Goal: Task Accomplishment & Management: Use online tool/utility

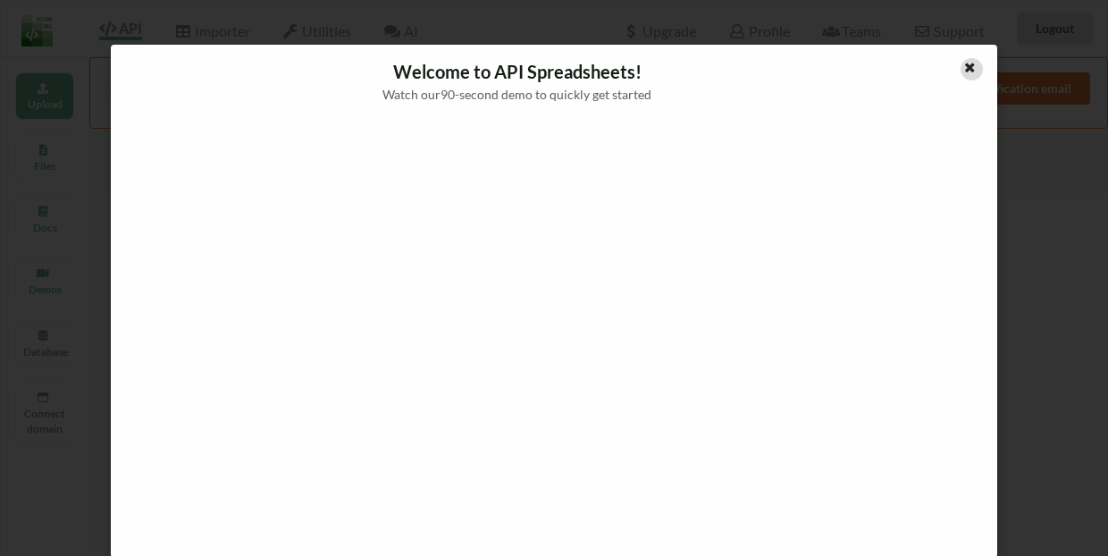
click at [965, 68] on icon at bounding box center [969, 65] width 15 height 13
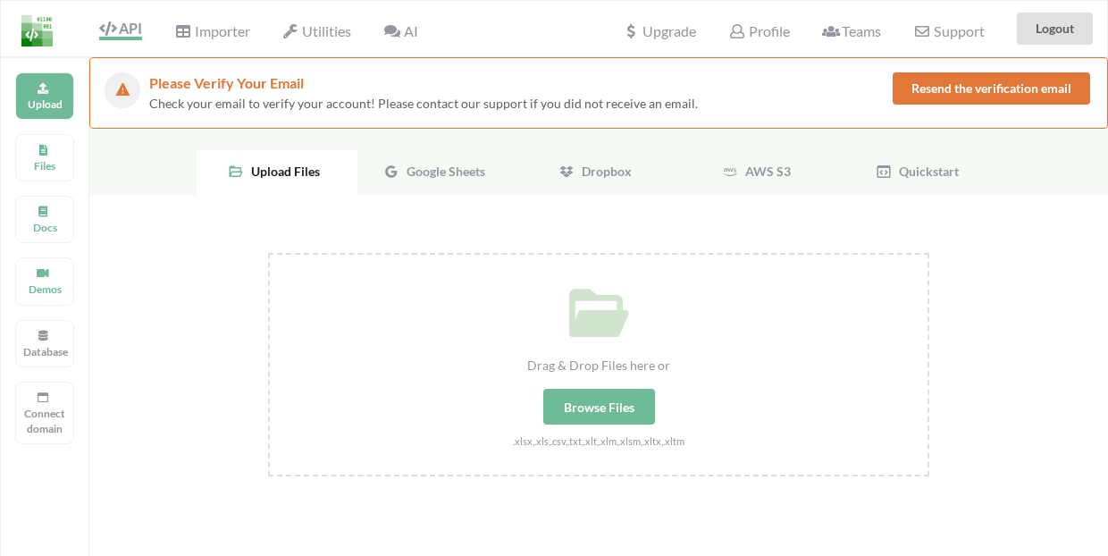
click at [457, 175] on span "Google Sheets" at bounding box center [442, 171] width 86 height 15
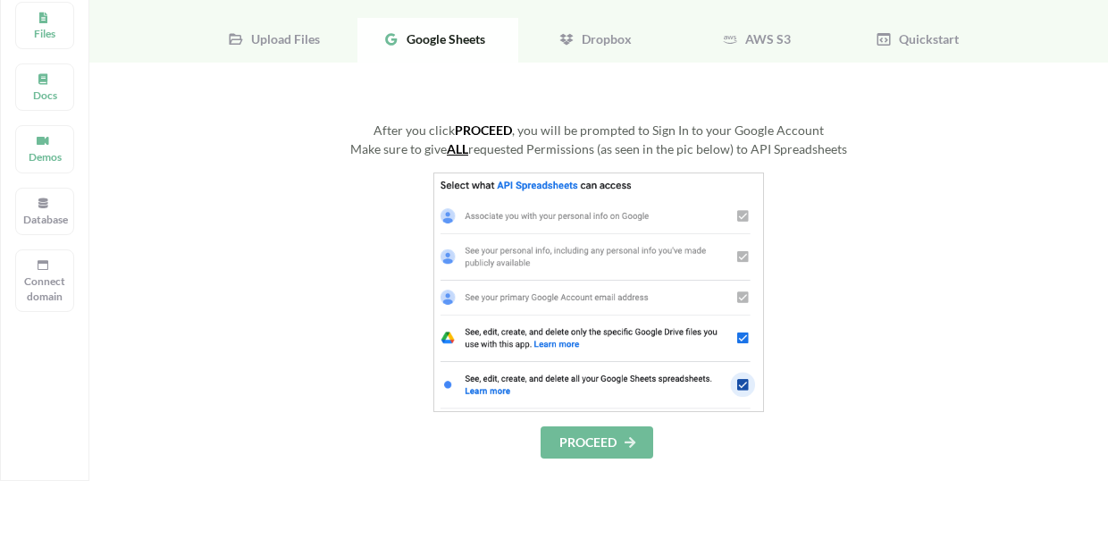
scroll to position [136, 0]
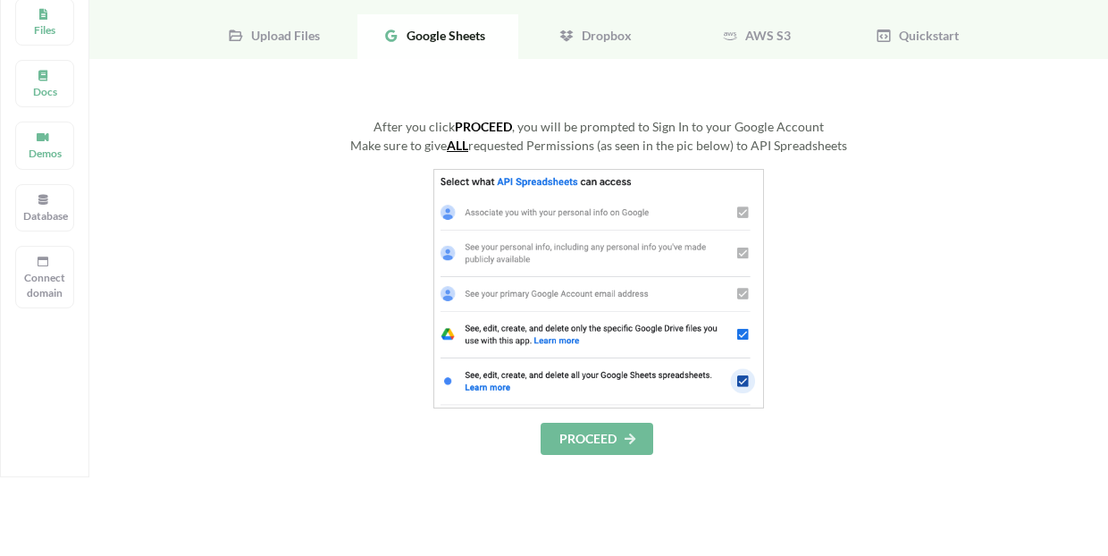
click at [600, 435] on button "PROCEED" at bounding box center [597, 439] width 113 height 32
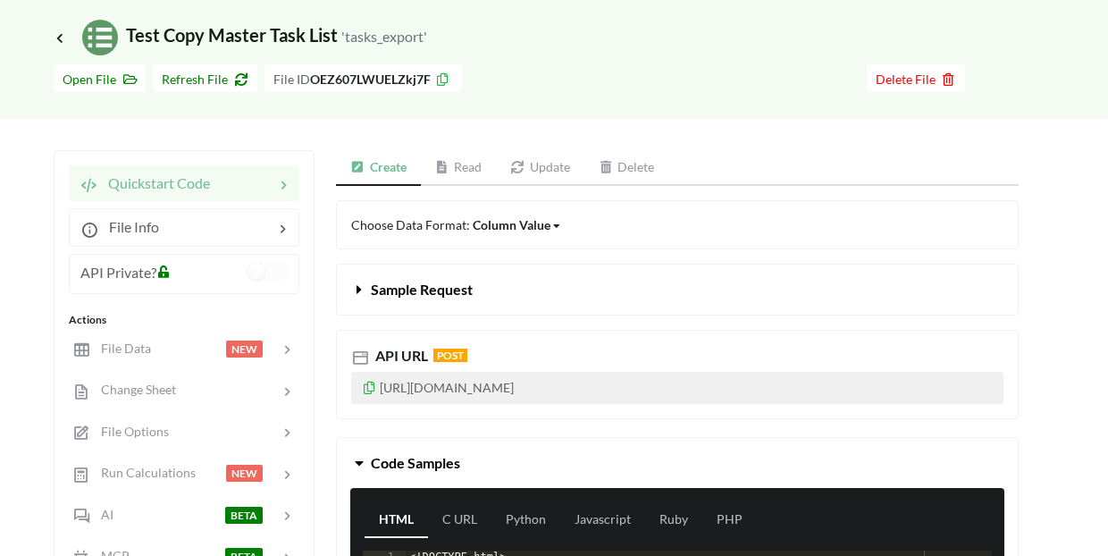
click at [507, 383] on p "[URL][DOMAIN_NAME]" at bounding box center [677, 388] width 652 height 32
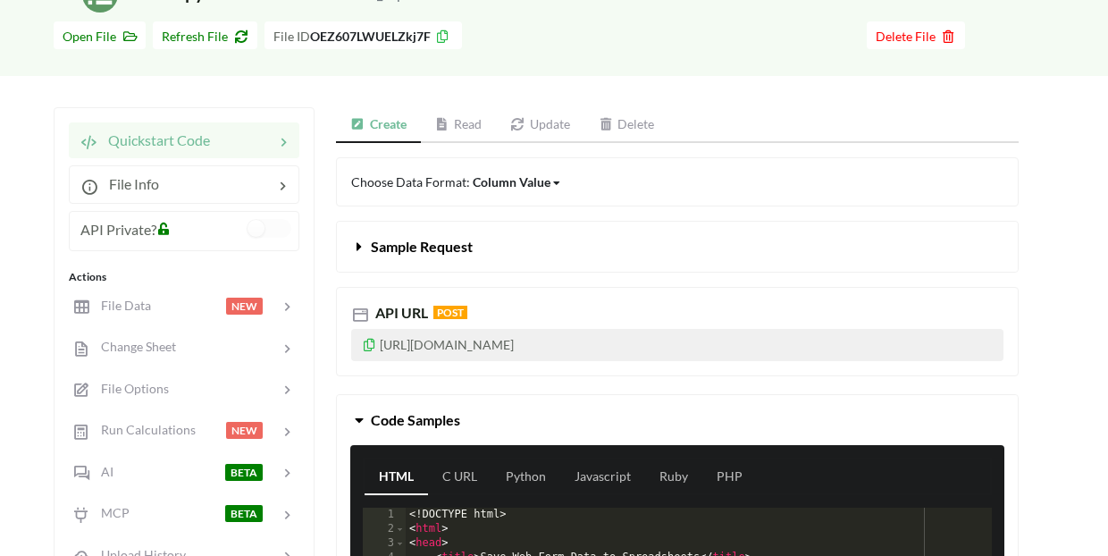
scroll to position [172, 0]
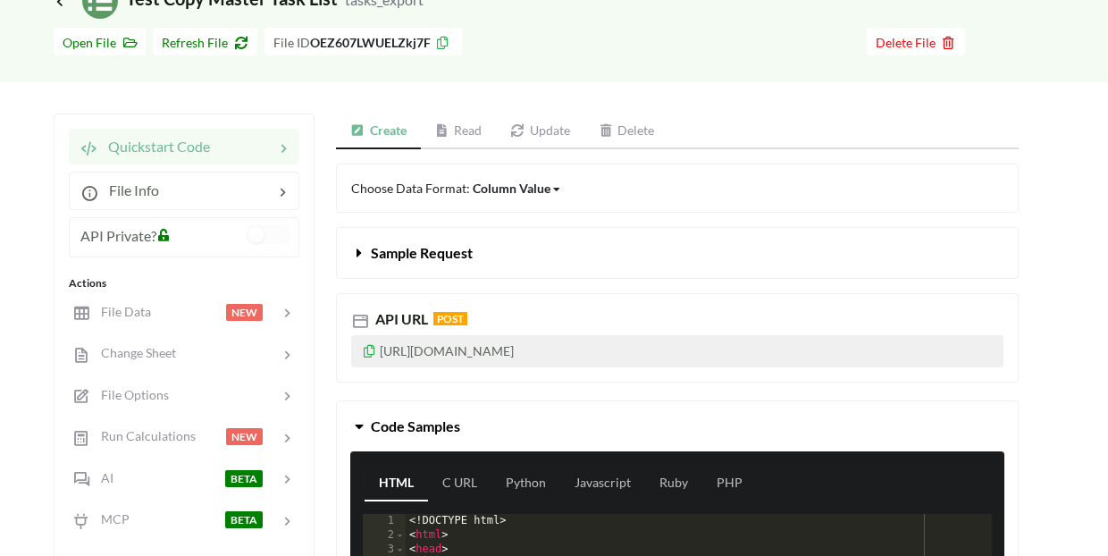
click at [526, 353] on p "[URL][DOMAIN_NAME]" at bounding box center [677, 351] width 652 height 32
click at [450, 124] on icon at bounding box center [442, 130] width 15 height 13
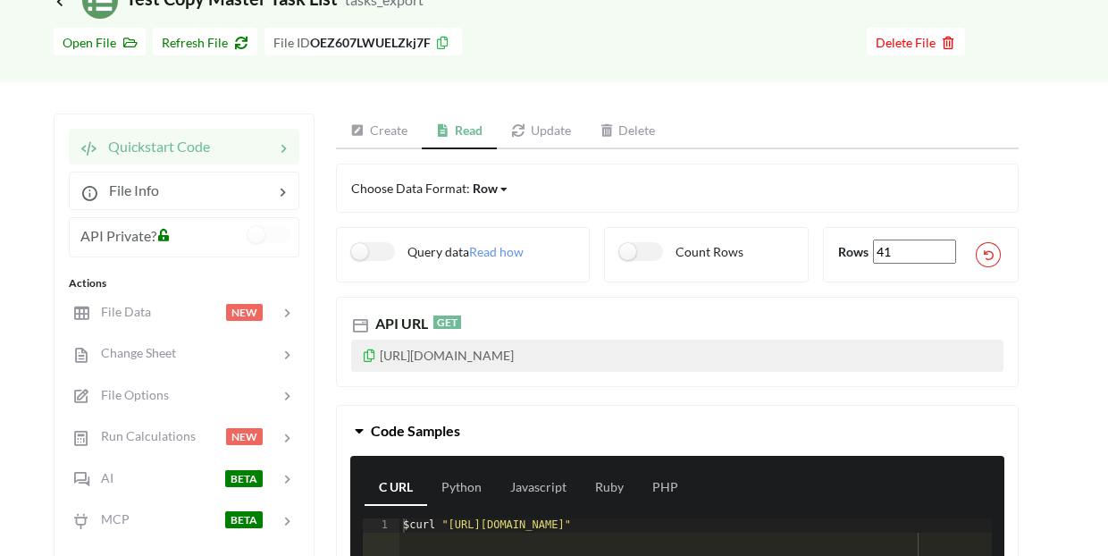
click at [526, 357] on p "[URL][DOMAIN_NAME]" at bounding box center [677, 356] width 652 height 32
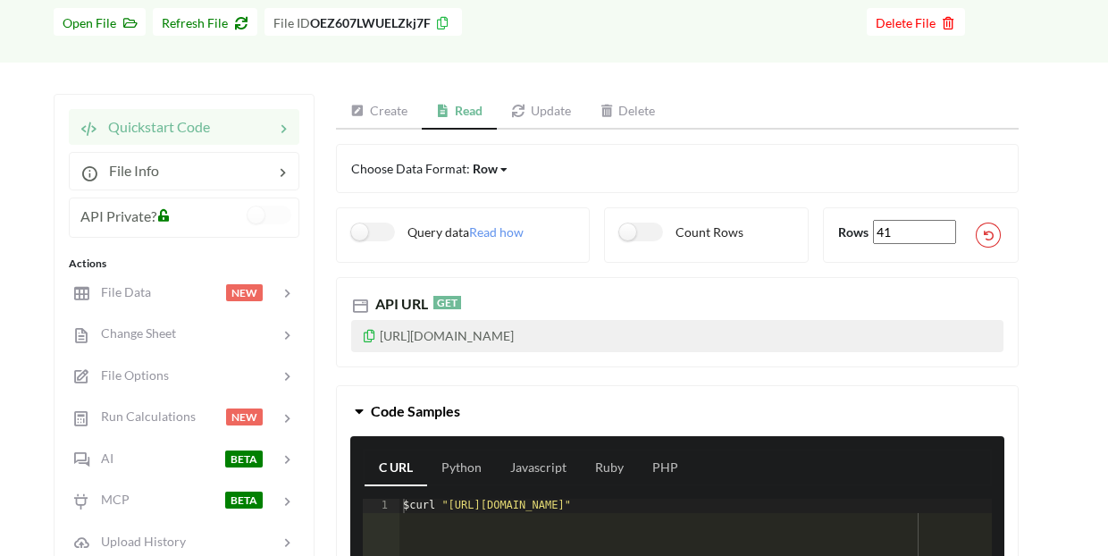
scroll to position [187, 0]
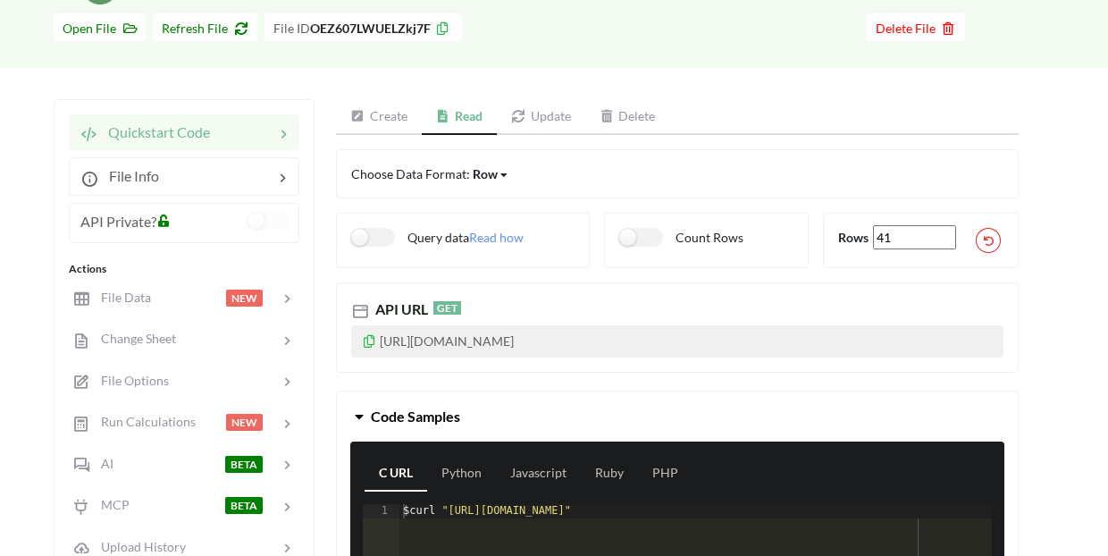
click at [592, 336] on p "[URL][DOMAIN_NAME]" at bounding box center [677, 341] width 652 height 32
click at [693, 337] on p "[URL][DOMAIN_NAME]" at bounding box center [677, 341] width 652 height 32
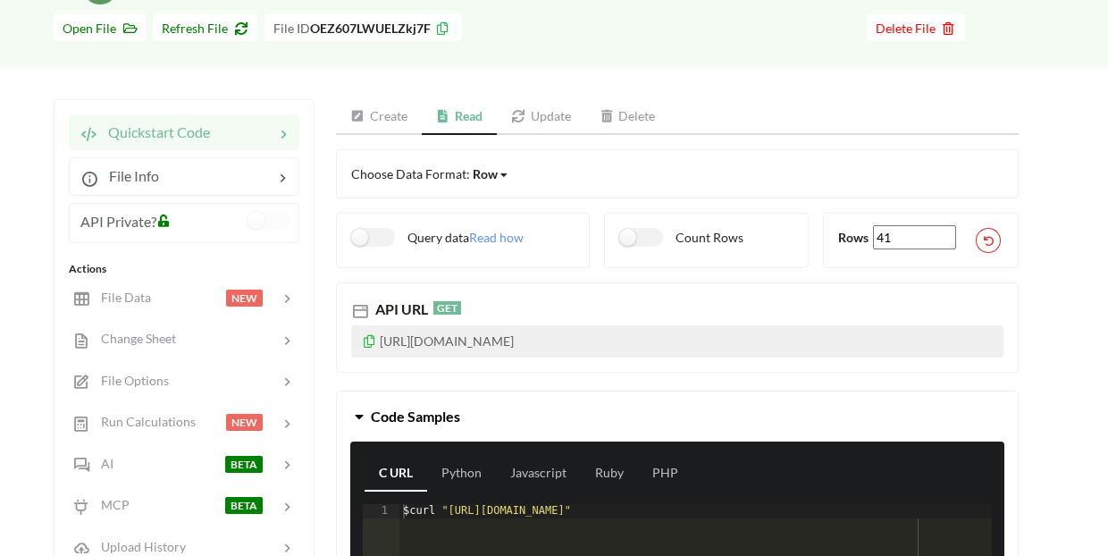
click at [693, 337] on p "[URL][DOMAIN_NAME]" at bounding box center [677, 341] width 652 height 32
drag, startPoint x: 755, startPoint y: 343, endPoint x: 362, endPoint y: 338, distance: 393.2
click at [362, 338] on p "[URL][DOMAIN_NAME]" at bounding box center [677, 341] width 652 height 32
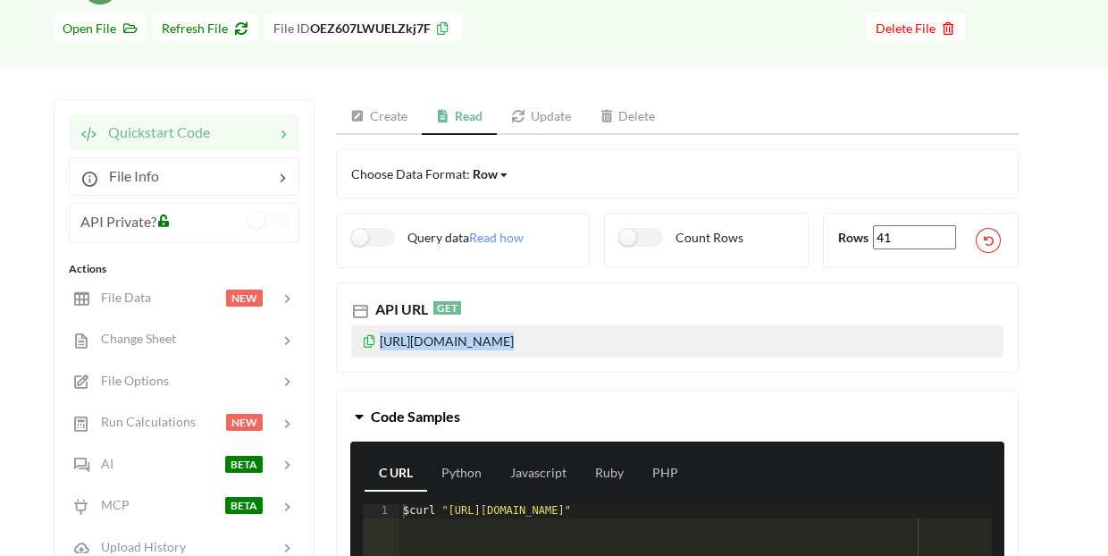
copy p "[URL][DOMAIN_NAME]"
click at [388, 127] on link "Create" at bounding box center [379, 117] width 86 height 36
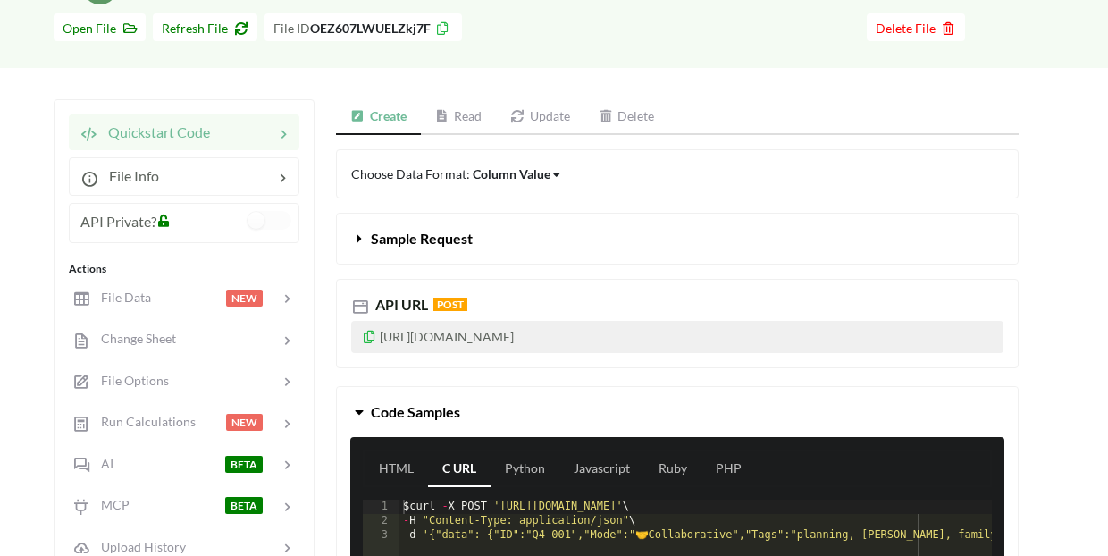
click at [466, 336] on p "[URL][DOMAIN_NAME]" at bounding box center [677, 337] width 652 height 32
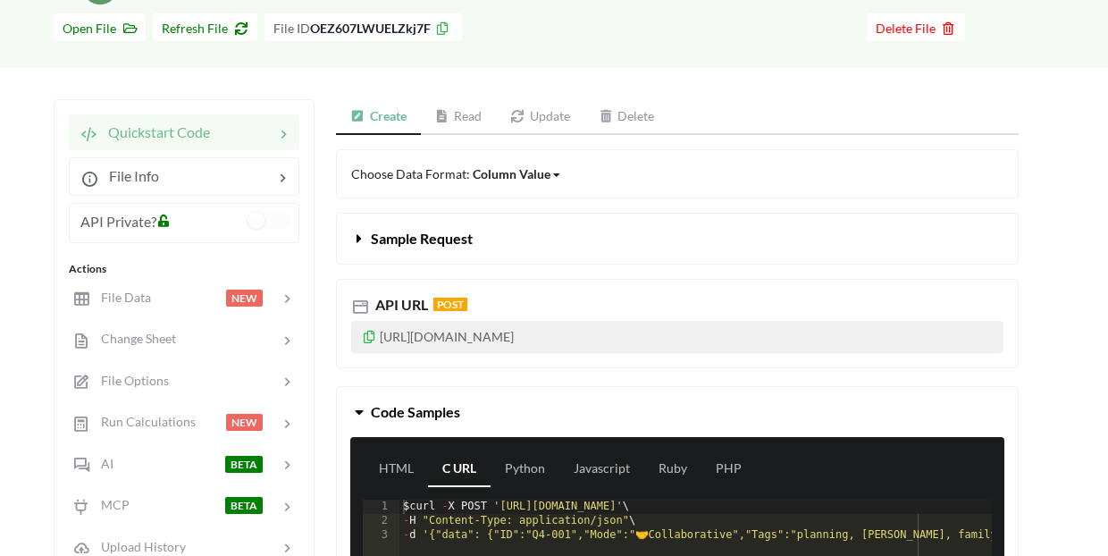
click at [466, 336] on p "[URL][DOMAIN_NAME]" at bounding box center [677, 337] width 652 height 32
click at [353, 335] on p "[URL][DOMAIN_NAME]" at bounding box center [677, 337] width 652 height 32
click at [370, 335] on icon at bounding box center [369, 334] width 15 height 13
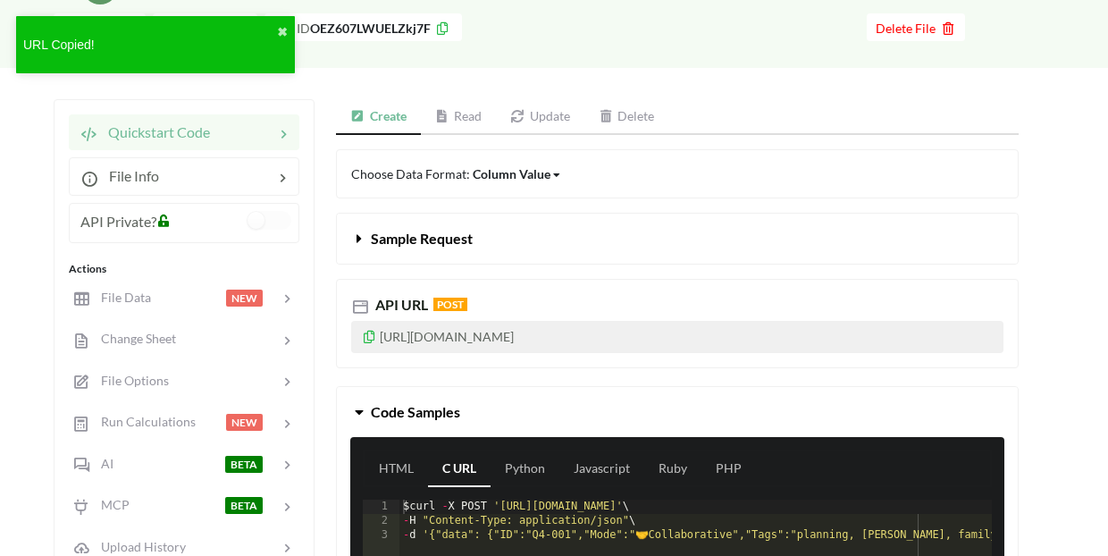
click at [555, 116] on link "Update" at bounding box center [540, 117] width 88 height 36
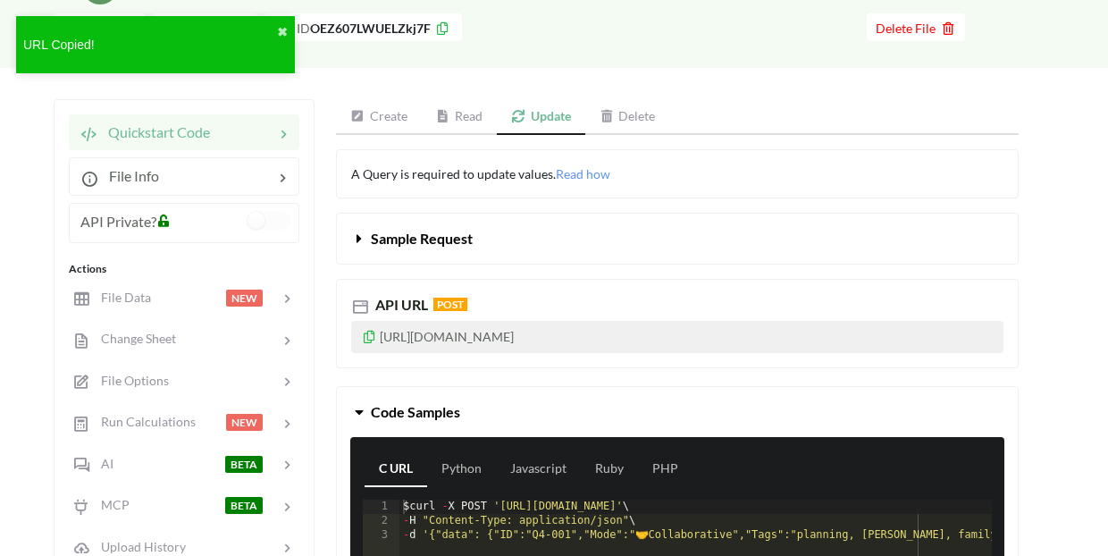
click at [408, 340] on p "[URL][DOMAIN_NAME]" at bounding box center [677, 337] width 652 height 32
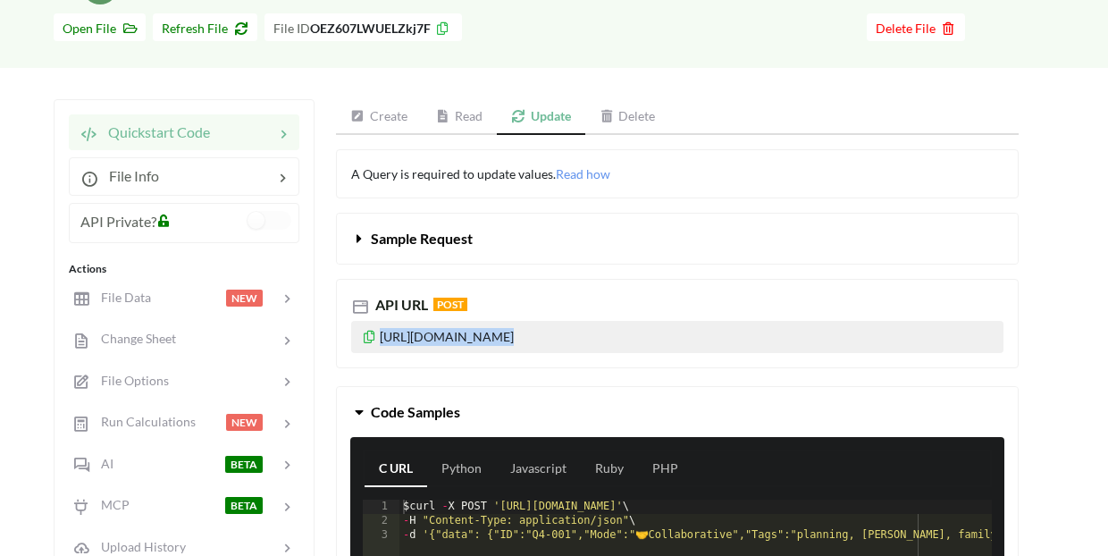
click at [407, 340] on p "[URL][DOMAIN_NAME]" at bounding box center [677, 337] width 652 height 32
click at [369, 337] on icon at bounding box center [369, 334] width 15 height 13
click at [635, 122] on link "Delete" at bounding box center [627, 117] width 85 height 36
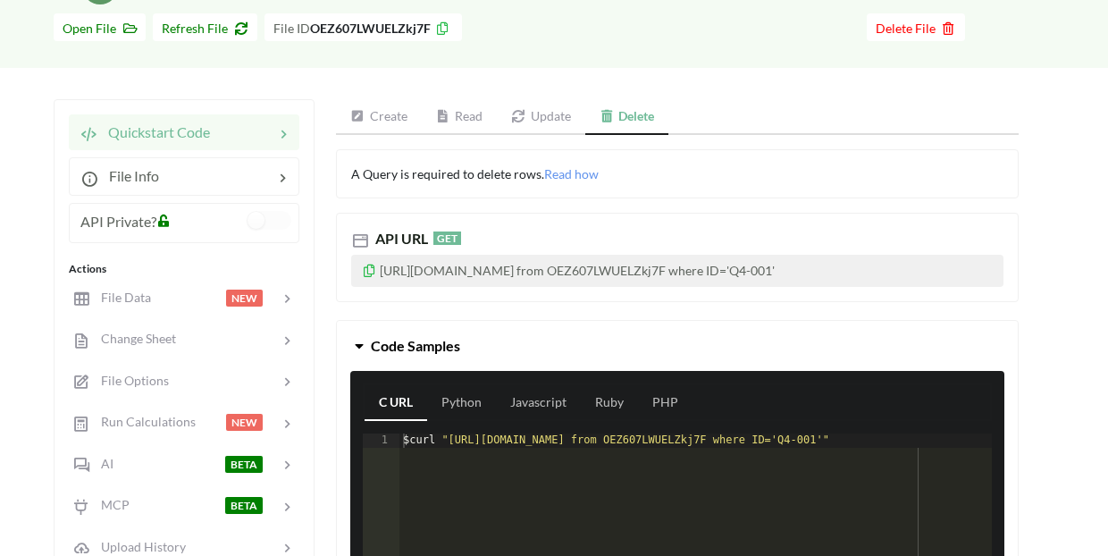
click at [358, 241] on icon at bounding box center [360, 240] width 18 height 18
click at [399, 283] on p "https://api.apispreadsheets.com/data/OEZ607LWUELZkj7F/?query=delete from OEZ607…" at bounding box center [677, 271] width 652 height 32
click at [371, 271] on icon at bounding box center [369, 268] width 15 height 13
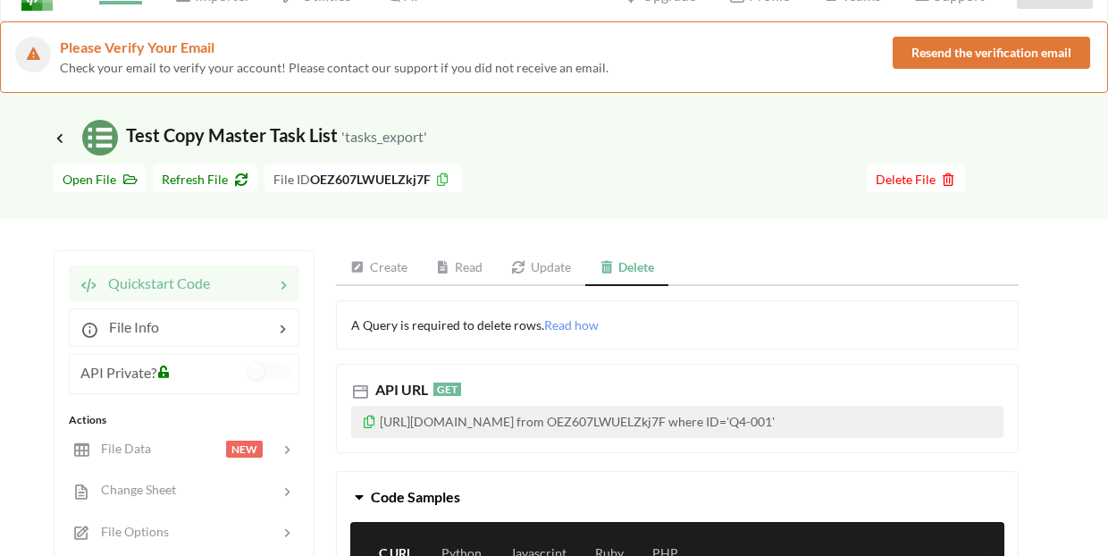
scroll to position [46, 0]
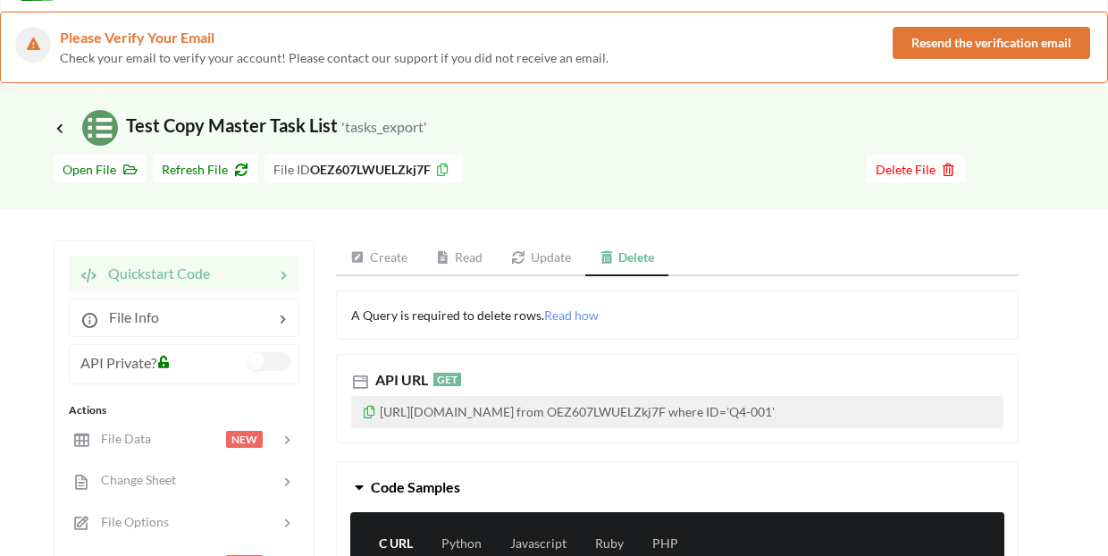
click at [275, 365] on label at bounding box center [270, 361] width 44 height 19
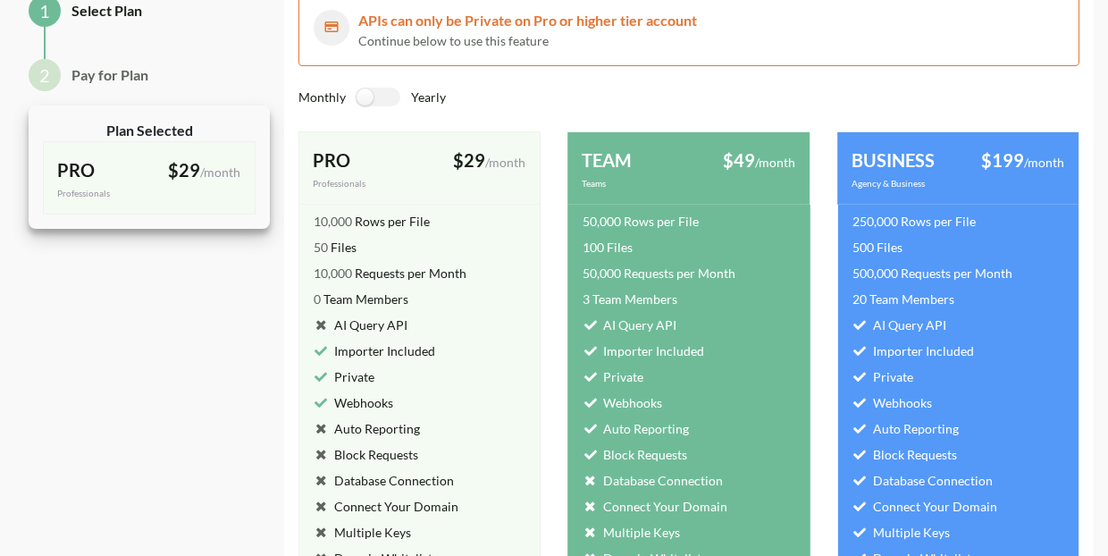
scroll to position [0, 0]
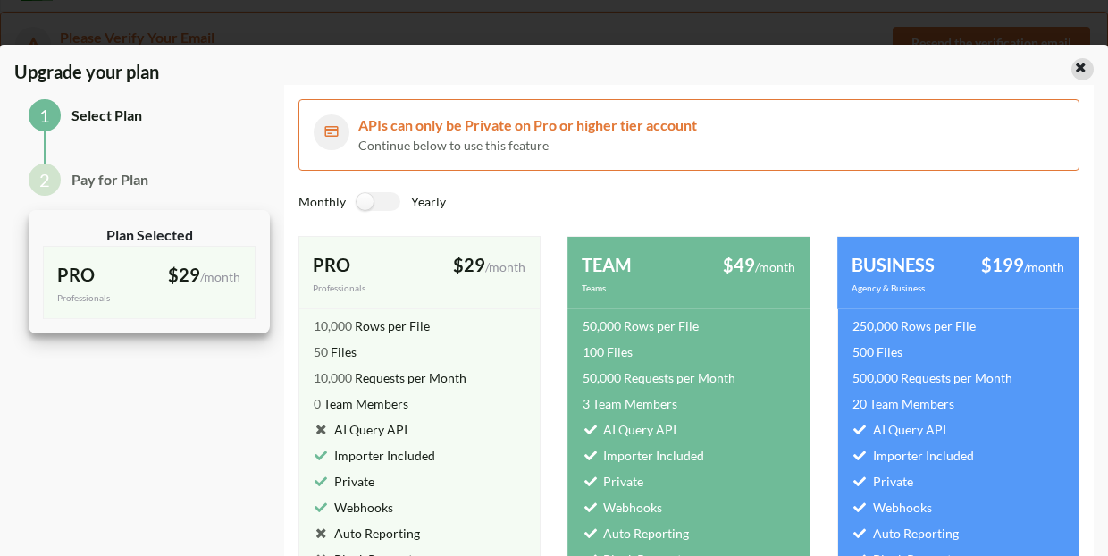
click at [1073, 71] on icon at bounding box center [1080, 65] width 15 height 13
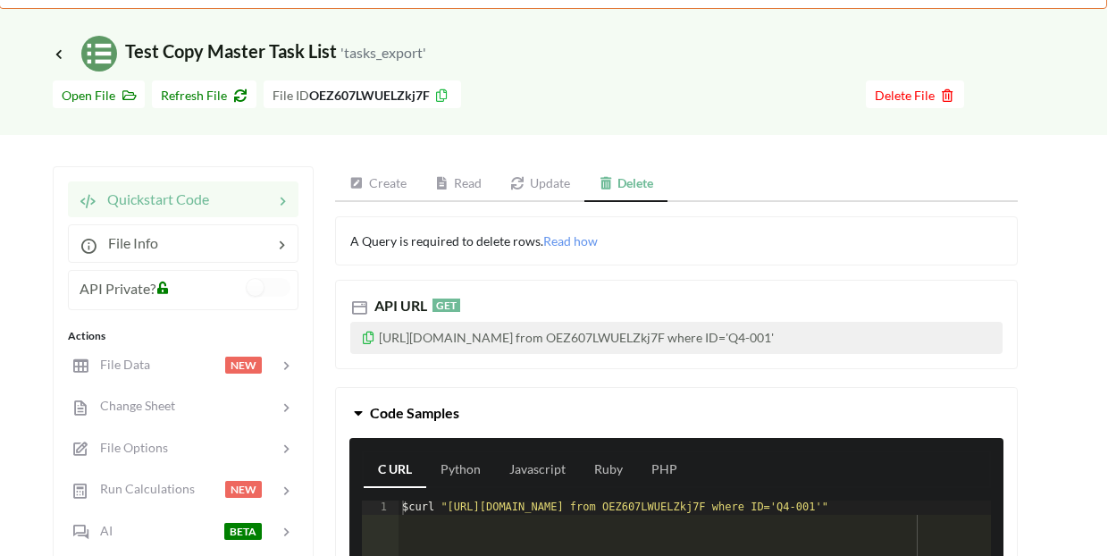
scroll to position [125, 3]
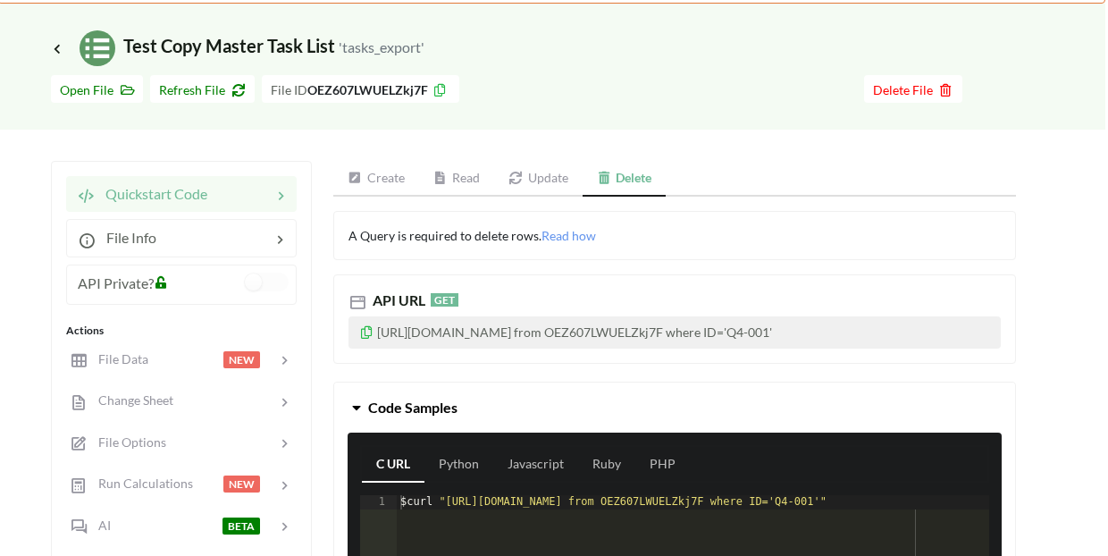
click at [539, 175] on link "Update" at bounding box center [538, 179] width 88 height 36
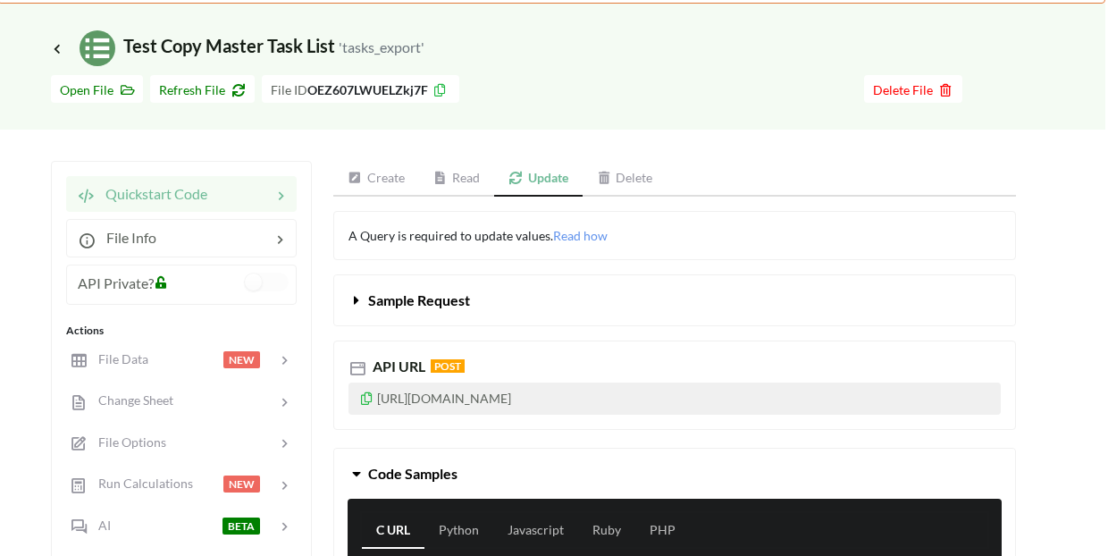
click at [623, 182] on link "Delete" at bounding box center [625, 179] width 85 height 36
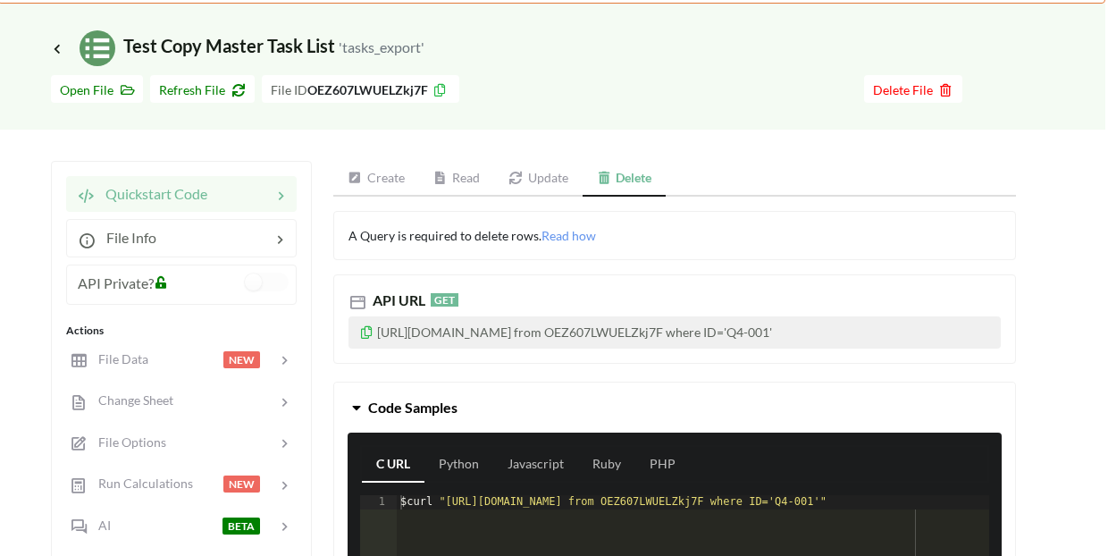
click at [533, 174] on link "Update" at bounding box center [538, 179] width 88 height 36
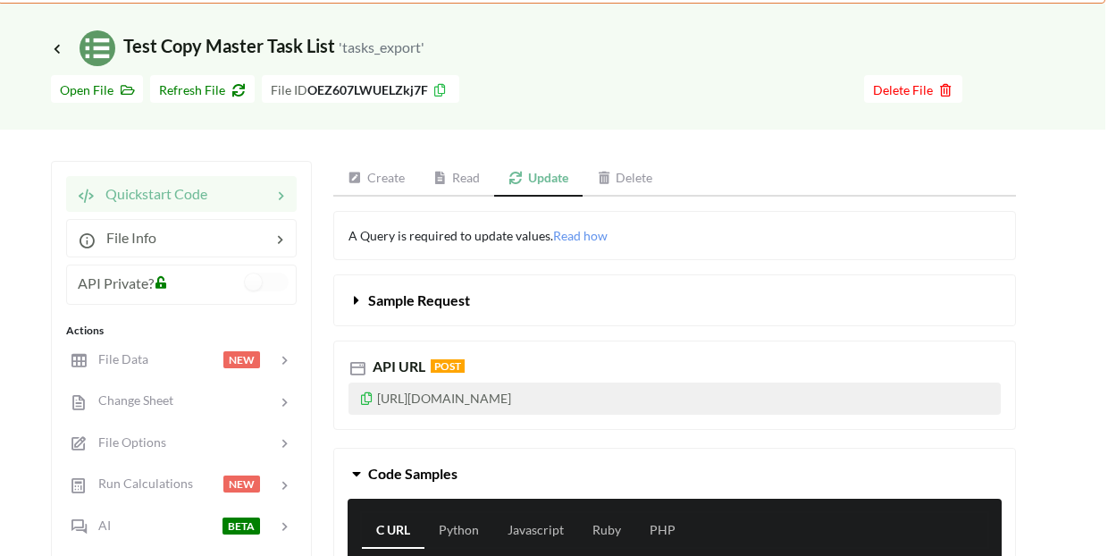
click at [473, 313] on button "Sample Request" at bounding box center [674, 300] width 681 height 50
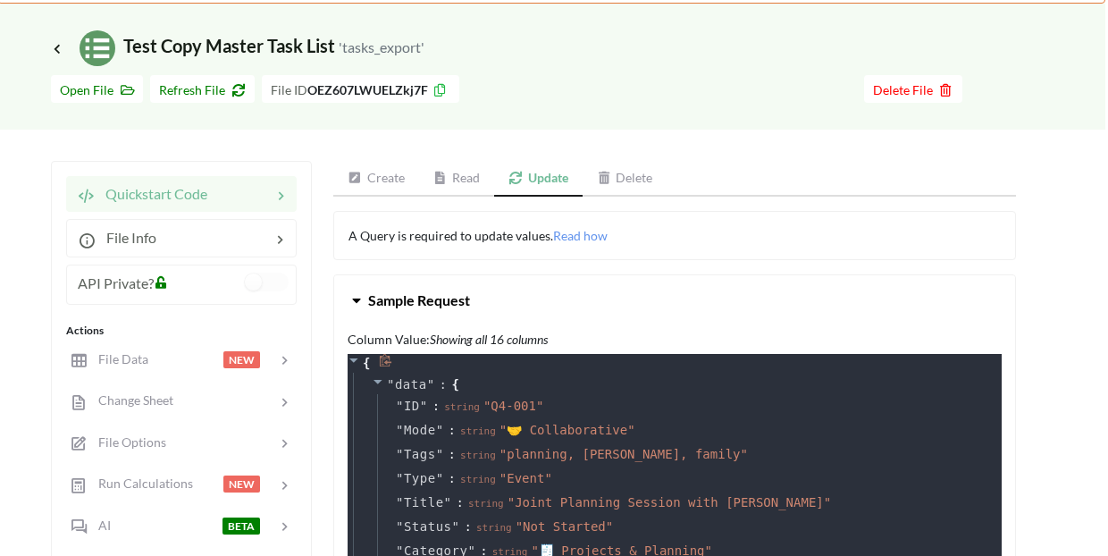
click at [386, 364] on icon at bounding box center [385, 360] width 13 height 13
click at [386, 364] on span "✔" at bounding box center [387, 363] width 7 height 14
click at [440, 277] on button "Sample Request" at bounding box center [674, 300] width 681 height 50
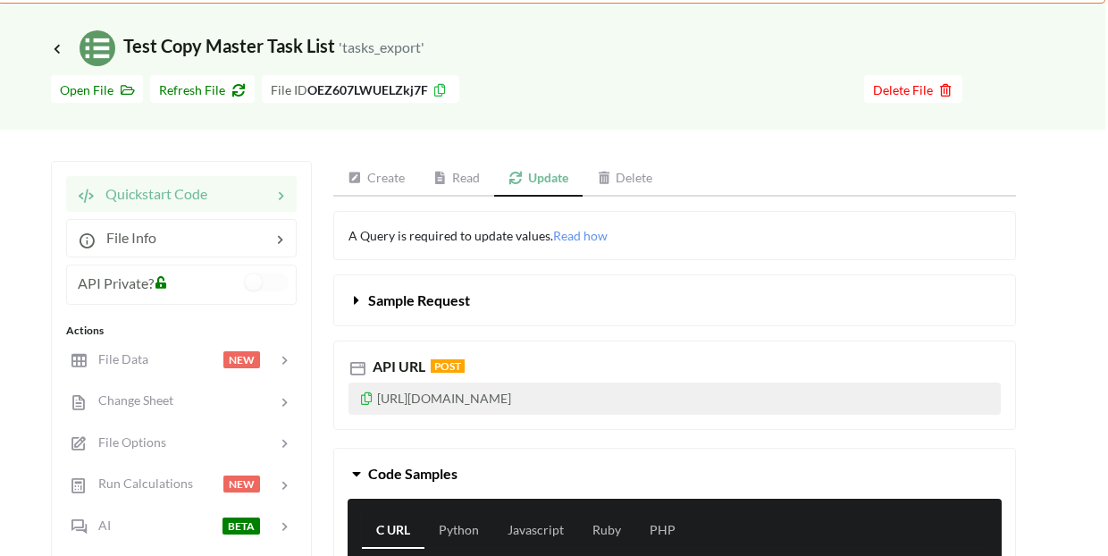
click at [400, 307] on span "Sample Request" at bounding box center [419, 299] width 102 height 17
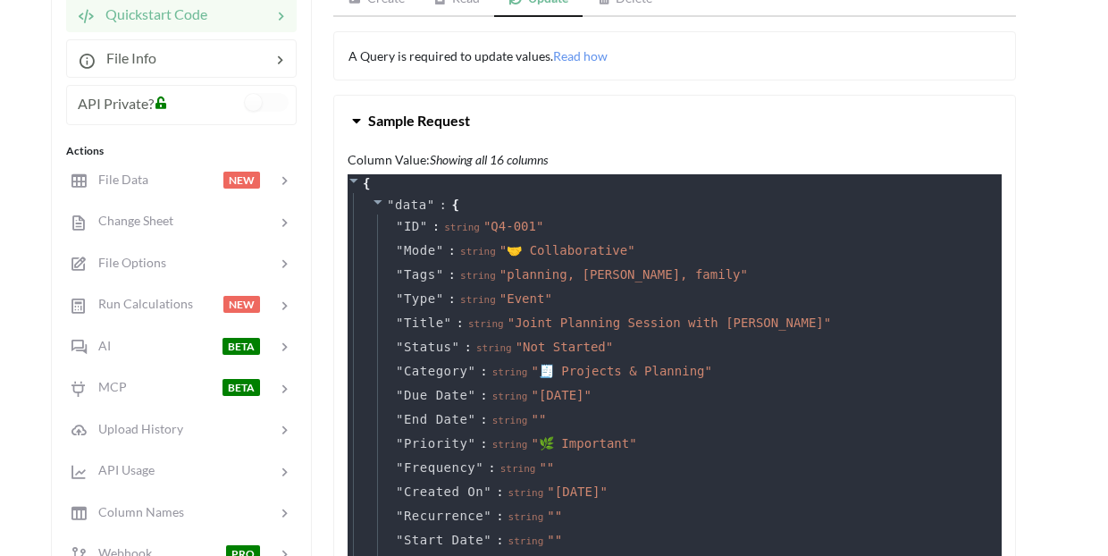
scroll to position [303, 3]
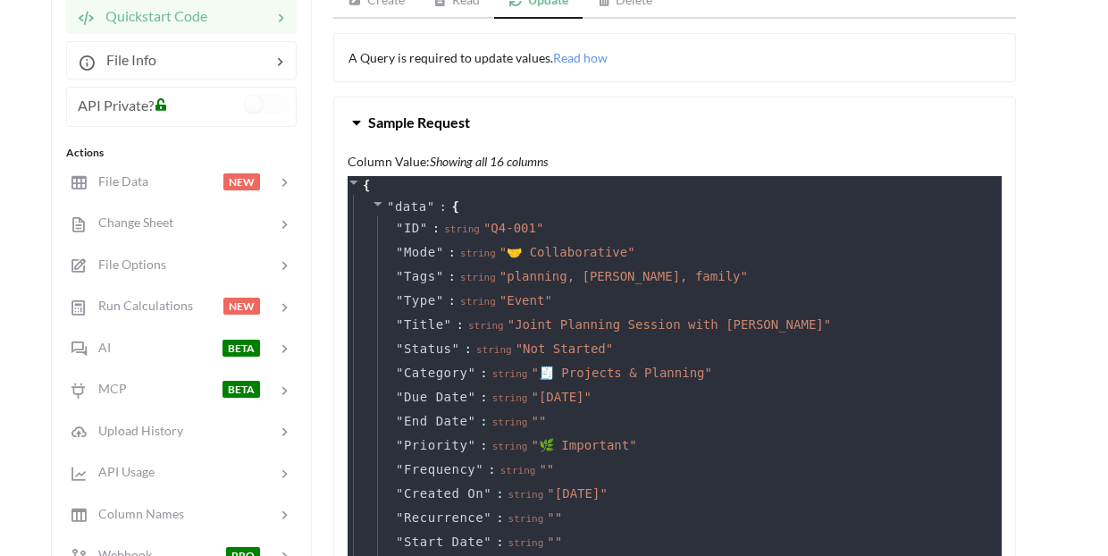
click at [357, 130] on button "Sample Request" at bounding box center [674, 122] width 681 height 50
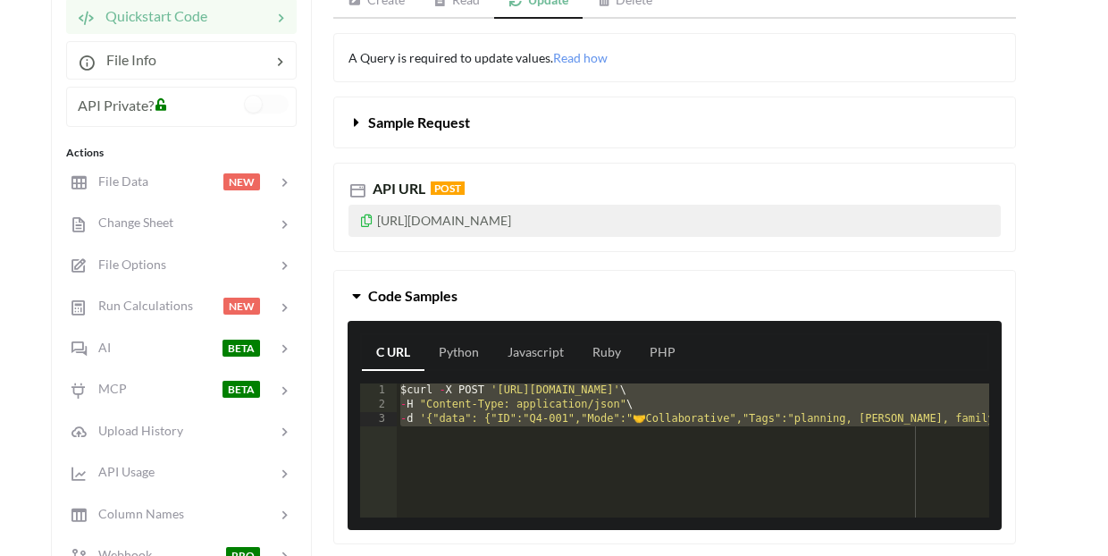
drag, startPoint x: 378, startPoint y: 393, endPoint x: 500, endPoint y: 429, distance: 127.5
click at [506, 434] on div "1 2 3 $ curl - X POST 'https://api.apispreadsheets.com/data/OEZ607LWUELZkj7F/' …" at bounding box center [674, 450] width 629 height 134
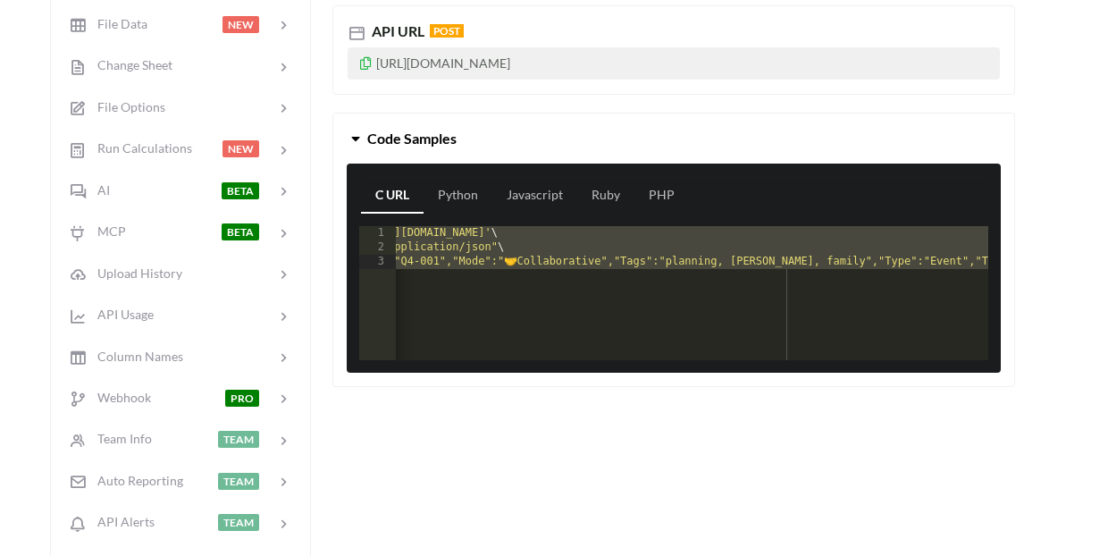
scroll to position [460, 4]
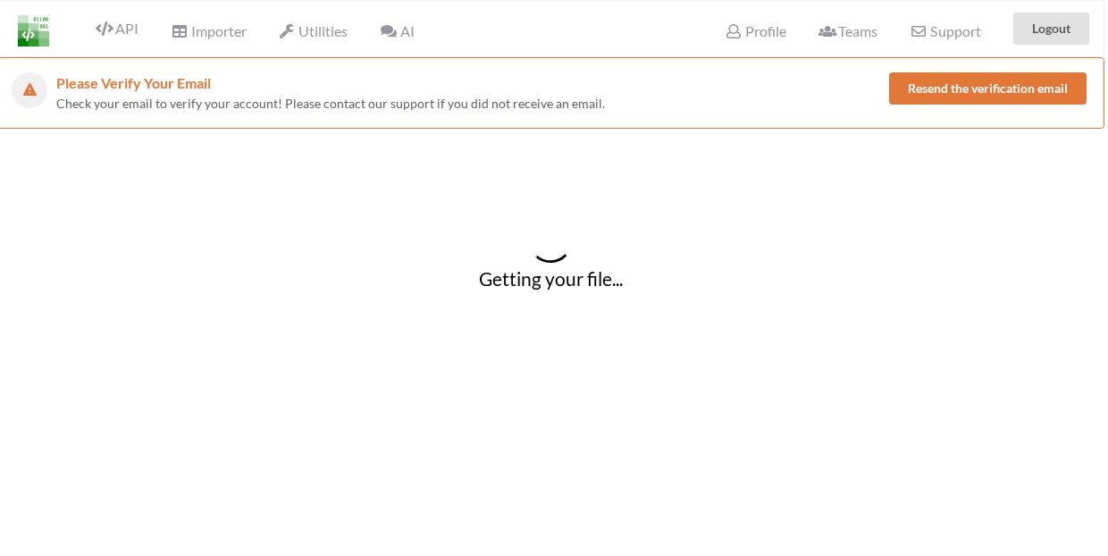
scroll to position [0, 4]
click at [988, 104] on button "Resend the verification email" at bounding box center [987, 88] width 197 height 32
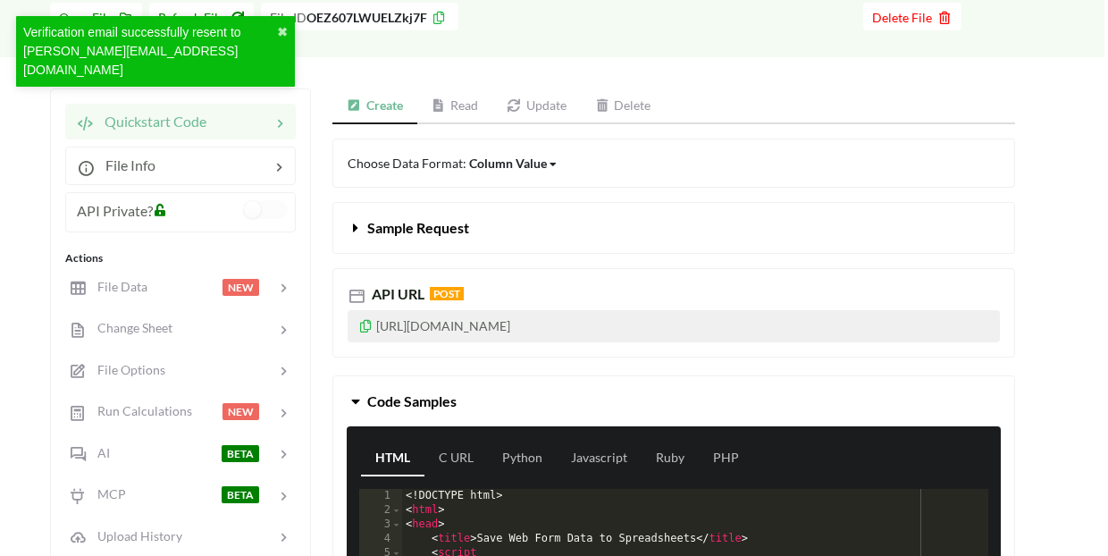
scroll to position [197, 4]
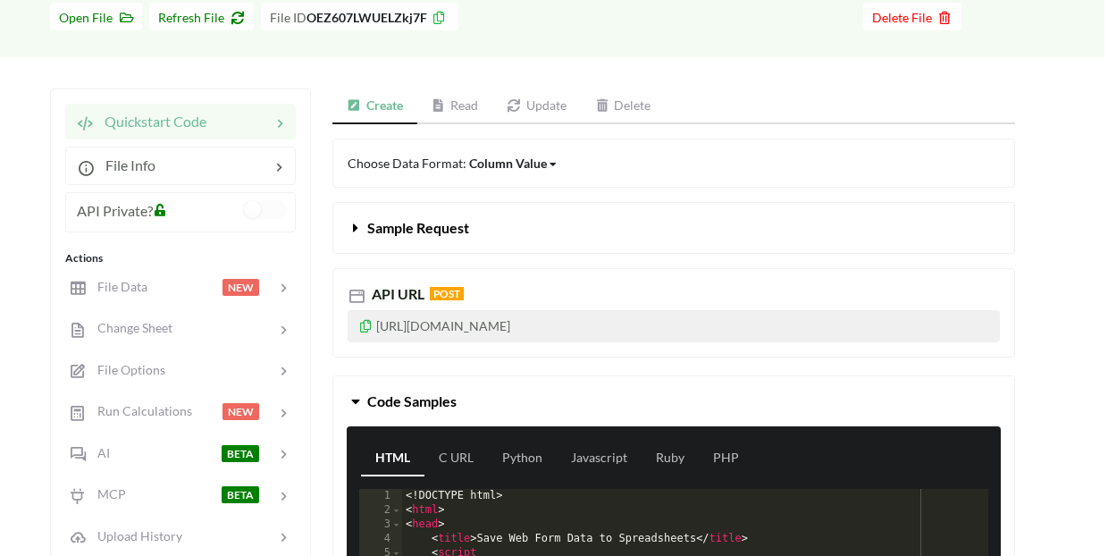
click at [535, 110] on link "Update" at bounding box center [536, 106] width 88 height 36
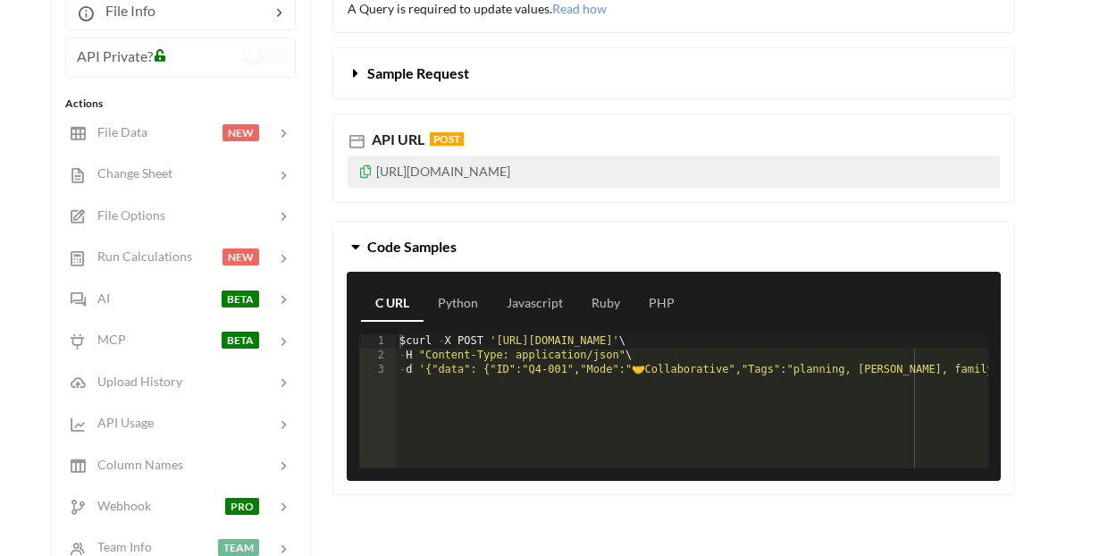
scroll to position [348, 4]
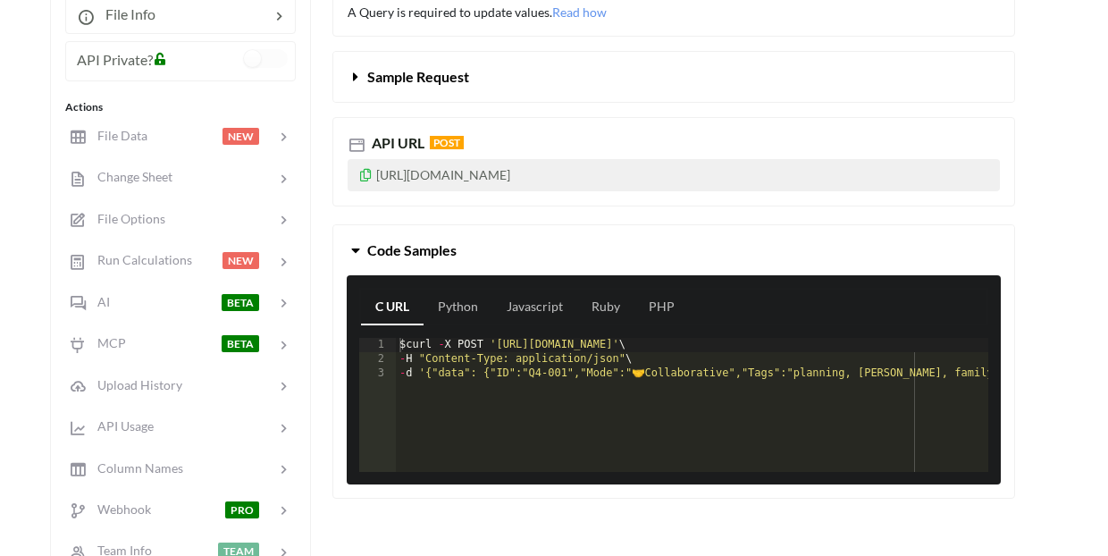
click at [378, 340] on div "1" at bounding box center [377, 345] width 37 height 14
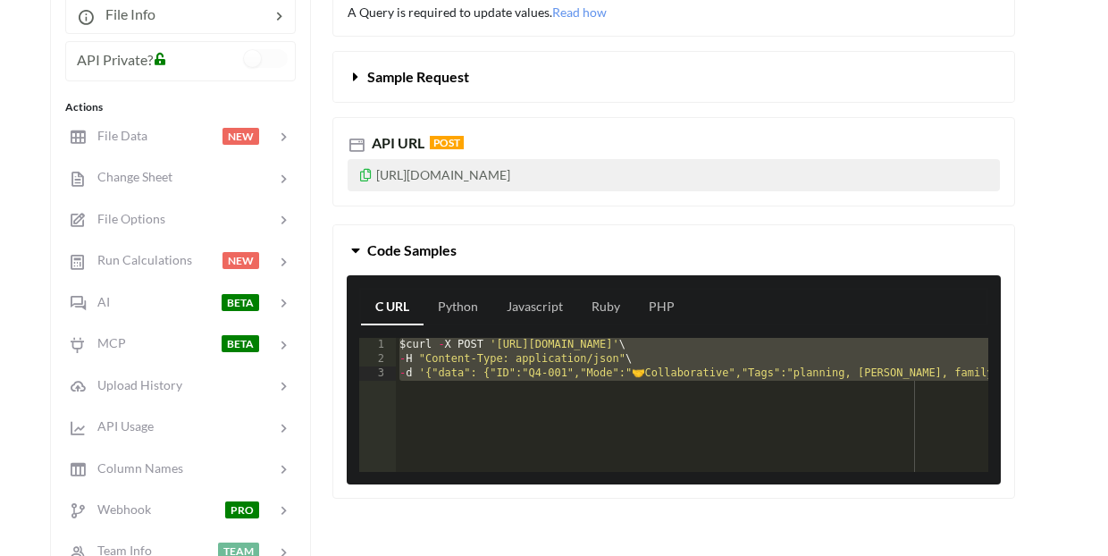
click at [378, 340] on div "1" at bounding box center [377, 345] width 37 height 14
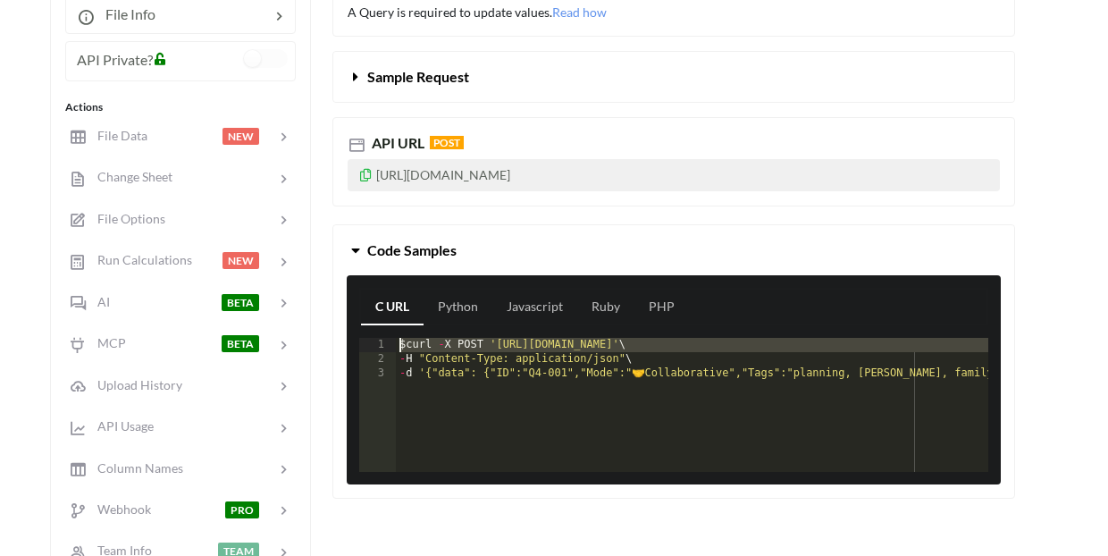
click at [378, 340] on div "1" at bounding box center [377, 345] width 37 height 14
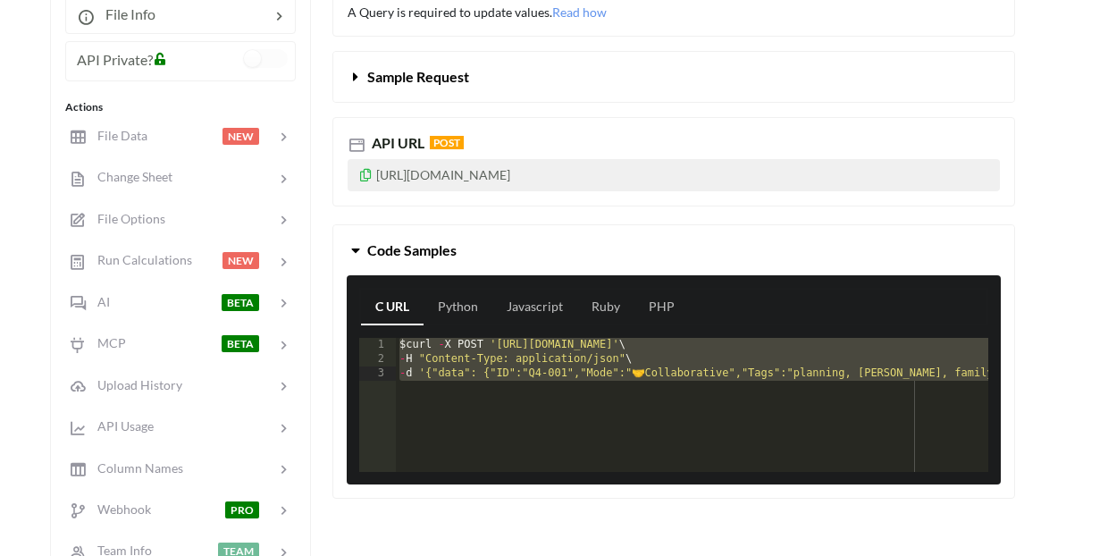
click at [378, 340] on div "1" at bounding box center [377, 345] width 37 height 14
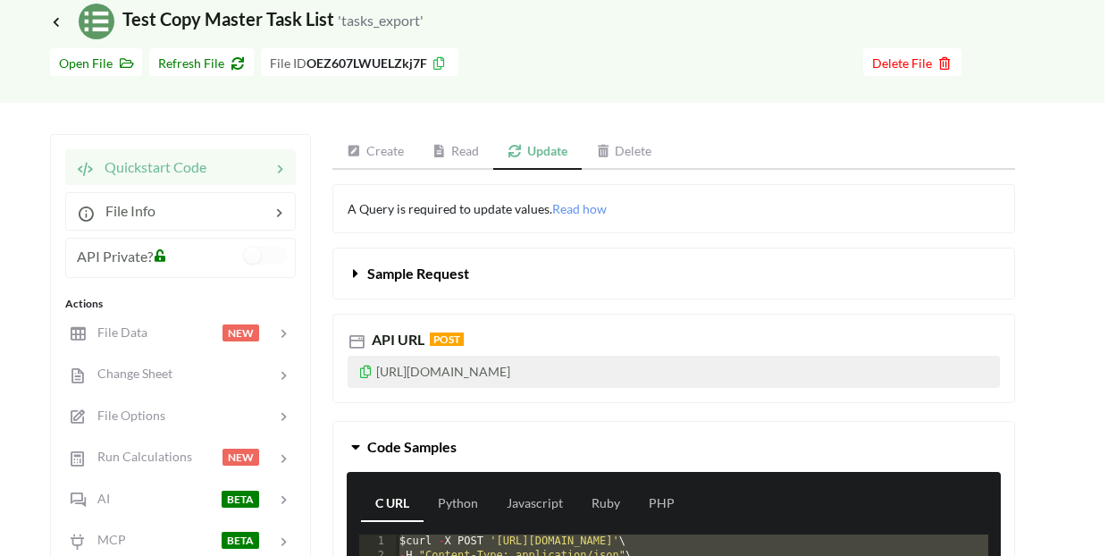
scroll to position [156, 4]
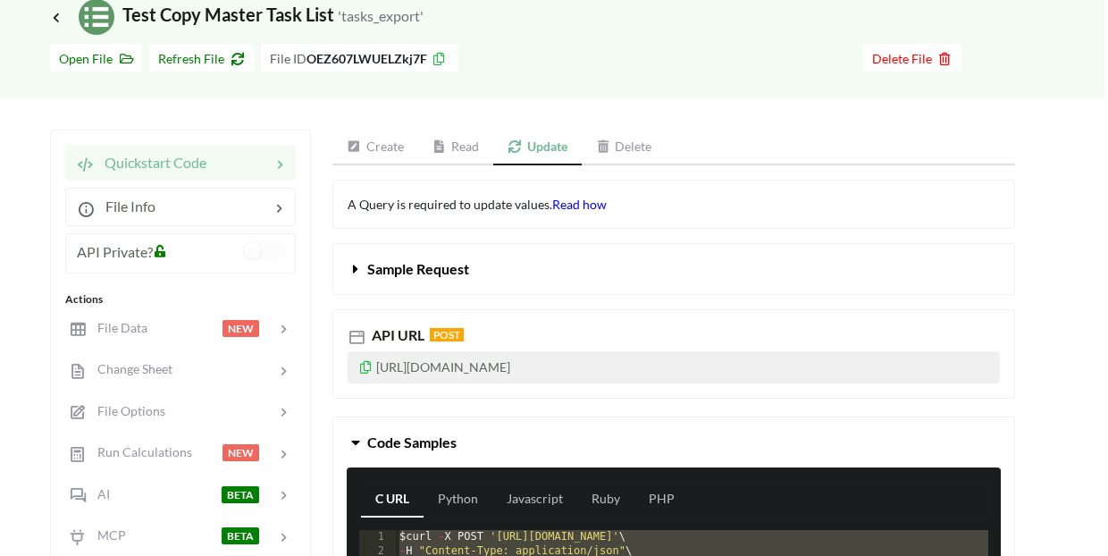
click at [582, 206] on span "Read how" at bounding box center [579, 204] width 55 height 15
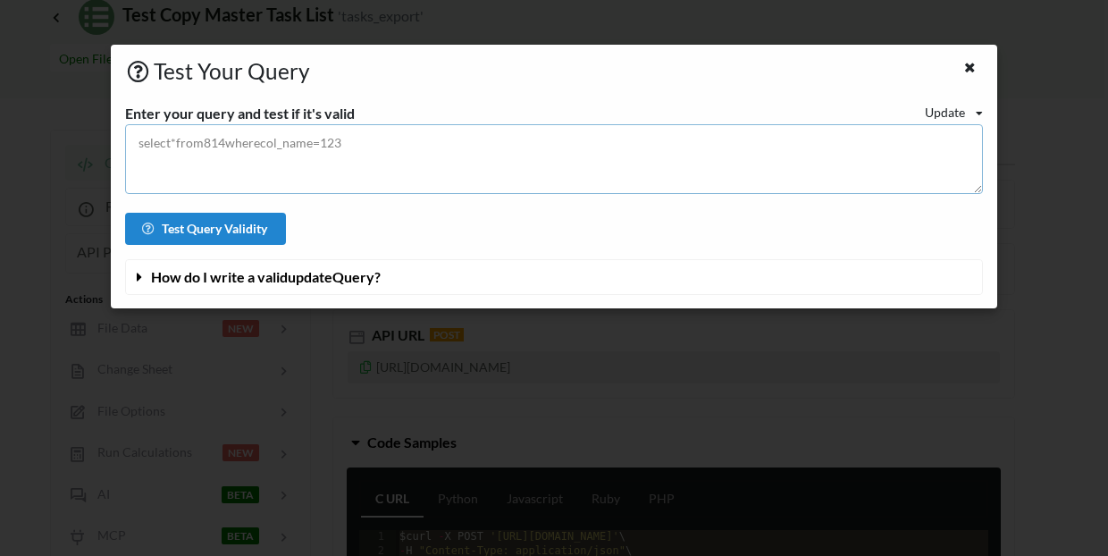
click at [277, 176] on textarea at bounding box center [554, 159] width 858 height 70
click at [320, 274] on span "How do I write a valid update Query?" at bounding box center [266, 276] width 230 height 17
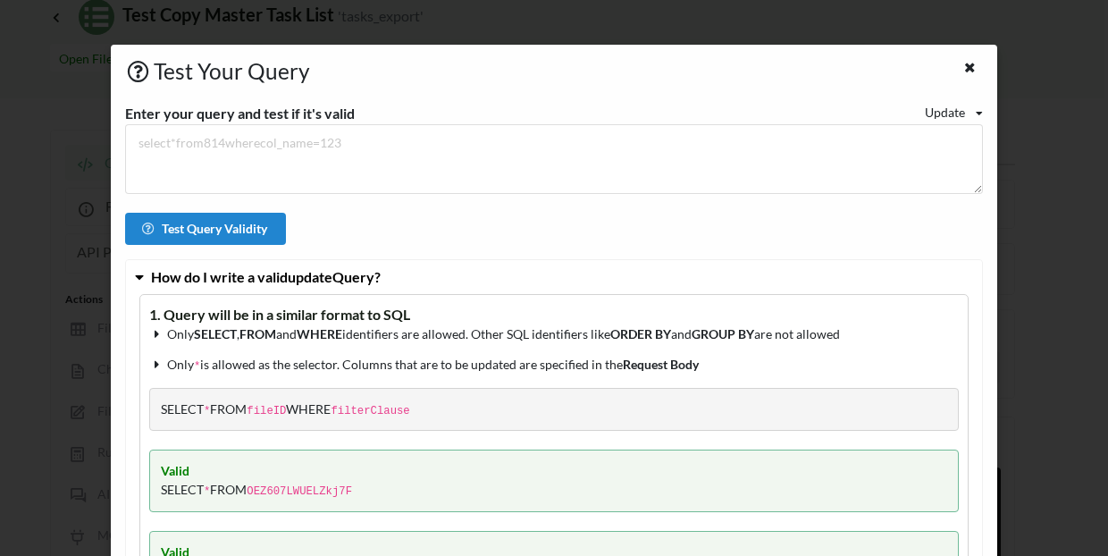
scroll to position [0, 0]
click at [963, 65] on icon at bounding box center [969, 65] width 15 height 13
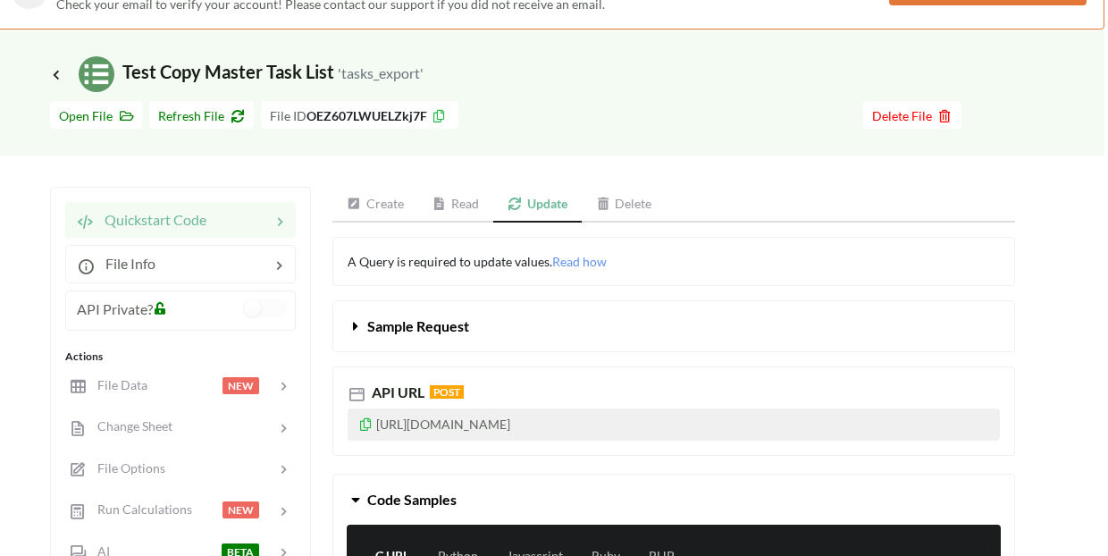
scroll to position [88, 4]
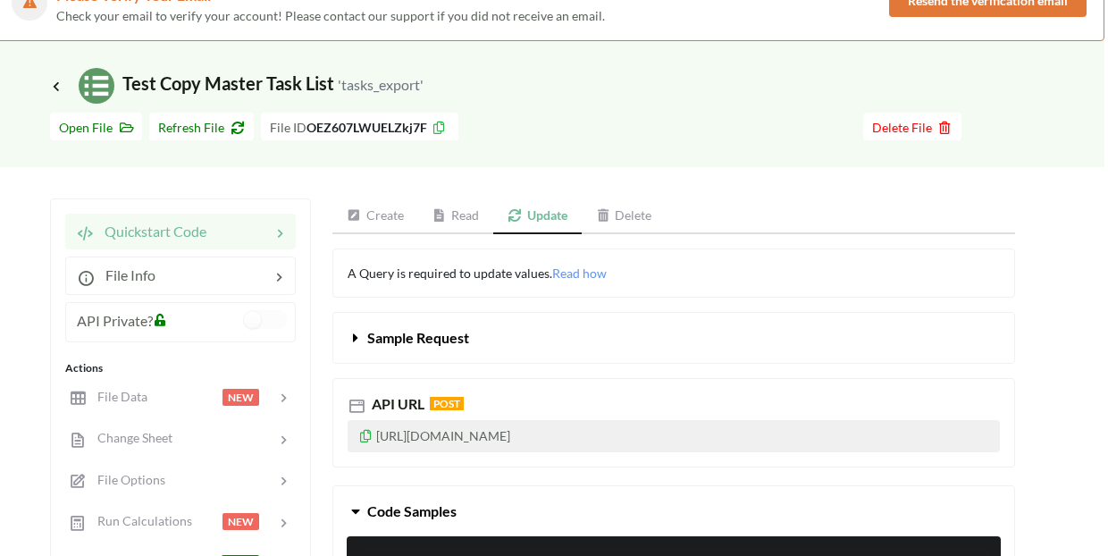
click at [424, 333] on span "Sample Request" at bounding box center [418, 337] width 102 height 17
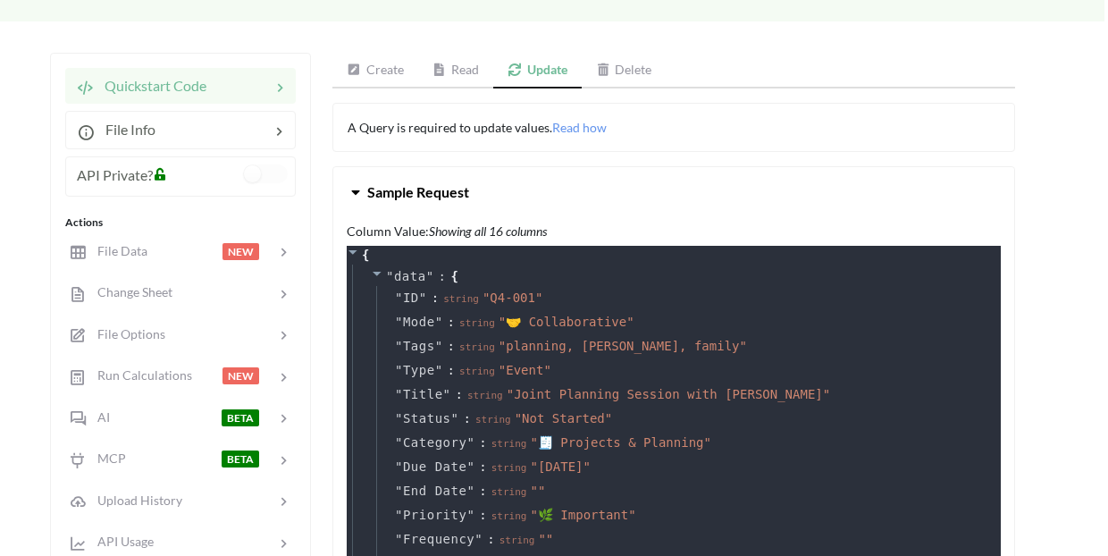
scroll to position [247, 4]
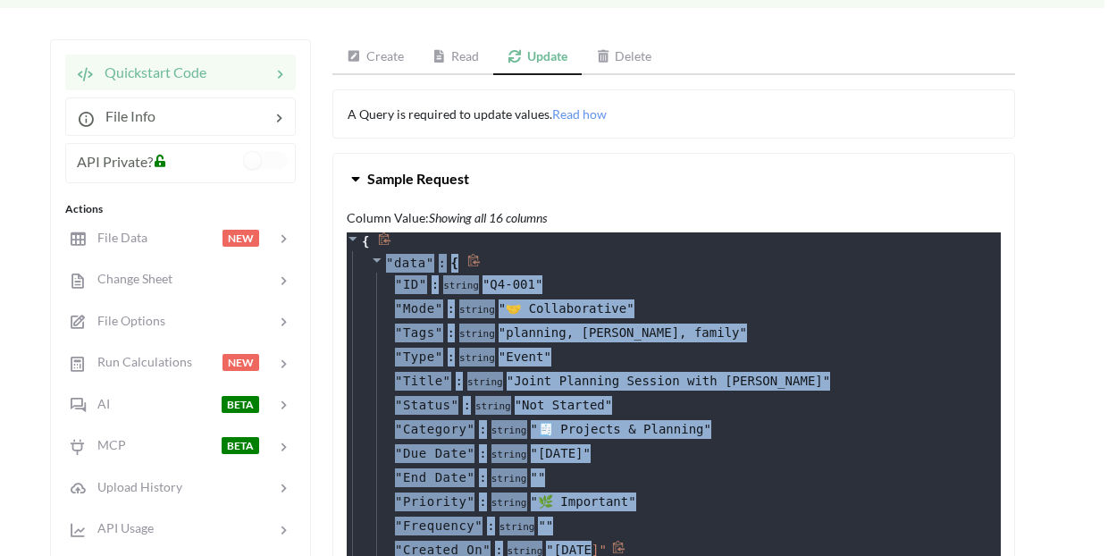
drag, startPoint x: 366, startPoint y: 241, endPoint x: 588, endPoint y: 541, distance: 373.1
click at [588, 541] on div "{ " data " : { " ID " : string " Q4-001 " " Mode " : string " 🤝 Collaborative "…" at bounding box center [674, 496] width 654 height 528
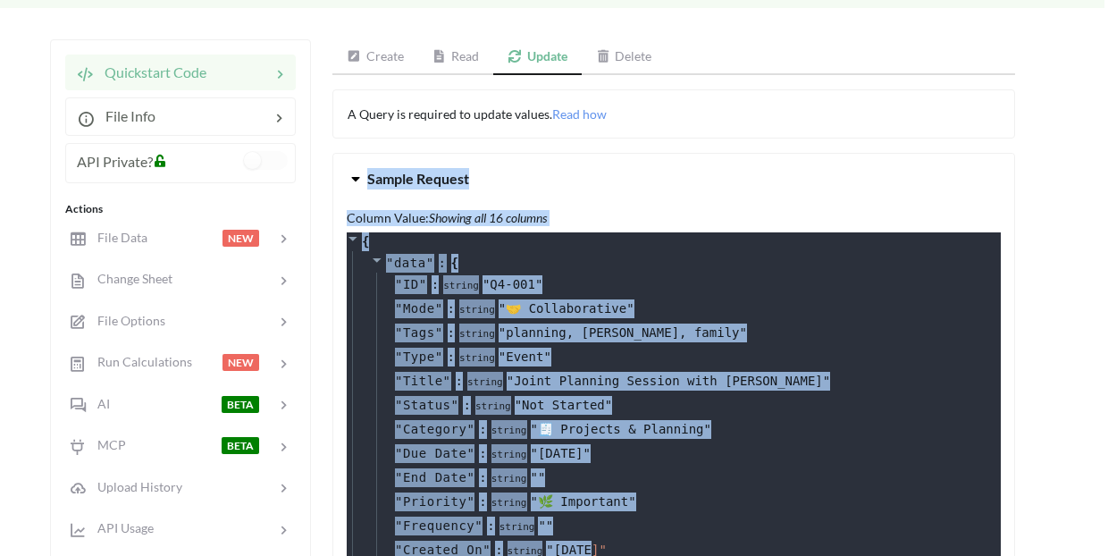
click at [1069, 377] on div "Icon Link Test Copy Master Task List 'tasks_export' Go To Files page Download h…" at bounding box center [550, 545] width 1108 height 1326
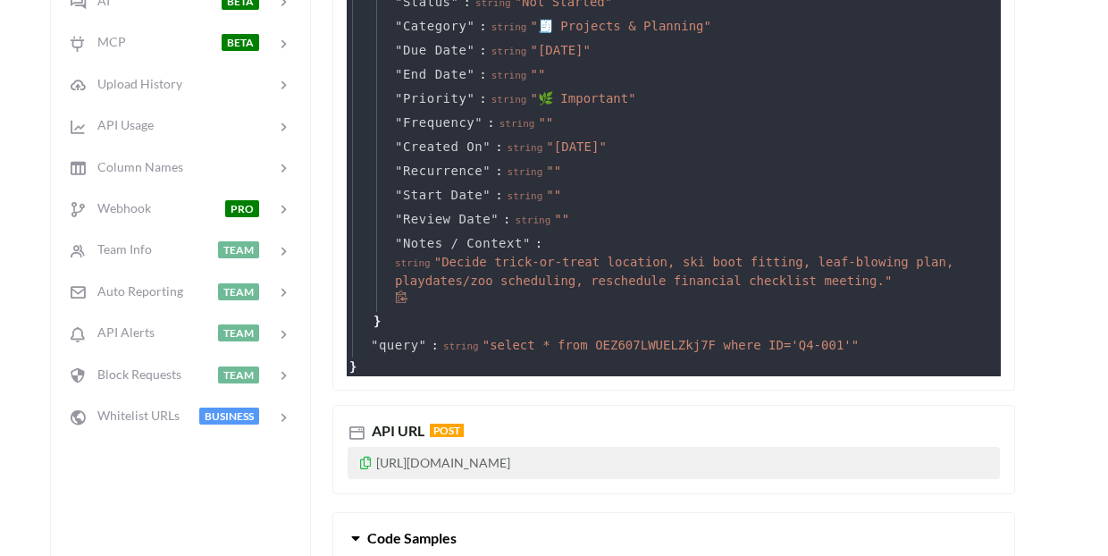
scroll to position [642, 4]
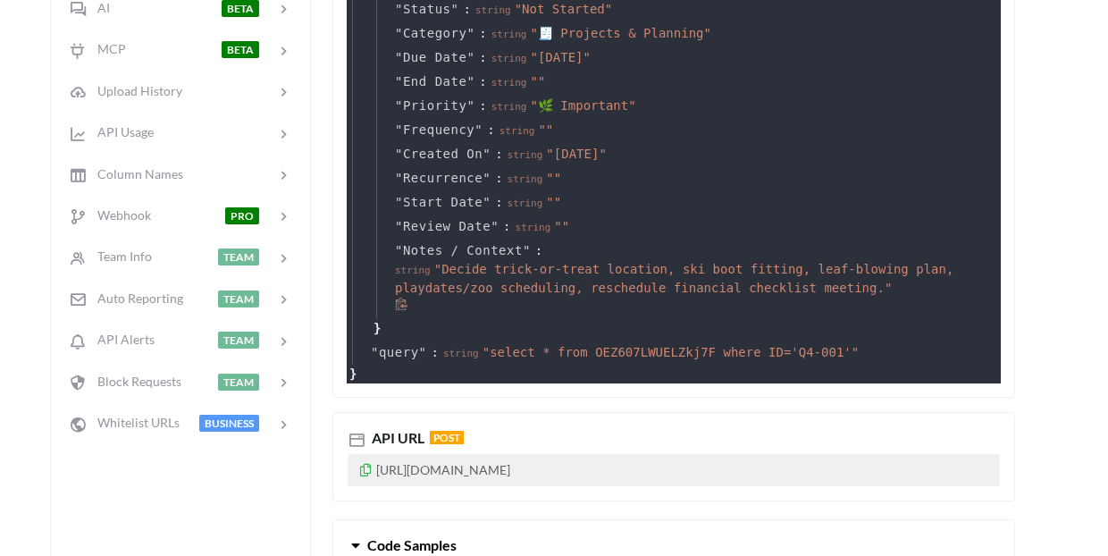
click at [894, 373] on div "Column Value: Showing all 16 columns { " data " : { " ID " : string " Q4-001 " …" at bounding box center [673, 102] width 681 height 589
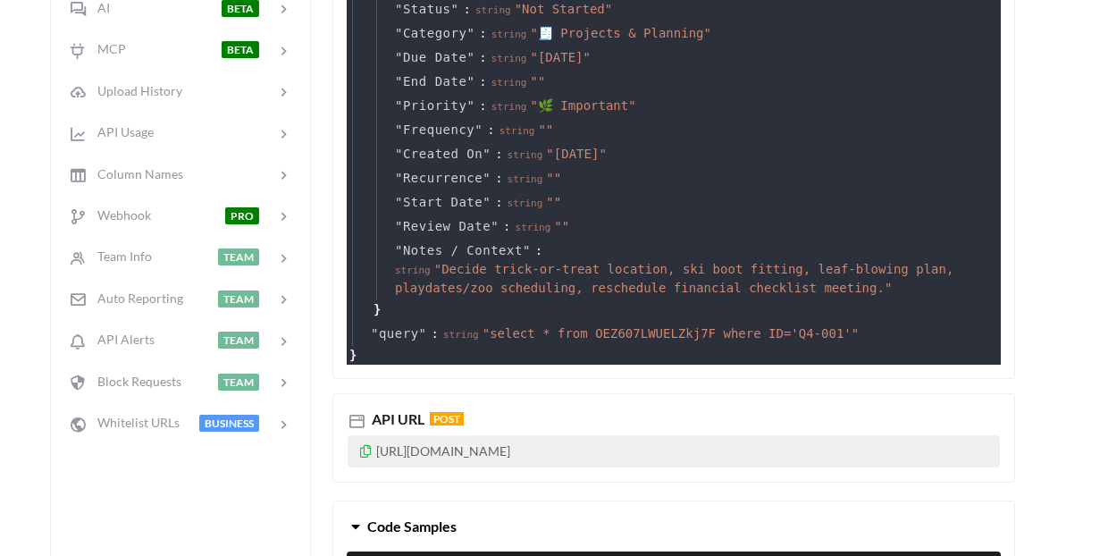
click at [399, 353] on div "{ " data " : { " ID " : string " Q4-001 " " Mode " : string " 🤝 Collaborative "…" at bounding box center [674, 100] width 654 height 528
click at [399, 352] on div "{ " data " : { " ID " : string " Q4-001 " " Mode " : string " 🤝 Collaborative "…" at bounding box center [674, 100] width 654 height 528
click at [398, 351] on div "{ " data " : { " ID " : string " Q4-001 " " Mode " : string " 🤝 Collaborative "…" at bounding box center [674, 100] width 654 height 528
click at [377, 350] on div "{ " data " : { " ID " : string " Q4-001 " " Mode " : string " 🤝 Collaborative "…" at bounding box center [674, 100] width 654 height 528
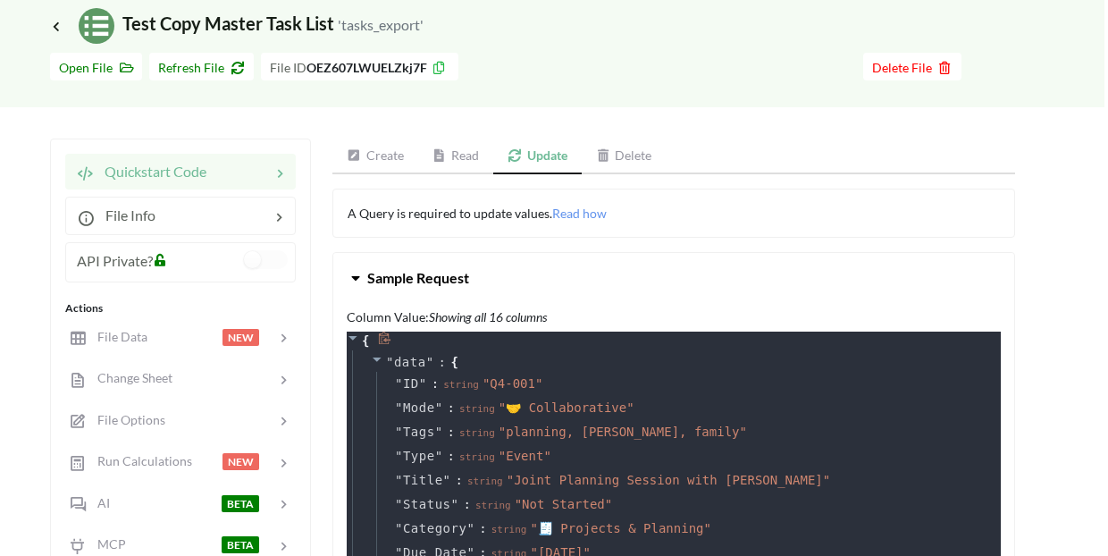
scroll to position [118, 4]
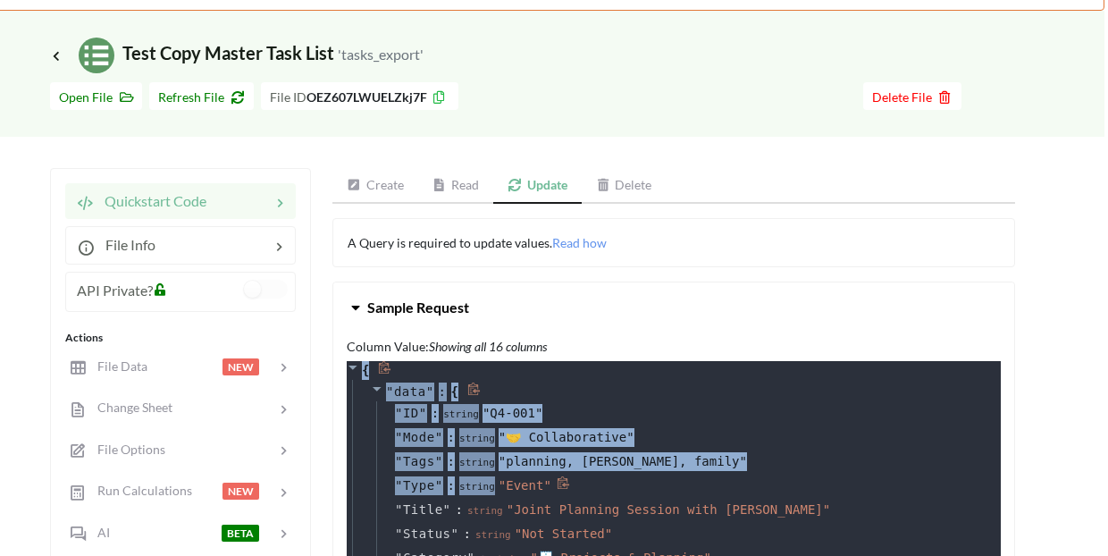
drag, startPoint x: 349, startPoint y: 367, endPoint x: 491, endPoint y: 484, distance: 184.1
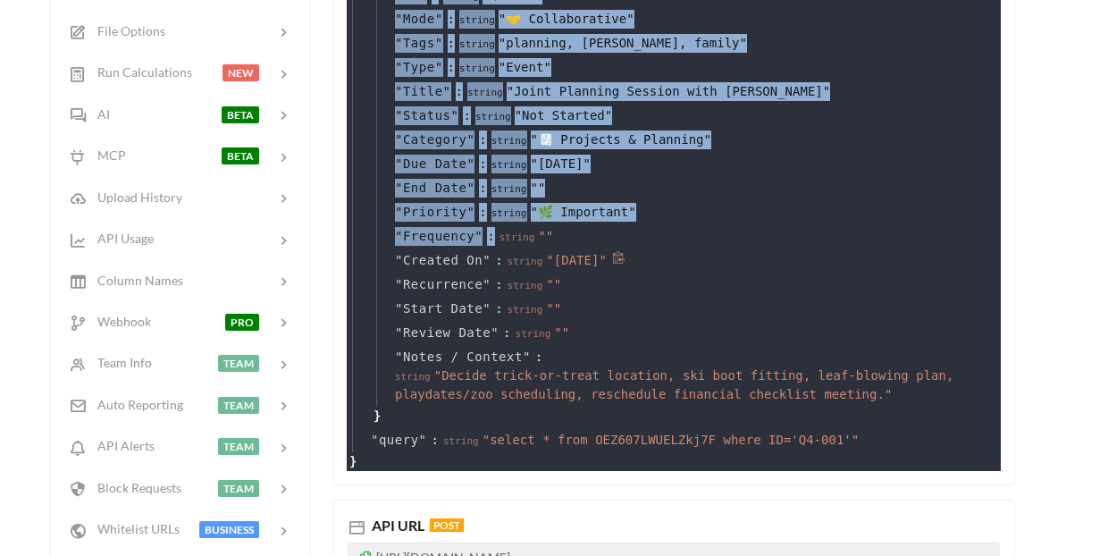
scroll to position [551, 4]
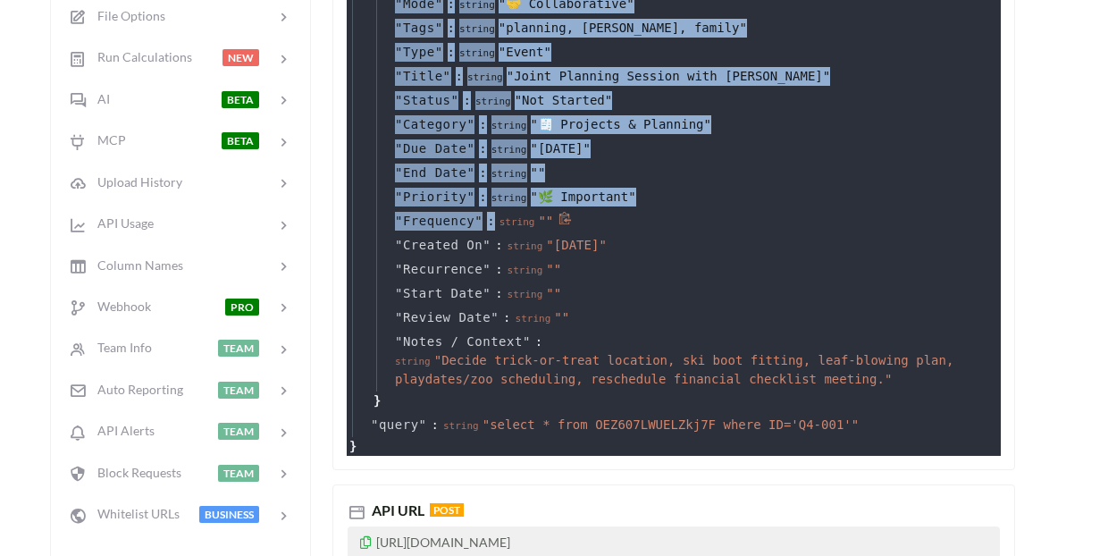
click at [497, 221] on span "" Frequency " :" at bounding box center [447, 221] width 105 height 14
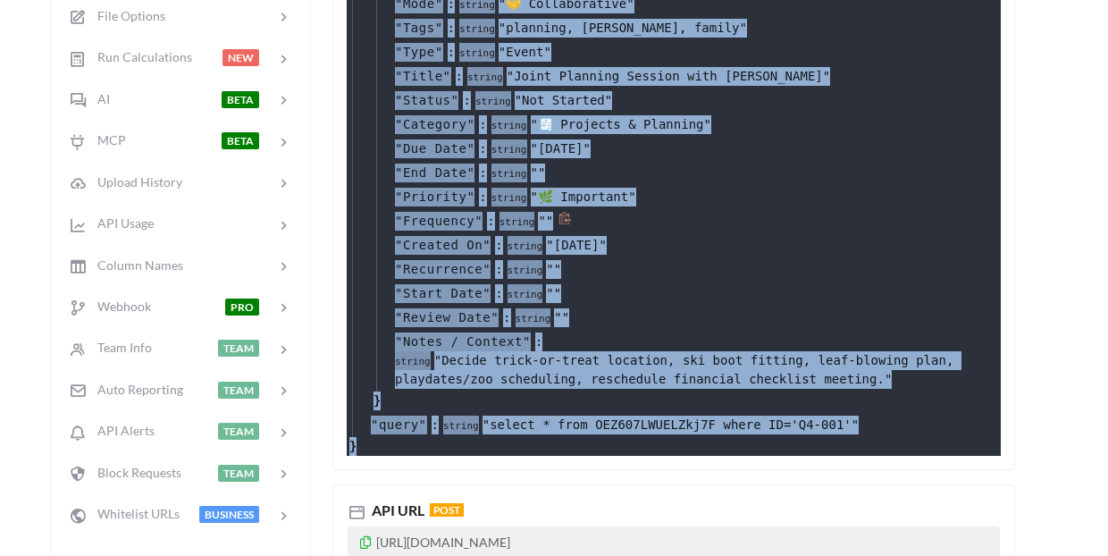
copy div "{ " data " : { " ID " : string " Q4-001 " " Mode " : string " 🤝 Collaborative "…"
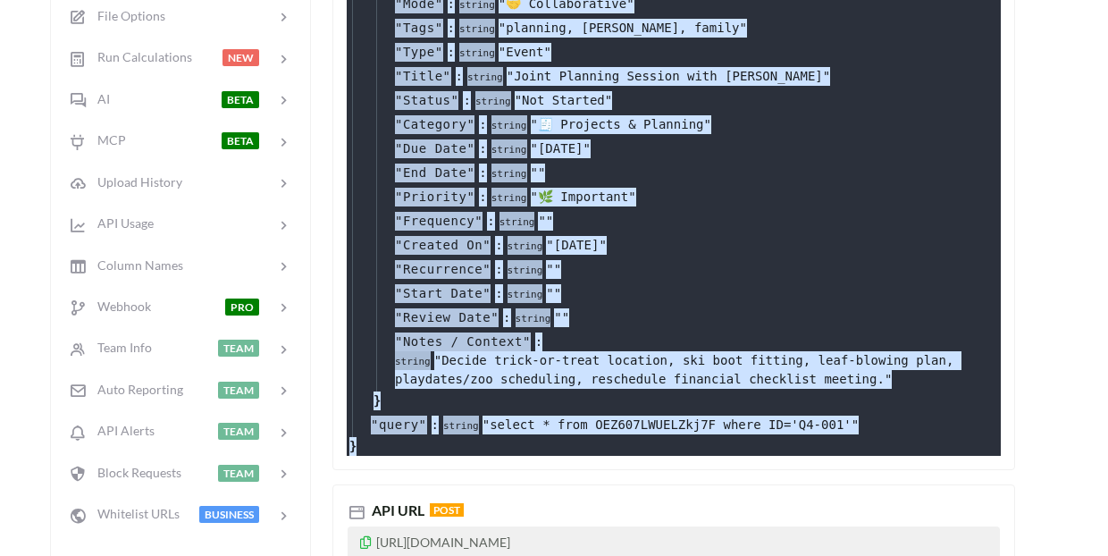
click at [758, 270] on div "" Recurrence " : string " "" at bounding box center [686, 269] width 620 height 24
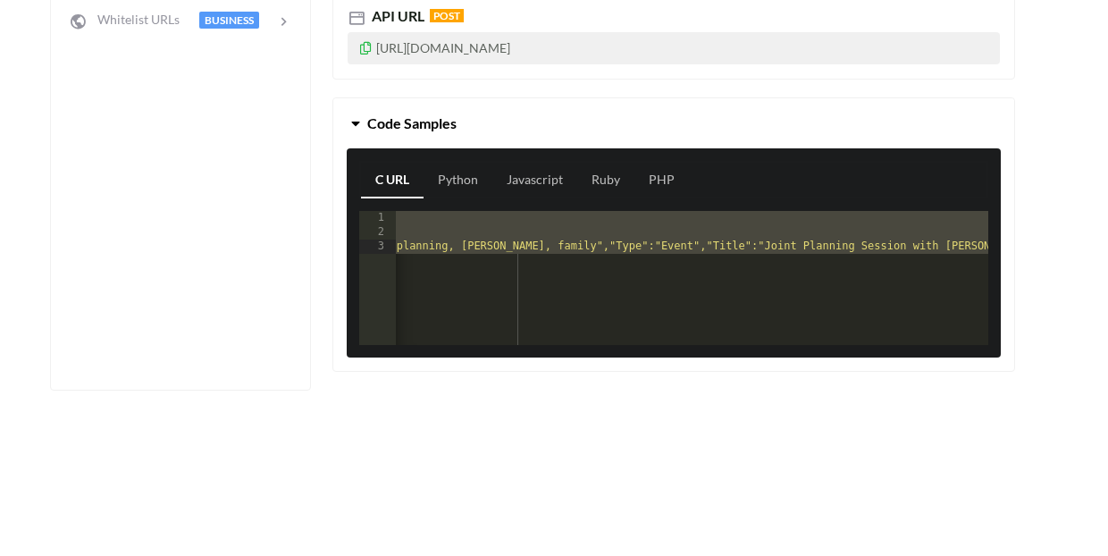
scroll to position [1052, 4]
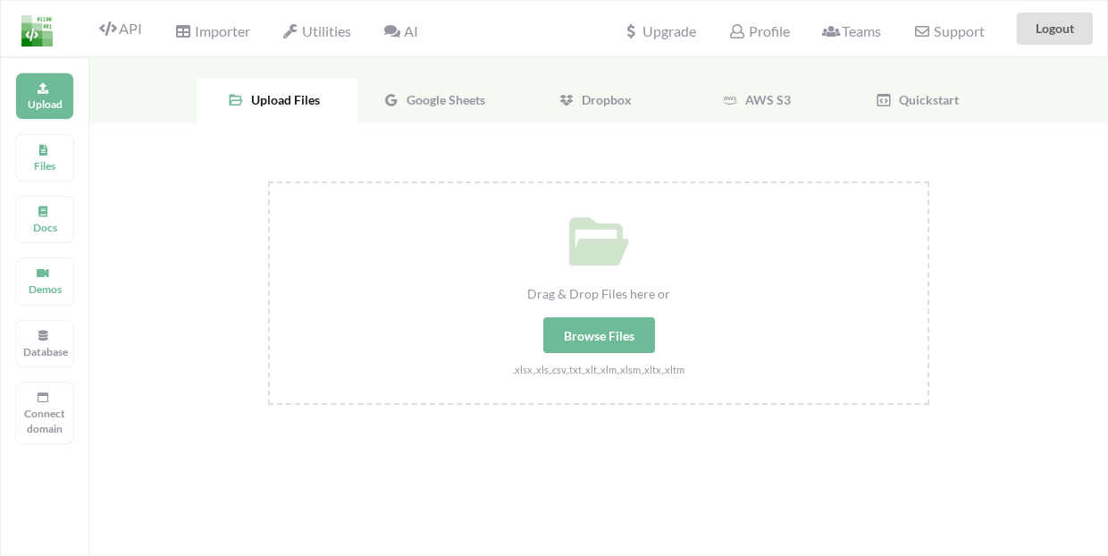
click at [681, 130] on div "Drag & Drop Files here or Browse Files .xlsx,.xls,.csv,.txt,.xlt,.xlm,.xlsm,.xl…" at bounding box center [598, 478] width 1019 height 710
click at [461, 97] on span "Google Sheets" at bounding box center [442, 99] width 86 height 15
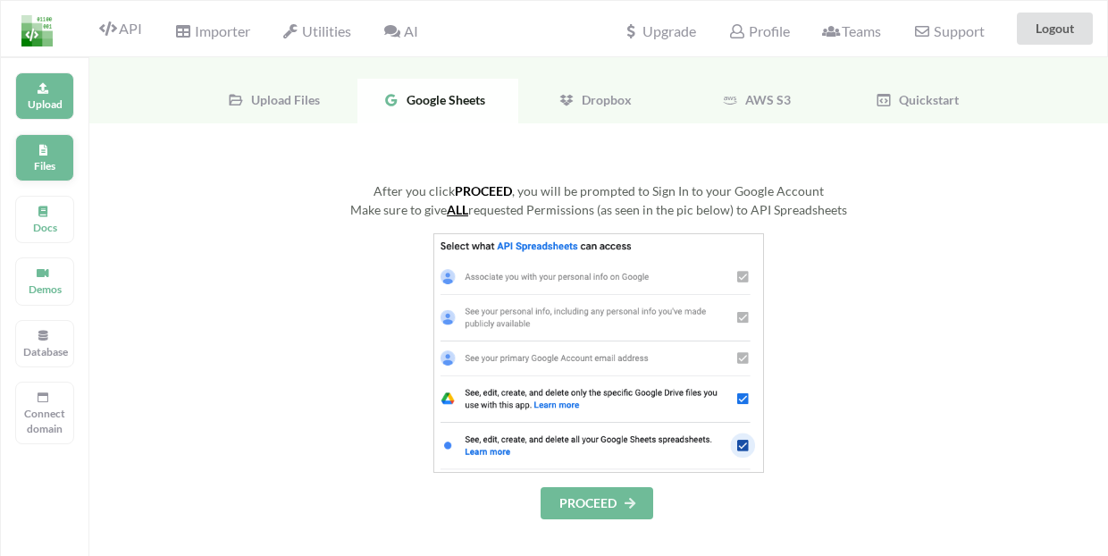
click at [64, 169] on p "Files" at bounding box center [44, 165] width 43 height 15
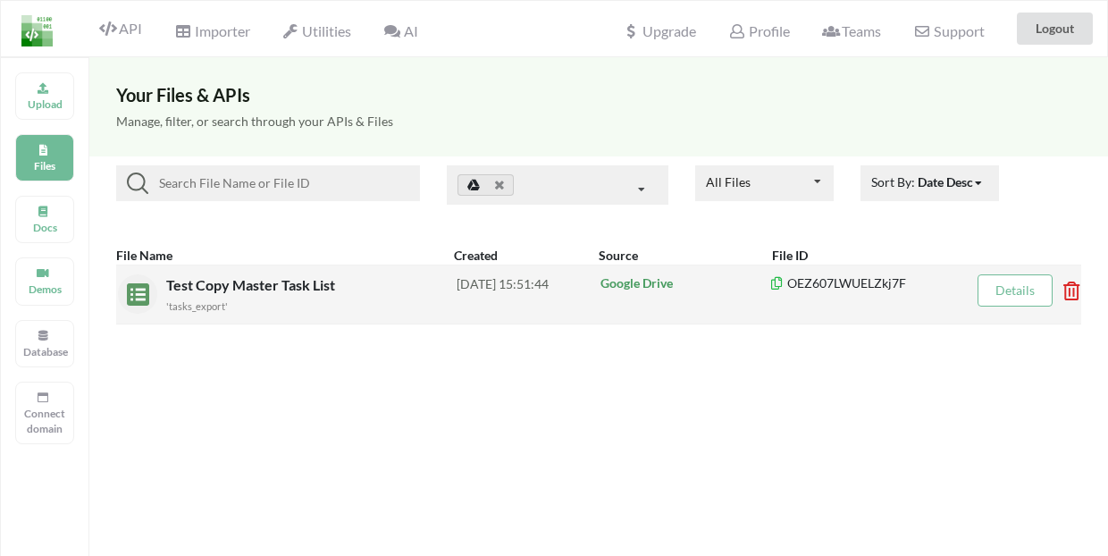
click at [294, 290] on span "Test Copy Master Task List" at bounding box center [252, 284] width 172 height 17
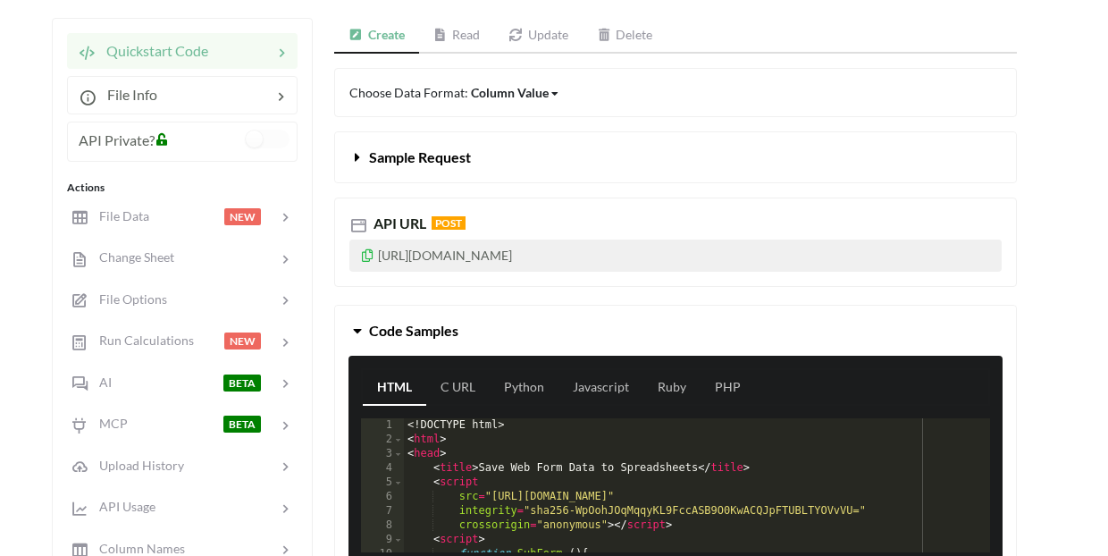
scroll to position [166, 2]
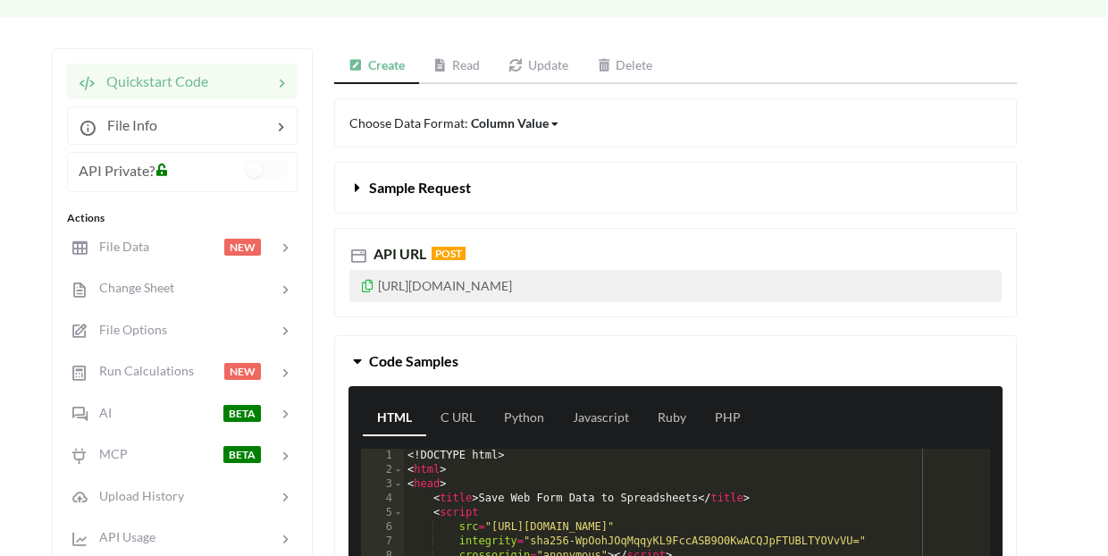
click at [466, 169] on button "Sample Request" at bounding box center [675, 188] width 681 height 50
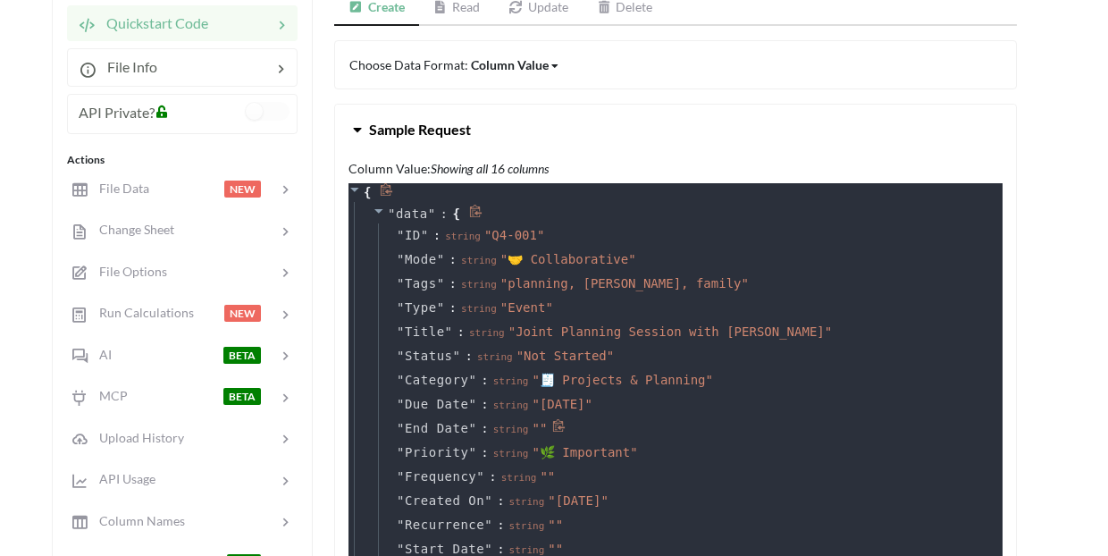
scroll to position [222, 4]
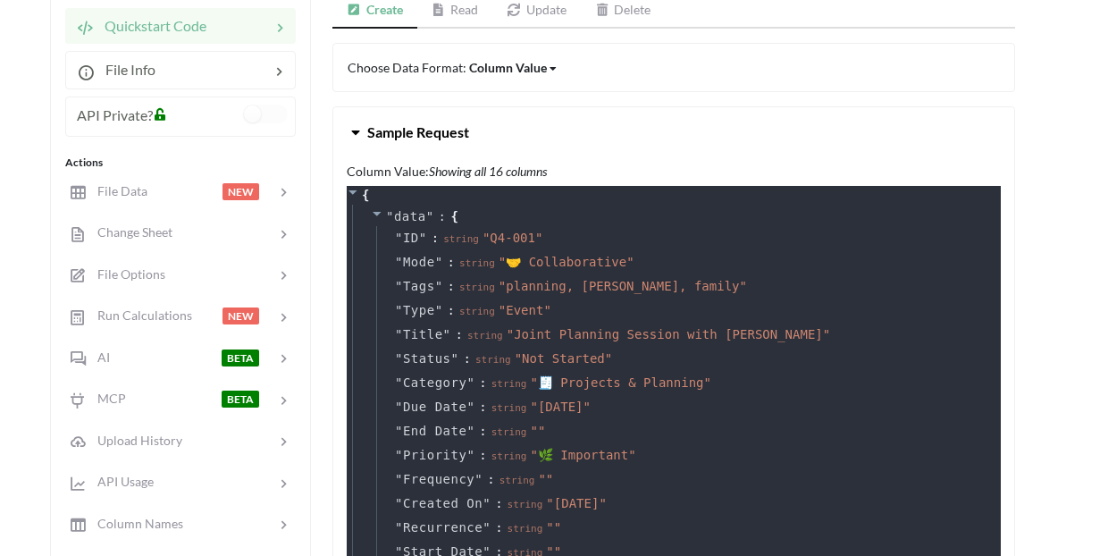
click at [533, 16] on link "Update" at bounding box center [536, 11] width 88 height 36
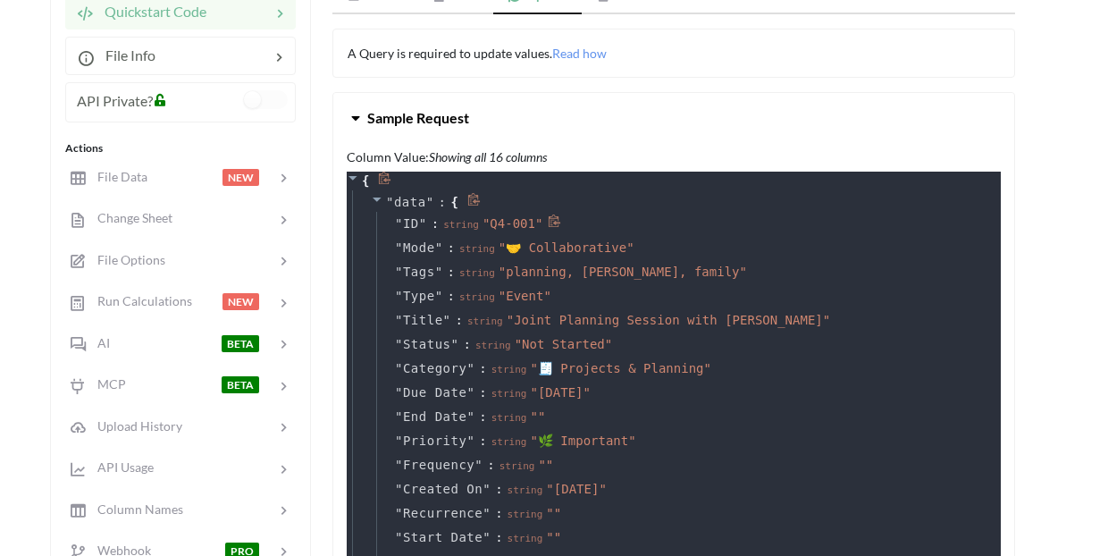
scroll to position [237, 4]
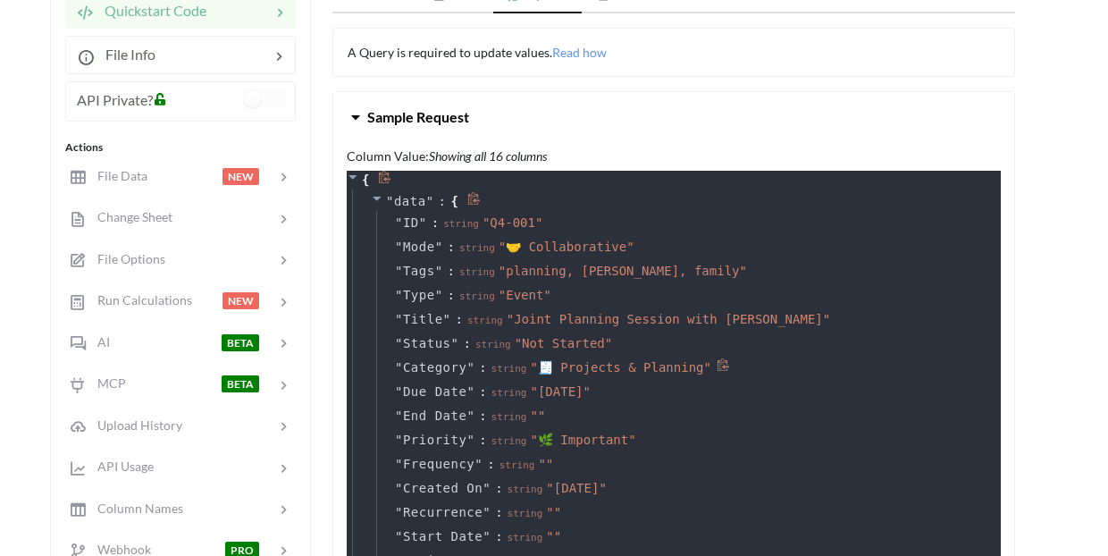
click at [545, 368] on span "" 🧾 Projects & Planning "" at bounding box center [621, 367] width 180 height 14
click at [692, 108] on button "Sample Request" at bounding box center [673, 117] width 681 height 50
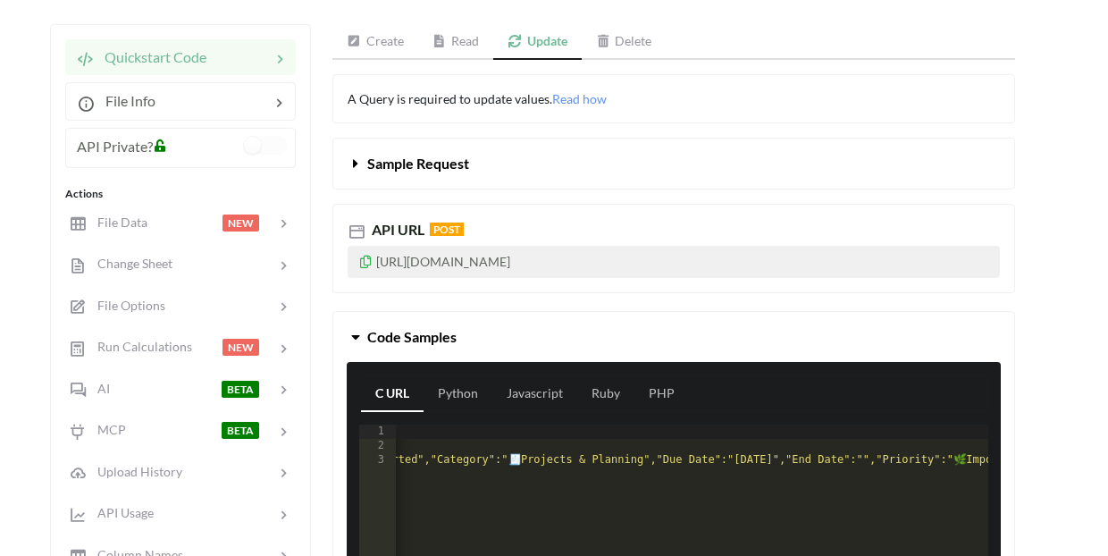
scroll to position [0, 1330]
click at [357, 164] on icon at bounding box center [356, 160] width 17 height 14
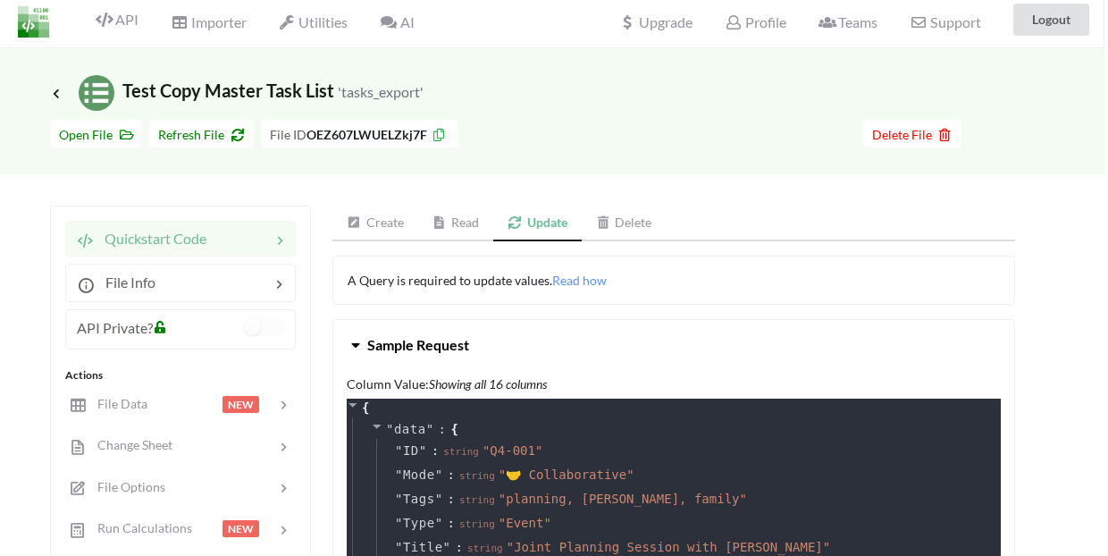
scroll to position [4, 4]
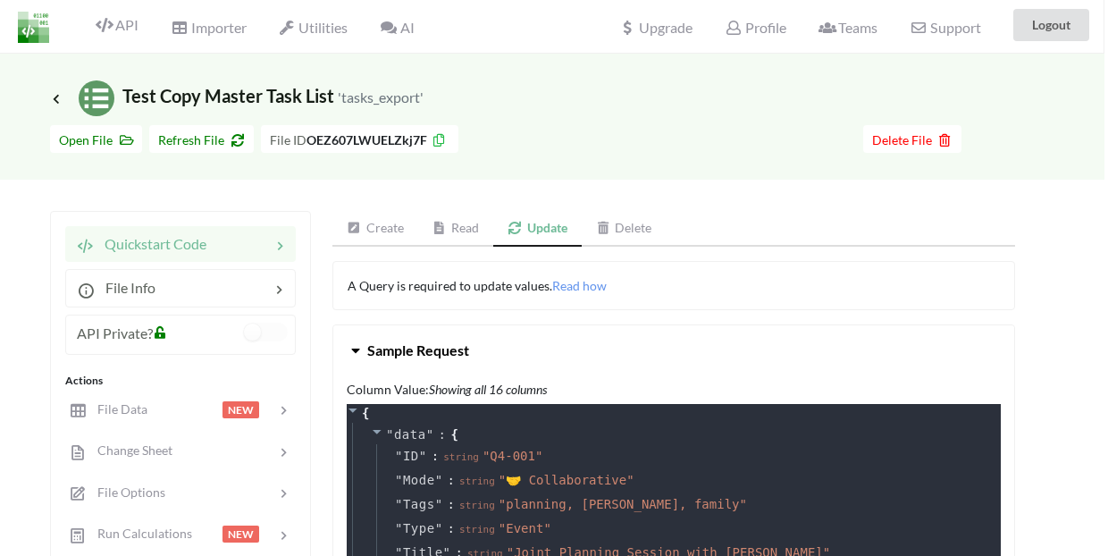
click at [200, 138] on span "Refresh File" at bounding box center [201, 139] width 87 height 15
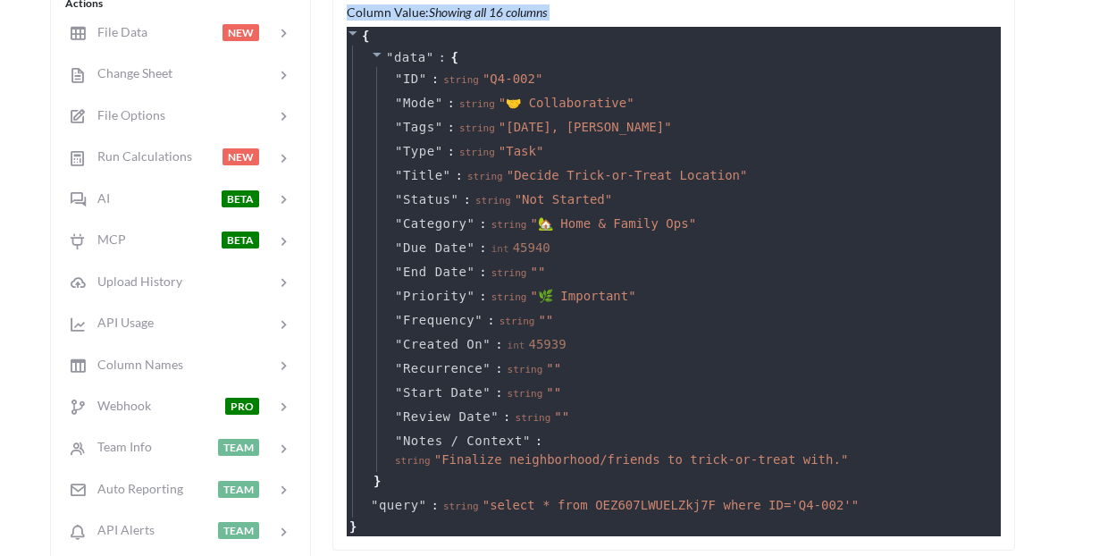
scroll to position [391, 4]
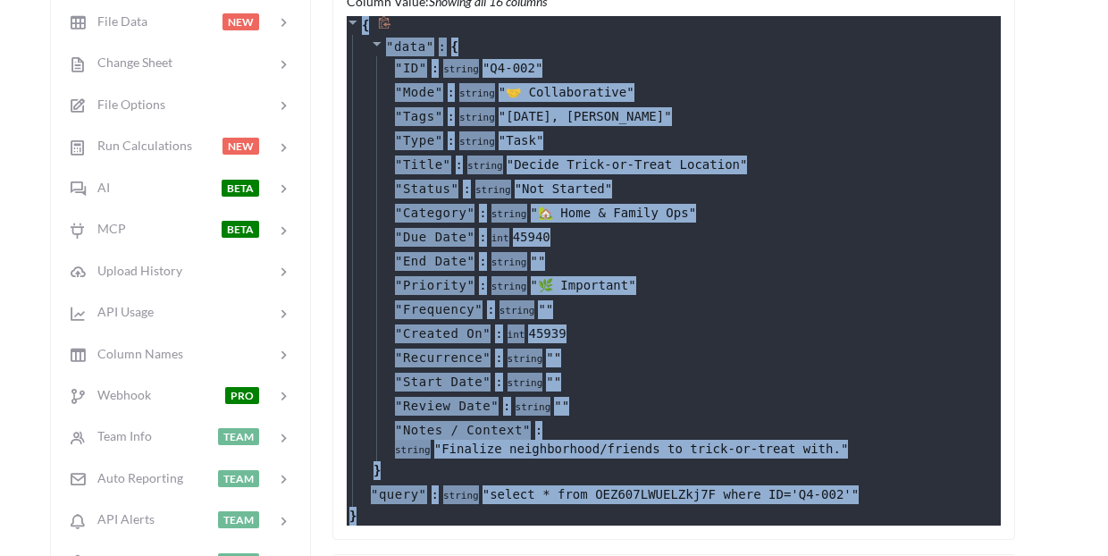
drag, startPoint x: 348, startPoint y: 131, endPoint x: 840, endPoint y: 508, distance: 618.9
click at [840, 508] on div "{ " data " : { " ID " : string " Q4-002 " " Mode " : string " 🤝 Collaborative "…" at bounding box center [674, 270] width 654 height 509
copy div "{ " data " : { " ID " : string " Q4-002 " " Mode " : string " 🤝 Collaborative "…"
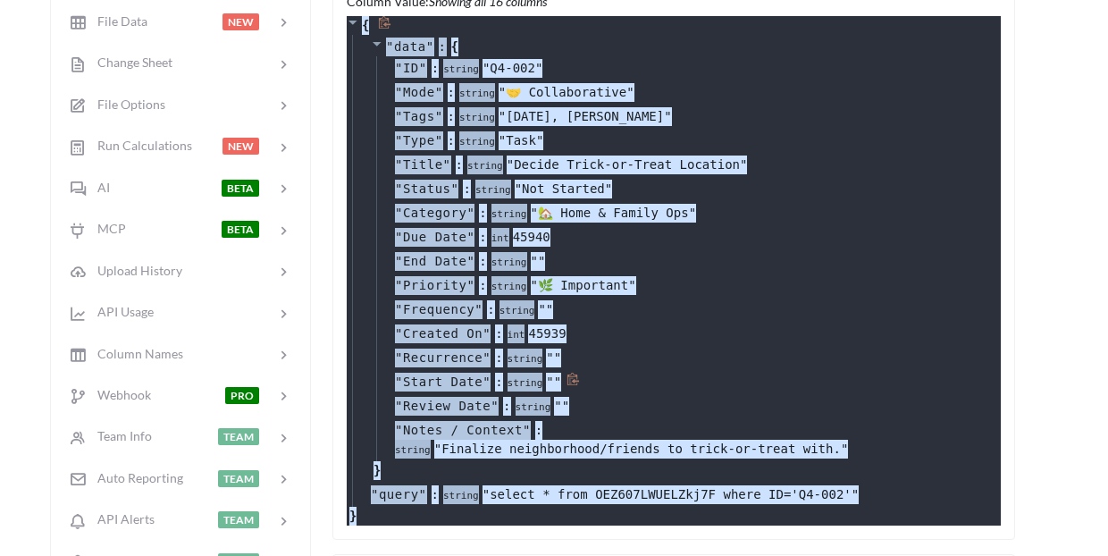
drag, startPoint x: 884, startPoint y: 537, endPoint x: 835, endPoint y: 388, distance: 157.1
click at [835, 388] on div "" Start Date " : string " "" at bounding box center [686, 382] width 620 height 24
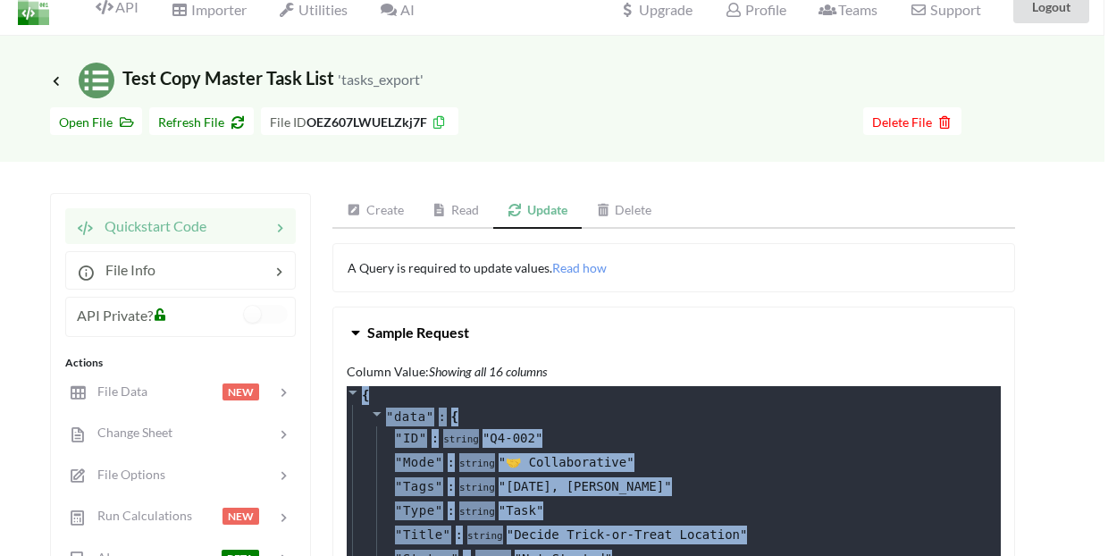
scroll to position [21, 4]
click at [550, 218] on link "Update" at bounding box center [537, 211] width 88 height 36
click at [359, 329] on icon at bounding box center [356, 329] width 17 height 14
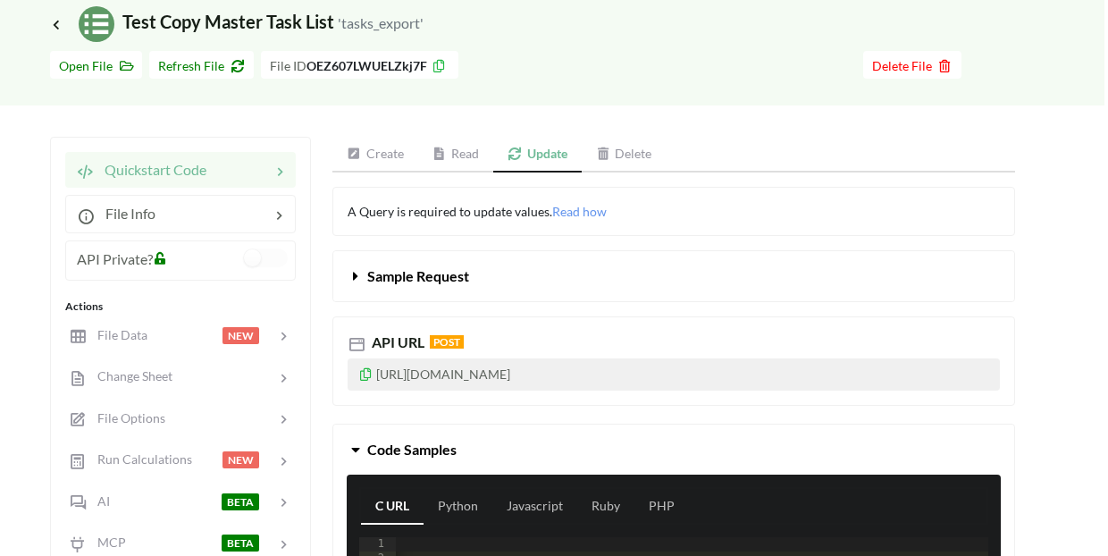
scroll to position [80, 4]
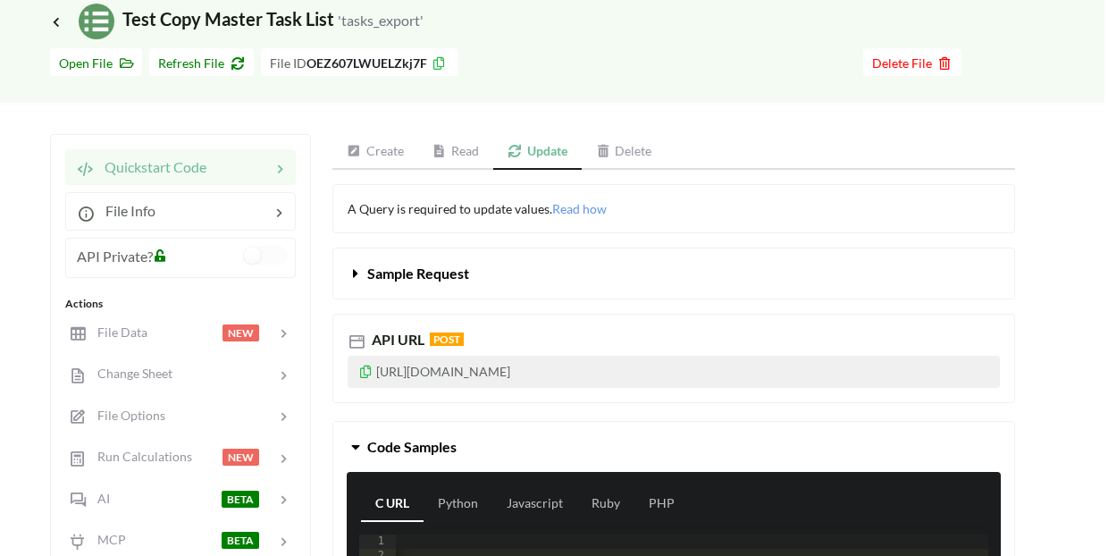
click at [529, 153] on link "Update" at bounding box center [537, 152] width 88 height 36
click at [465, 150] on link "Read" at bounding box center [456, 152] width 76 height 36
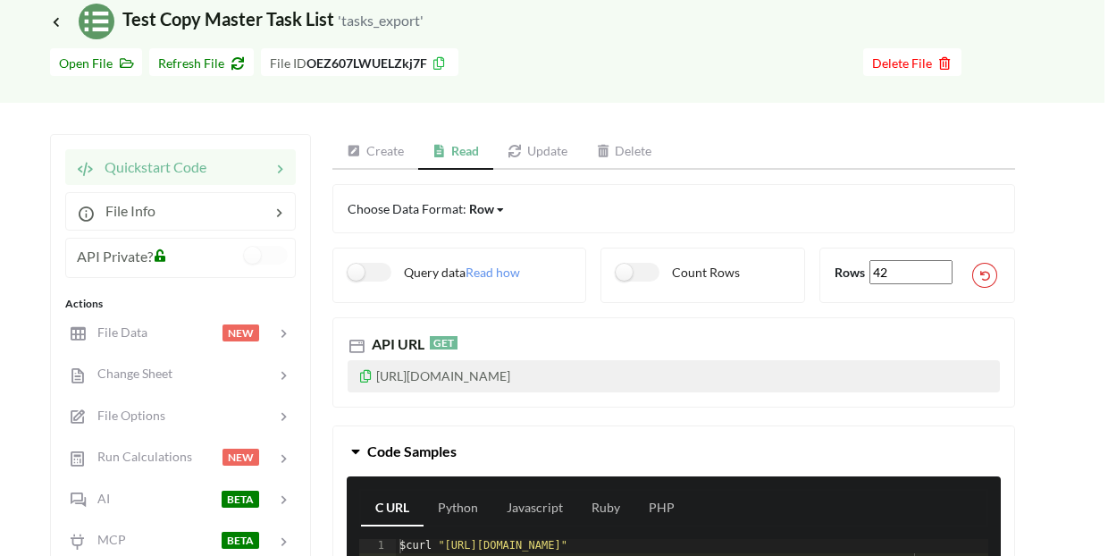
click at [540, 159] on link "Update" at bounding box center [537, 152] width 88 height 36
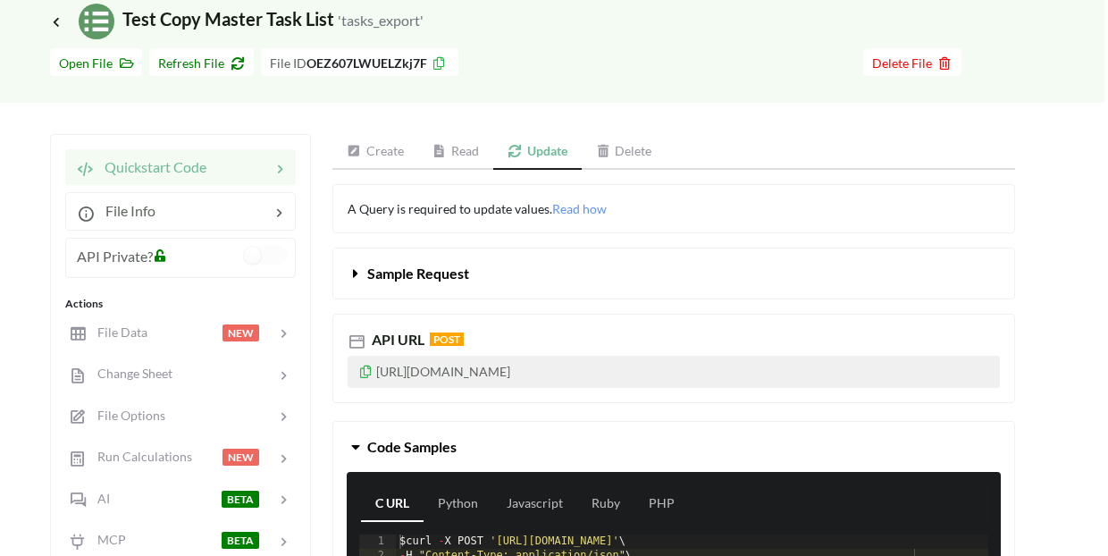
click at [473, 155] on link "Read" at bounding box center [456, 152] width 76 height 36
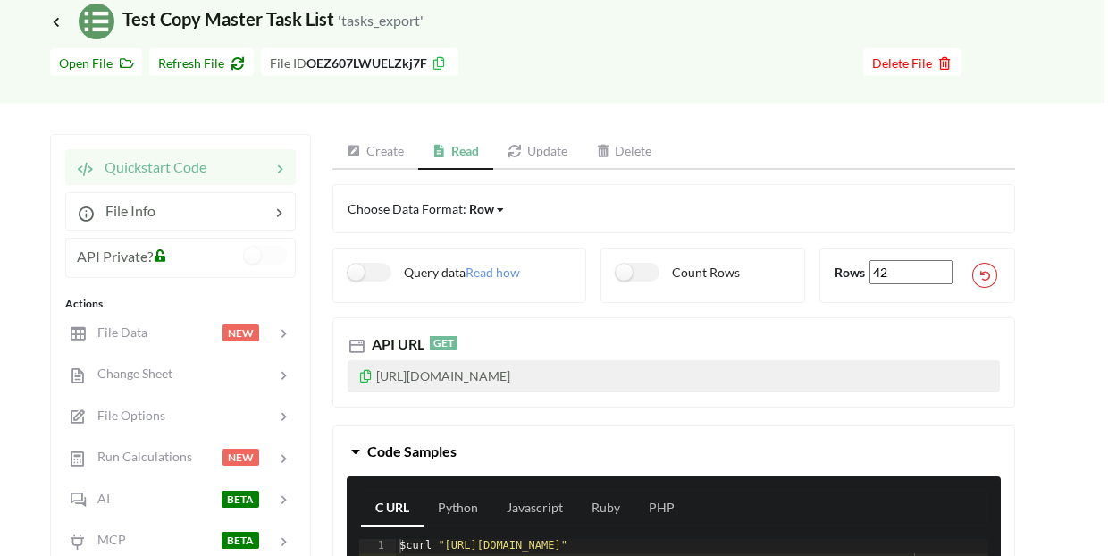
click at [559, 155] on link "Update" at bounding box center [537, 152] width 88 height 36
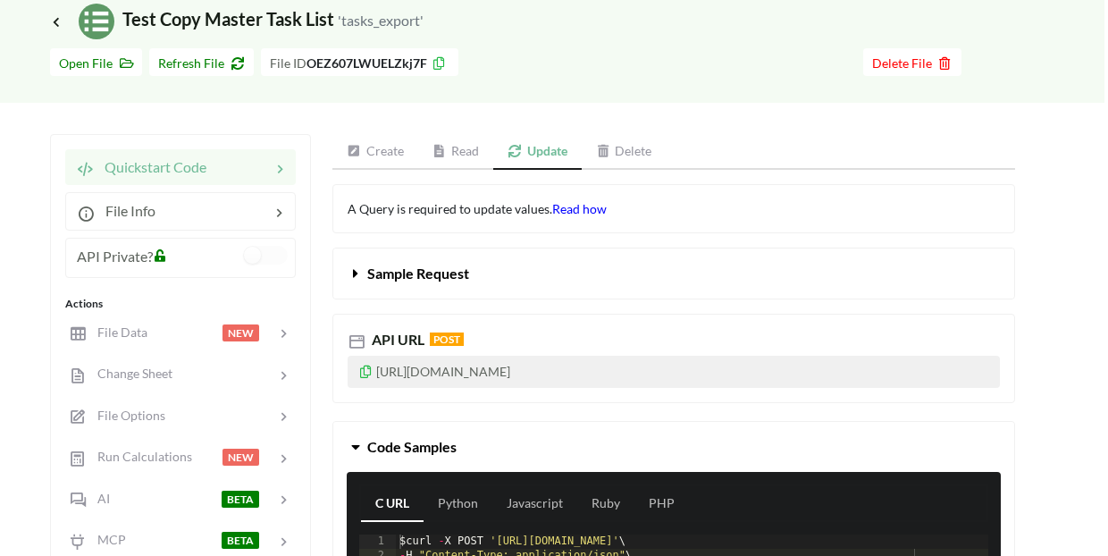
click at [577, 213] on span "Read how" at bounding box center [579, 208] width 55 height 15
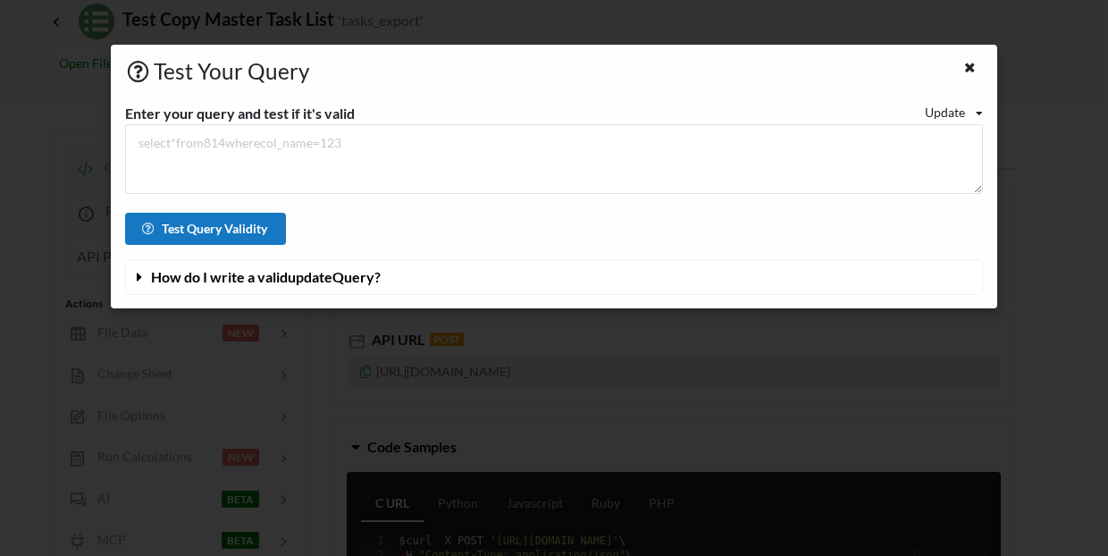
click at [271, 225] on button "Test Query Validity" at bounding box center [205, 229] width 161 height 32
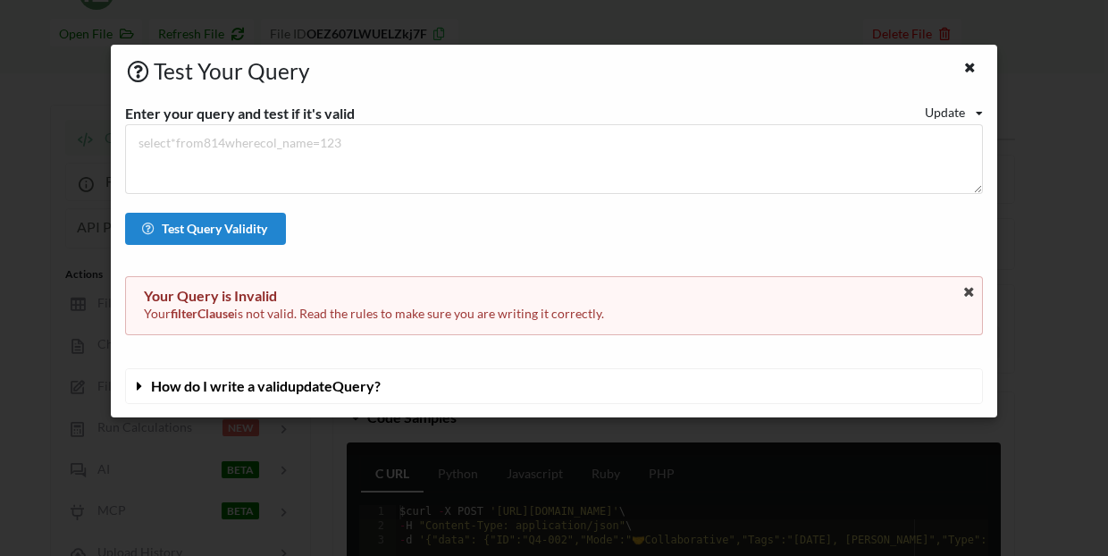
scroll to position [109, 4]
click at [315, 387] on span "How do I write a valid update Query?" at bounding box center [266, 385] width 230 height 17
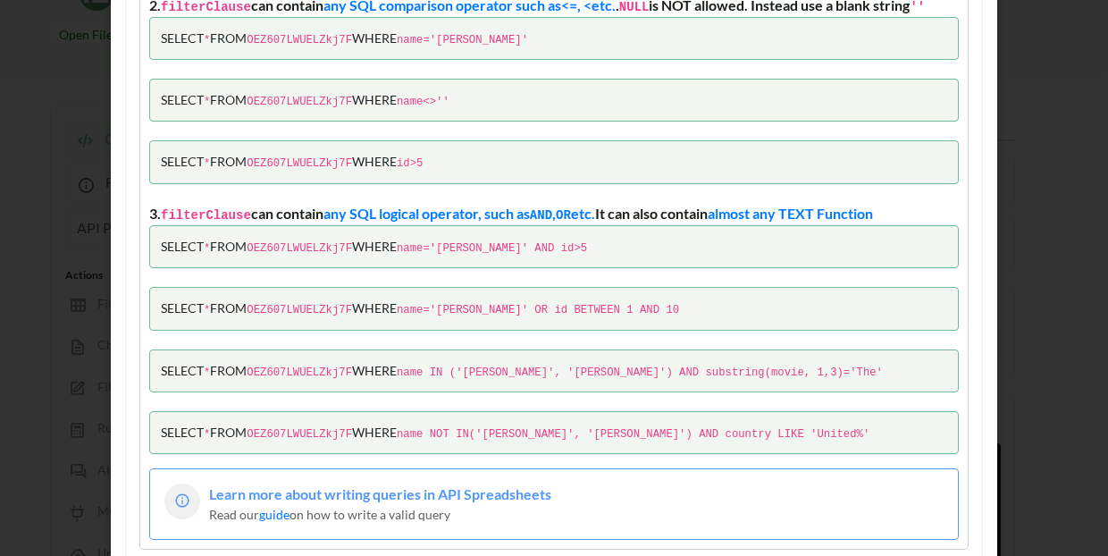
scroll to position [905, 0]
click at [1039, 308] on div "Test Your Query Enter your query and test if it's valid Update Read Update Dele…" at bounding box center [554, 278] width 1108 height 556
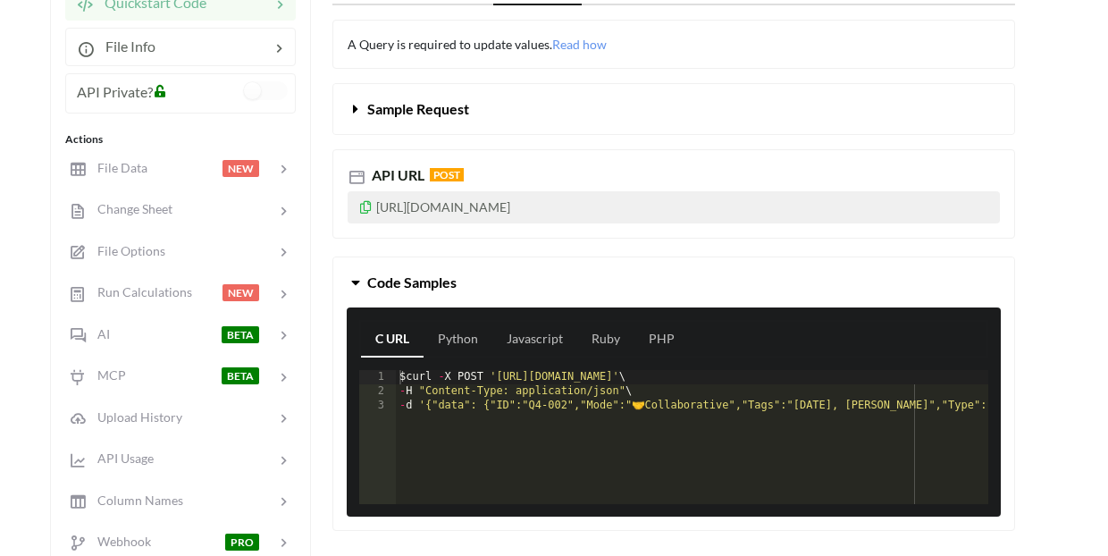
scroll to position [245, 4]
click at [476, 341] on link "Python" at bounding box center [458, 340] width 69 height 36
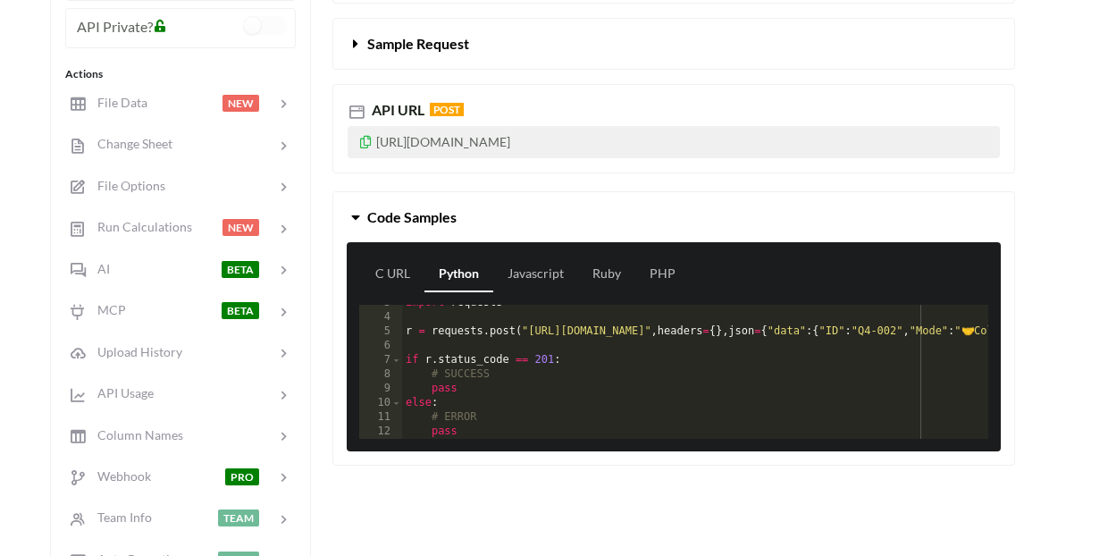
scroll to position [38, 0]
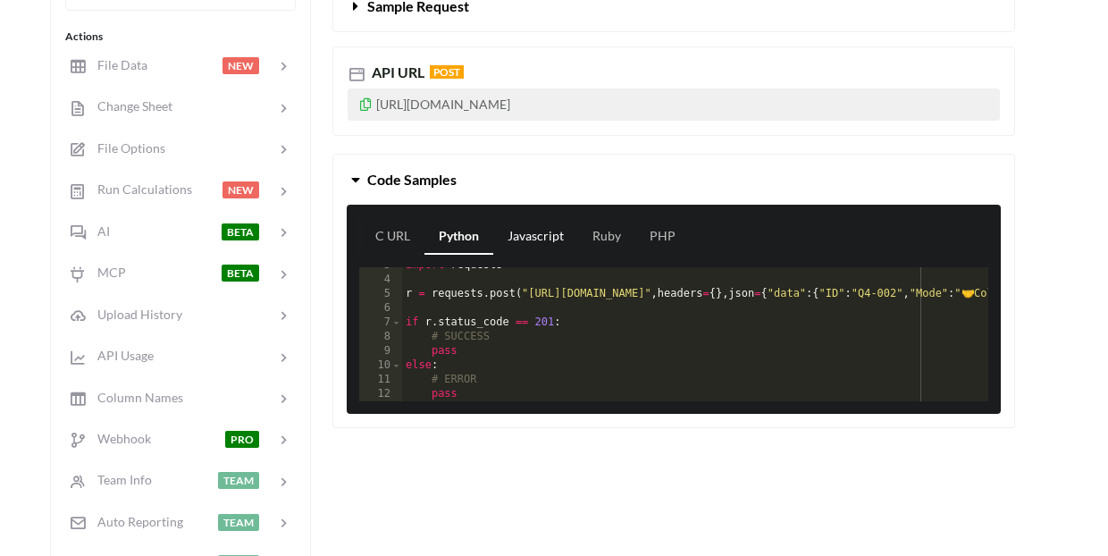
click at [534, 243] on link "Javascript" at bounding box center [535, 237] width 85 height 36
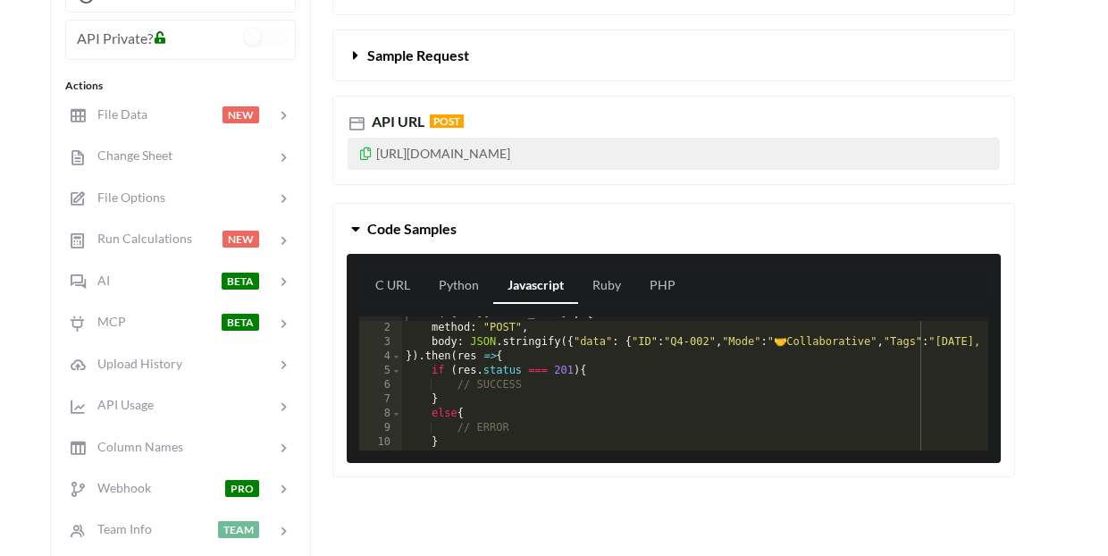
scroll to position [0, 0]
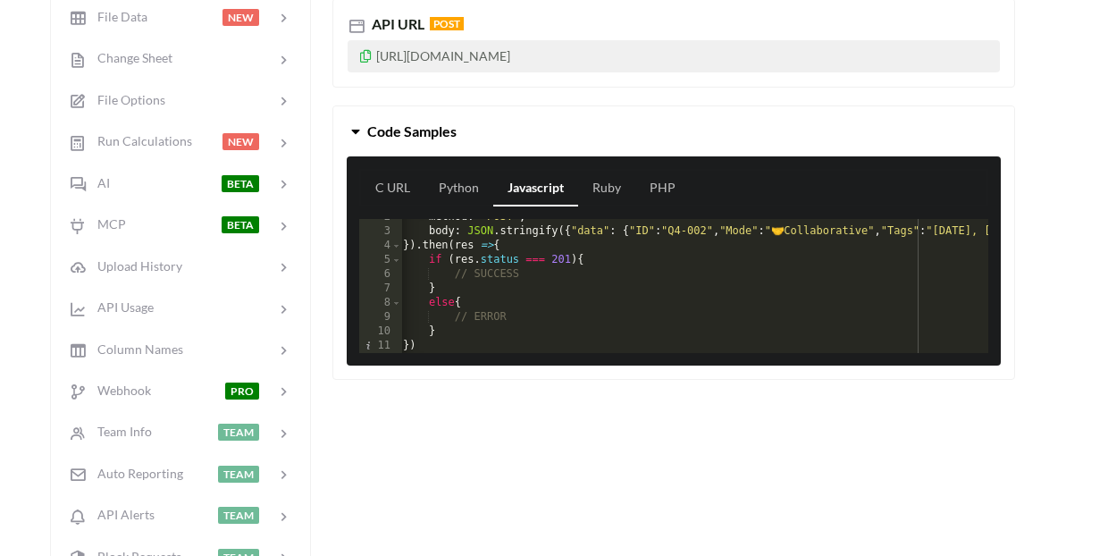
click at [598, 138] on button "Code Samples" at bounding box center [673, 131] width 681 height 50
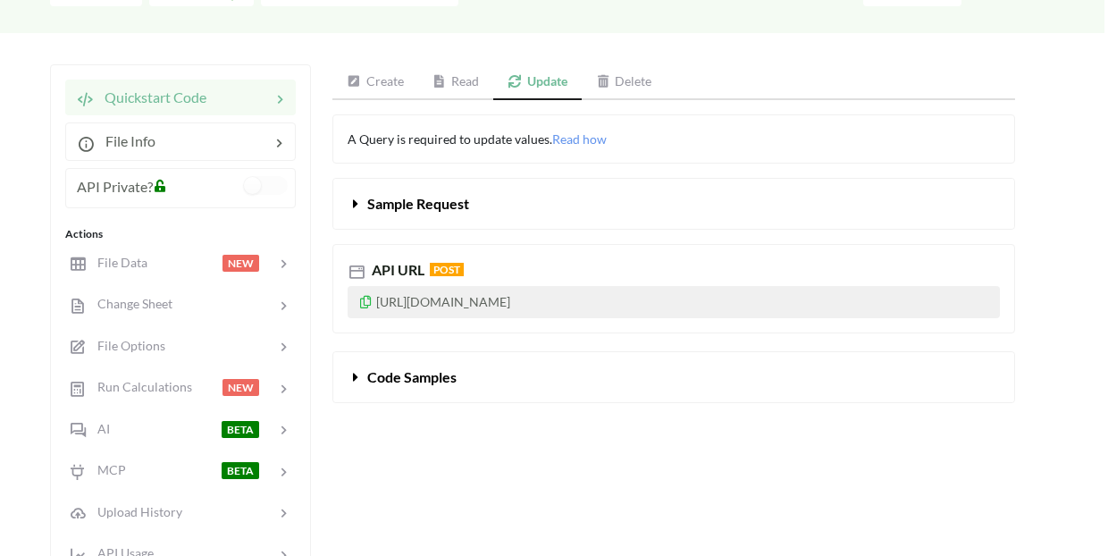
click at [441, 195] on button "Sample Request" at bounding box center [673, 204] width 681 height 50
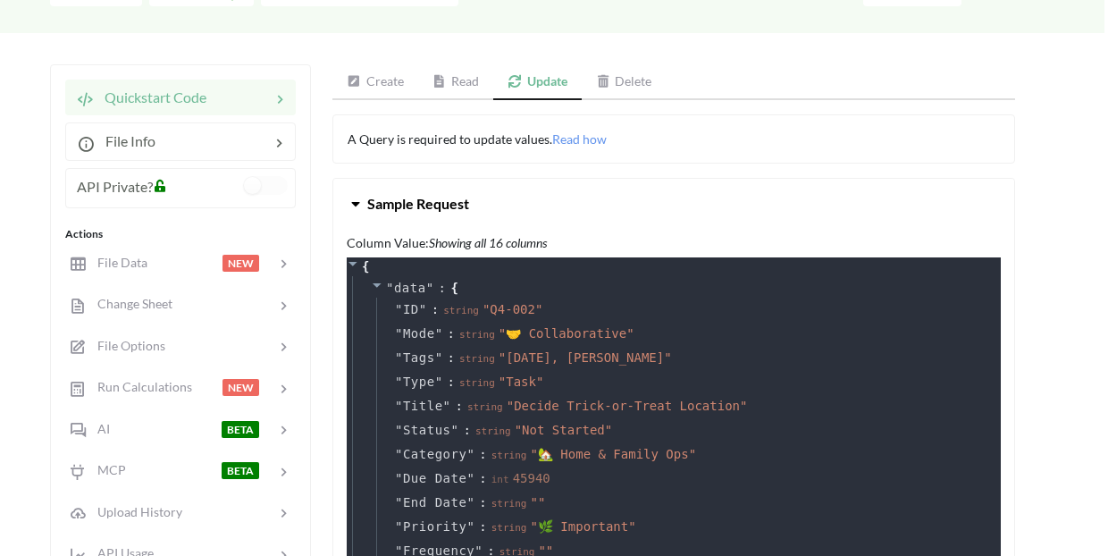
click at [441, 196] on span "Sample Request" at bounding box center [418, 203] width 102 height 17
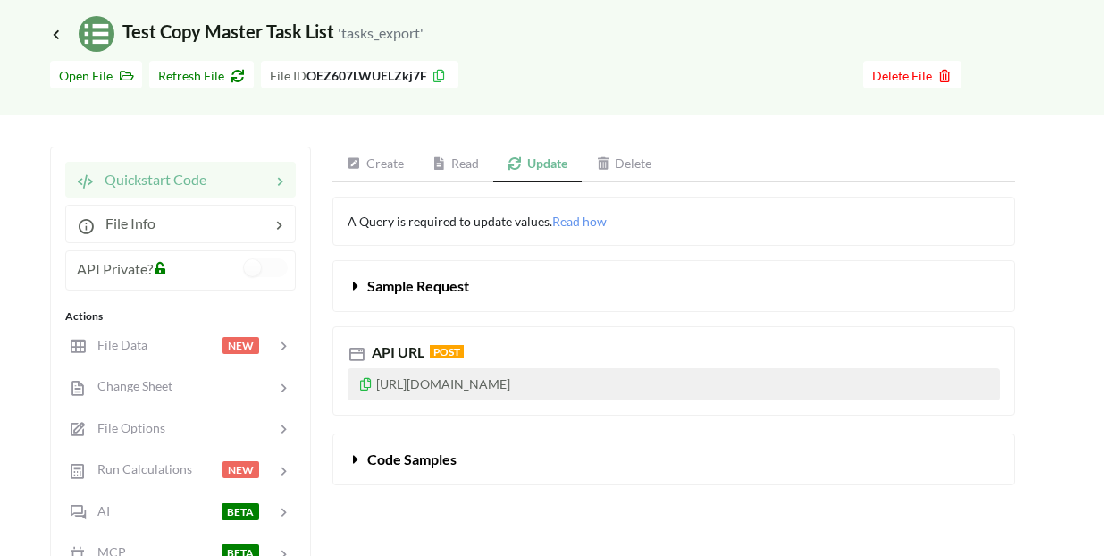
click at [386, 157] on link "Create" at bounding box center [375, 165] width 86 height 36
click at [382, 177] on link "Create" at bounding box center [374, 165] width 85 height 36
click at [457, 169] on link "Read" at bounding box center [455, 165] width 76 height 36
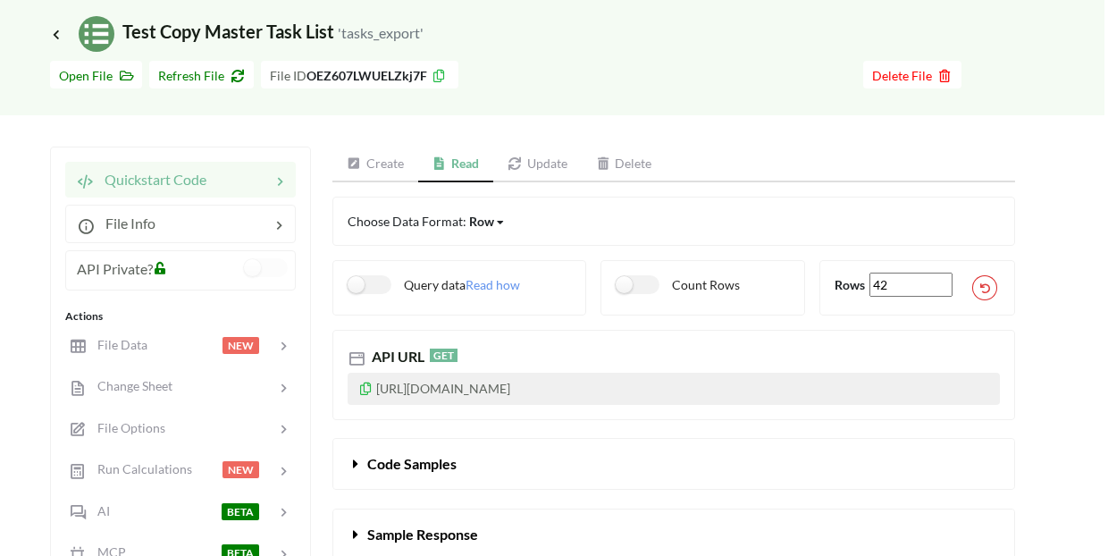
click at [380, 170] on link "Create" at bounding box center [375, 165] width 86 height 36
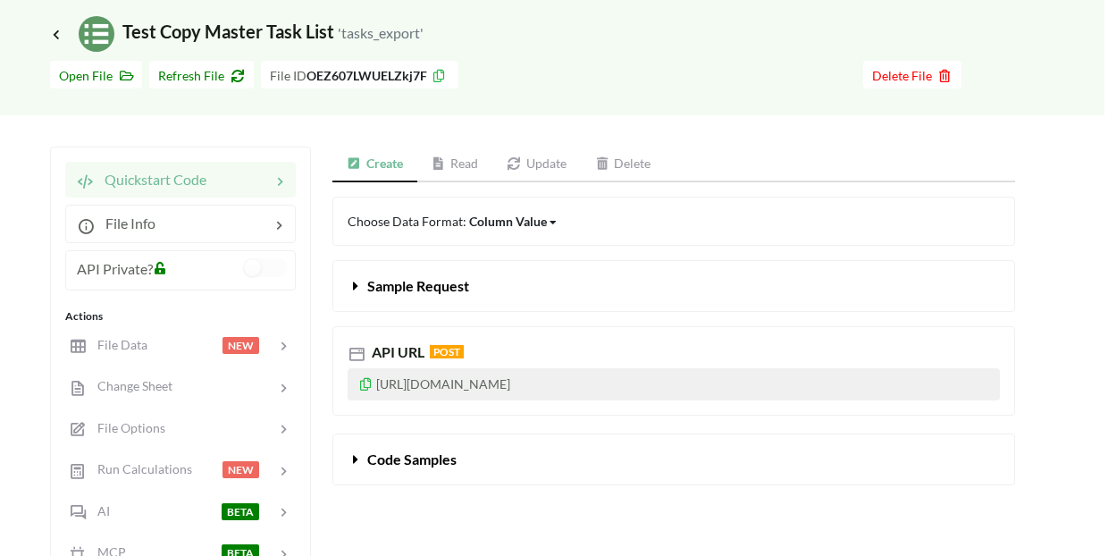
click at [540, 222] on div "Column Value" at bounding box center [508, 221] width 78 height 19
click at [540, 224] on div "Column Value" at bounding box center [508, 221] width 78 height 19
click at [539, 224] on div "Column Value" at bounding box center [508, 221] width 78 height 19
click at [531, 291] on div "Row" at bounding box center [523, 282] width 106 height 32
click at [487, 225] on div "Row" at bounding box center [481, 221] width 25 height 19
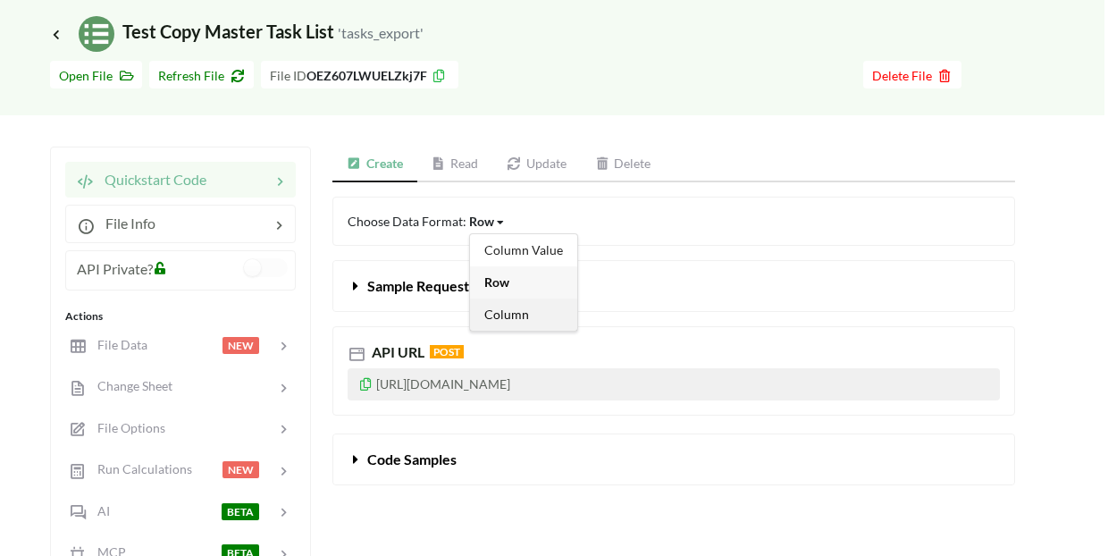
click at [496, 316] on span "Column" at bounding box center [506, 313] width 45 height 15
click at [443, 284] on span "Sample Request" at bounding box center [418, 285] width 102 height 17
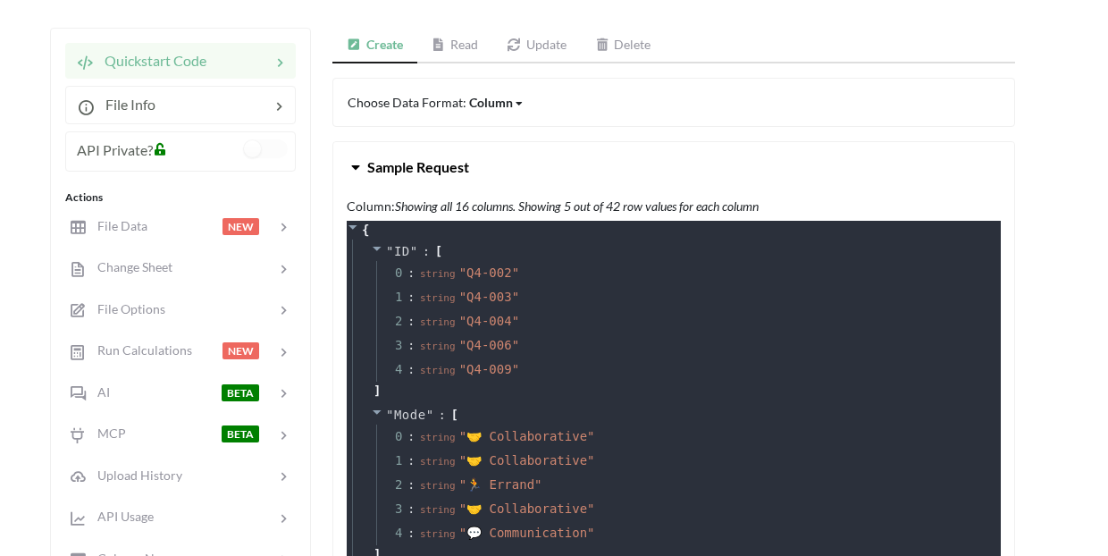
click at [496, 105] on div "Column" at bounding box center [491, 102] width 44 height 19
click at [502, 127] on span "Column Value" at bounding box center [523, 130] width 79 height 15
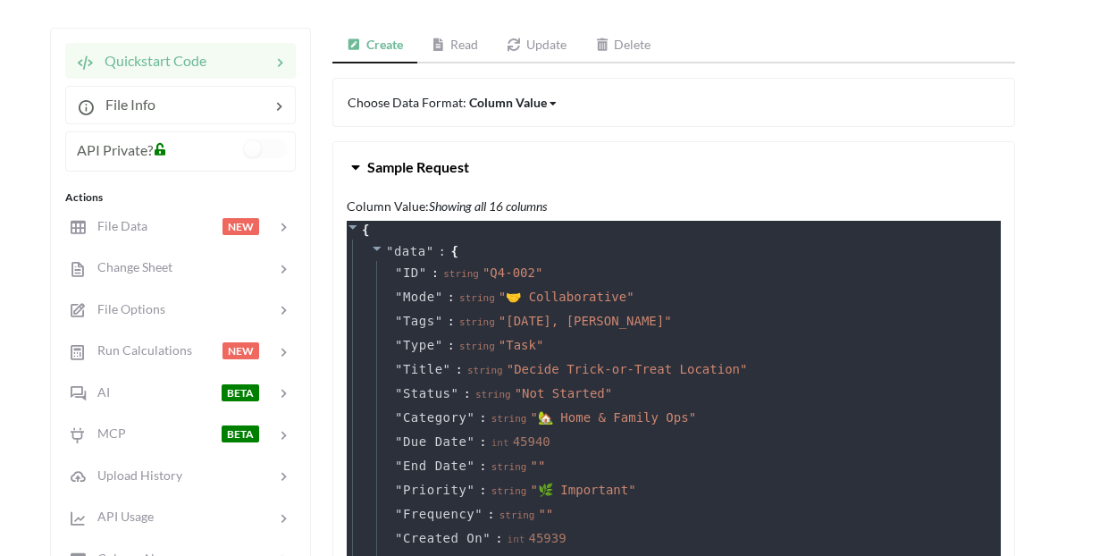
click at [569, 155] on button "Sample Request" at bounding box center [673, 167] width 681 height 50
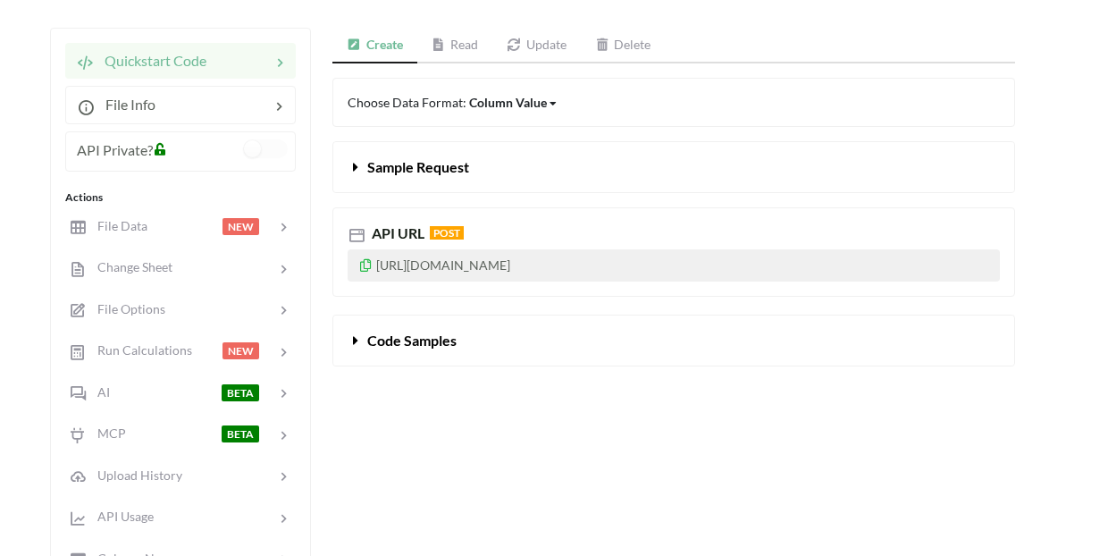
click at [420, 338] on span "Code Samples" at bounding box center [411, 340] width 89 height 17
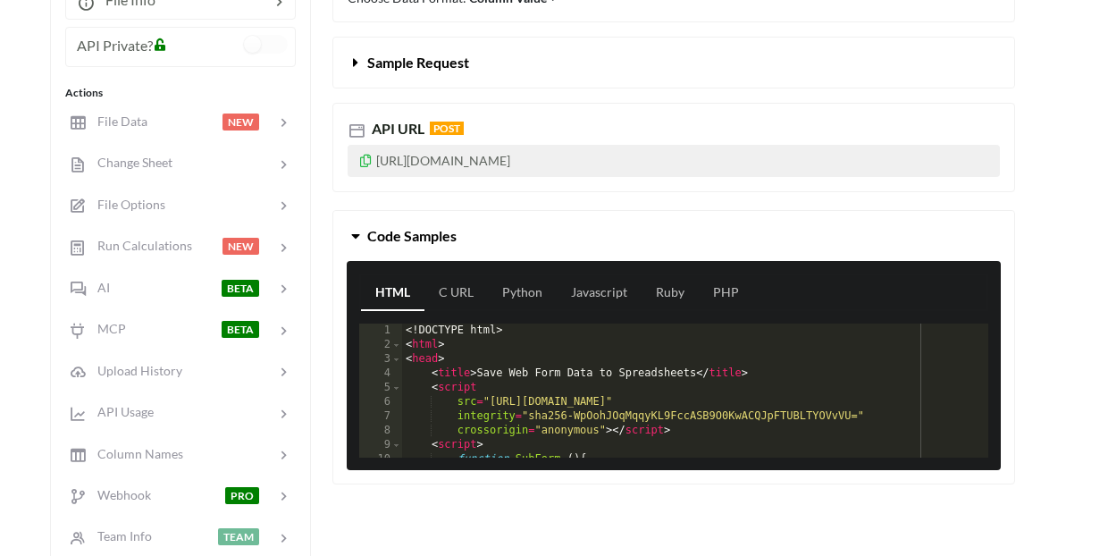
scroll to position [295, 4]
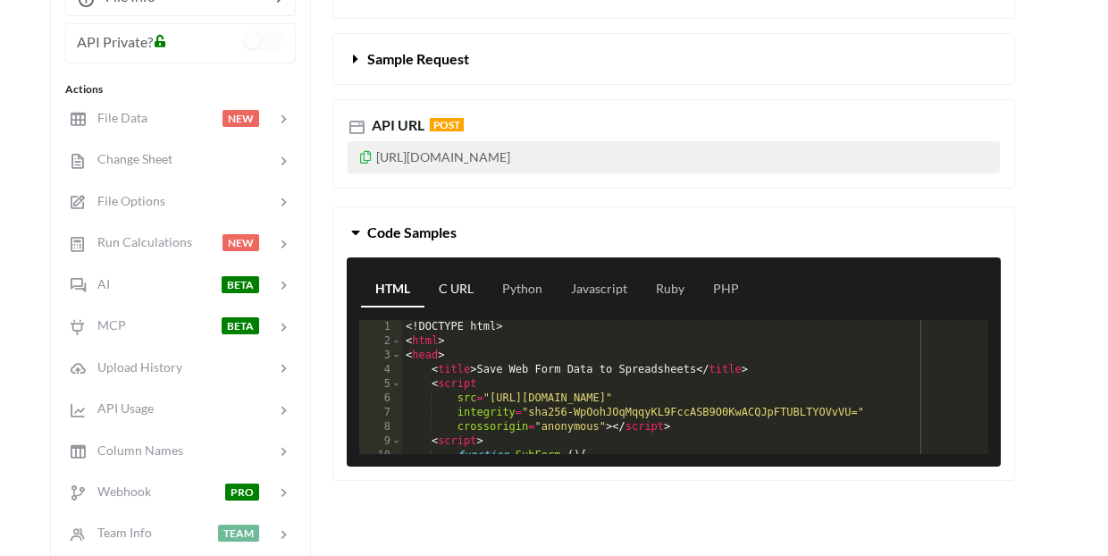
click at [479, 287] on link "C URL" at bounding box center [455, 290] width 63 height 36
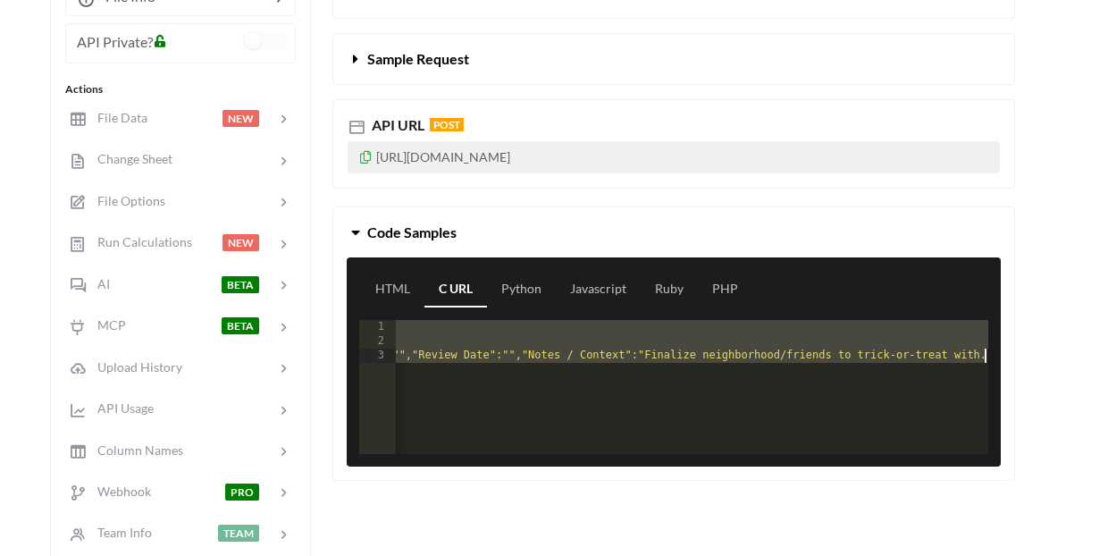
scroll to position [0, 2034]
drag, startPoint x: 400, startPoint y: 329, endPoint x: 563, endPoint y: 395, distance: 175.6
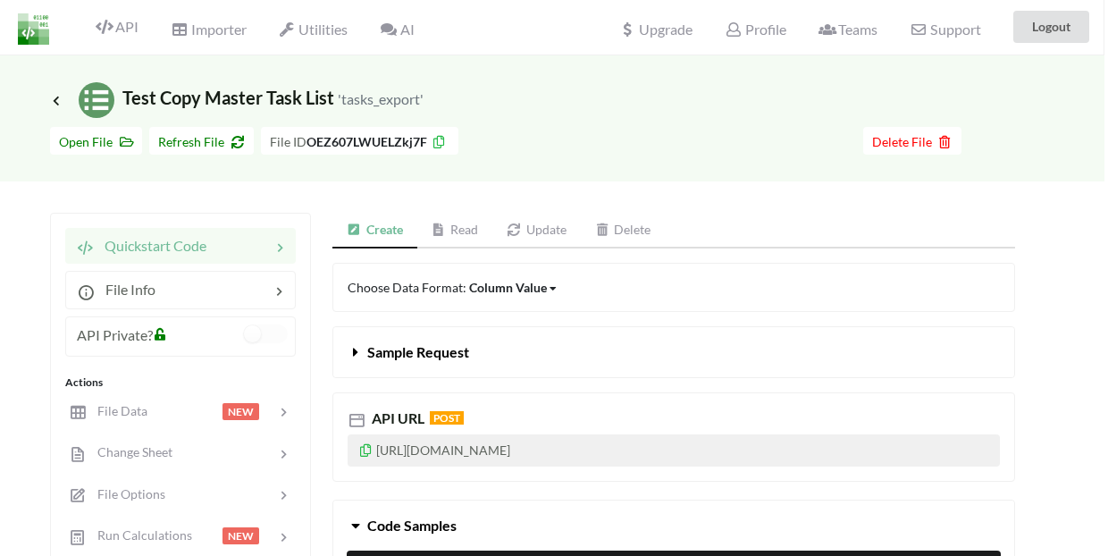
scroll to position [0, 4]
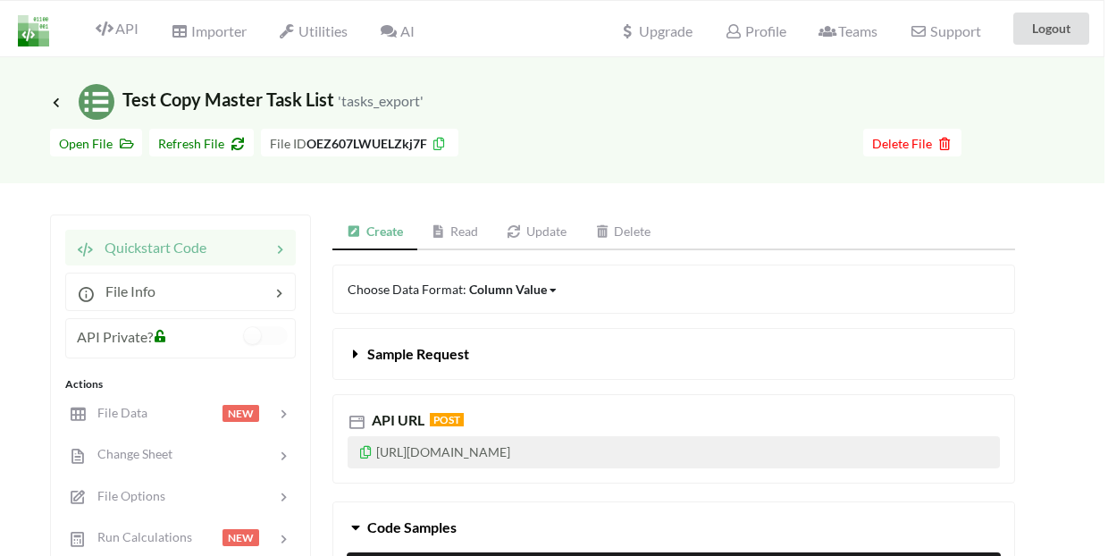
click at [56, 96] on span "Icon Link" at bounding box center [58, 102] width 16 height 13
click at [285, 296] on icon at bounding box center [279, 291] width 18 height 21
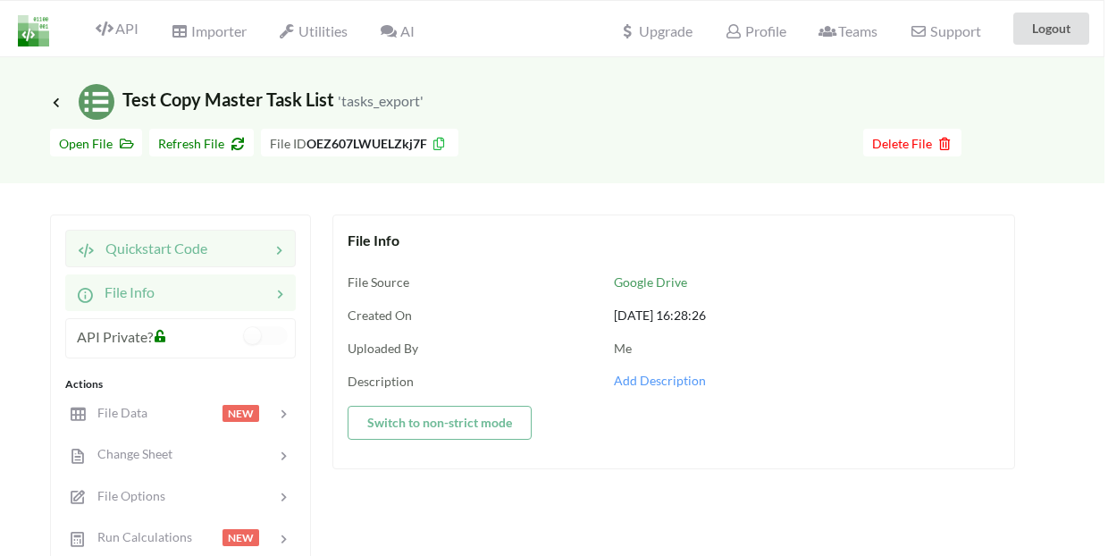
click at [285, 253] on icon at bounding box center [279, 249] width 18 height 21
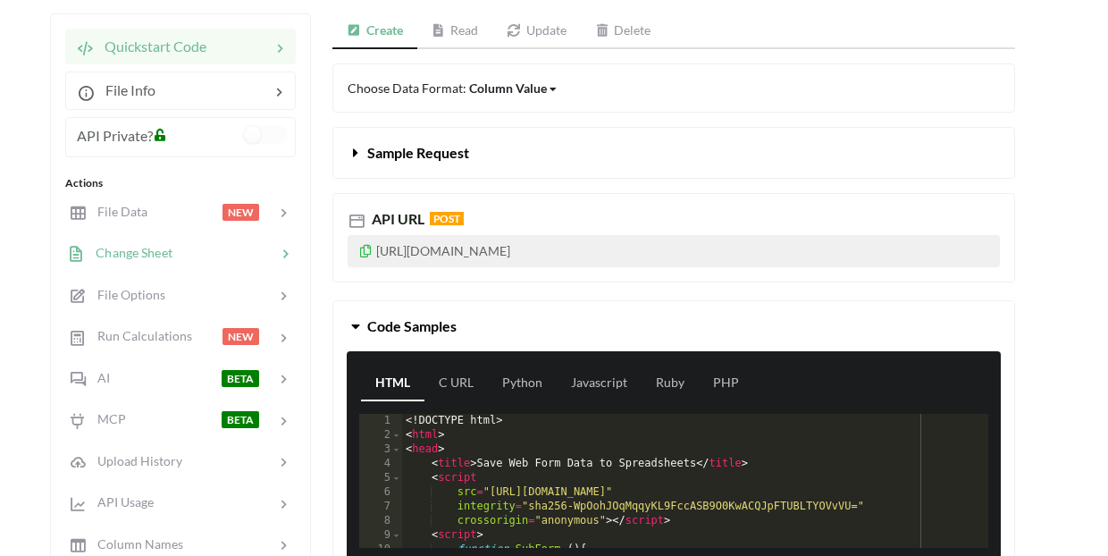
scroll to position [199, 4]
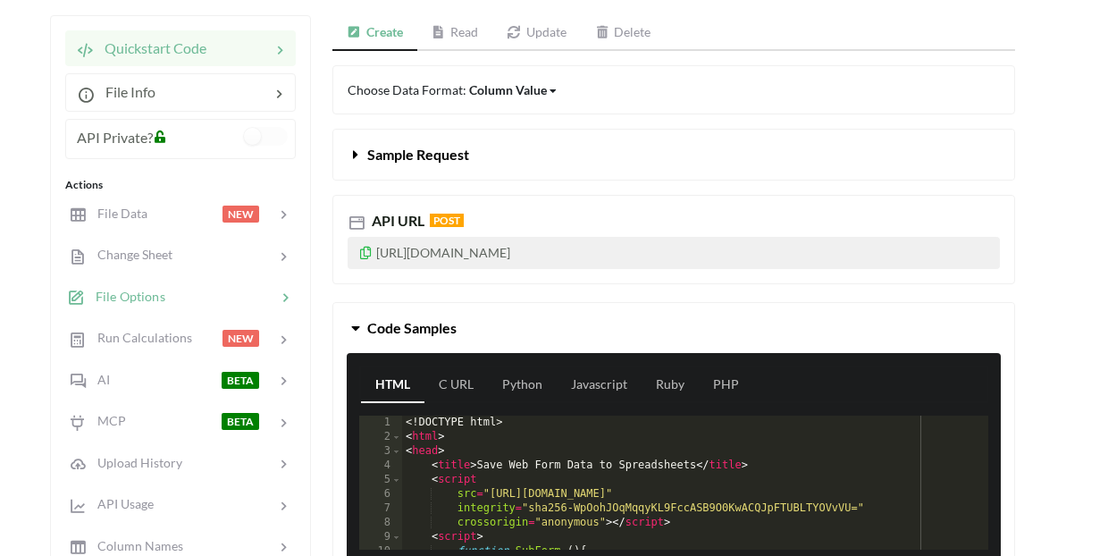
click at [280, 296] on icon at bounding box center [285, 298] width 18 height 18
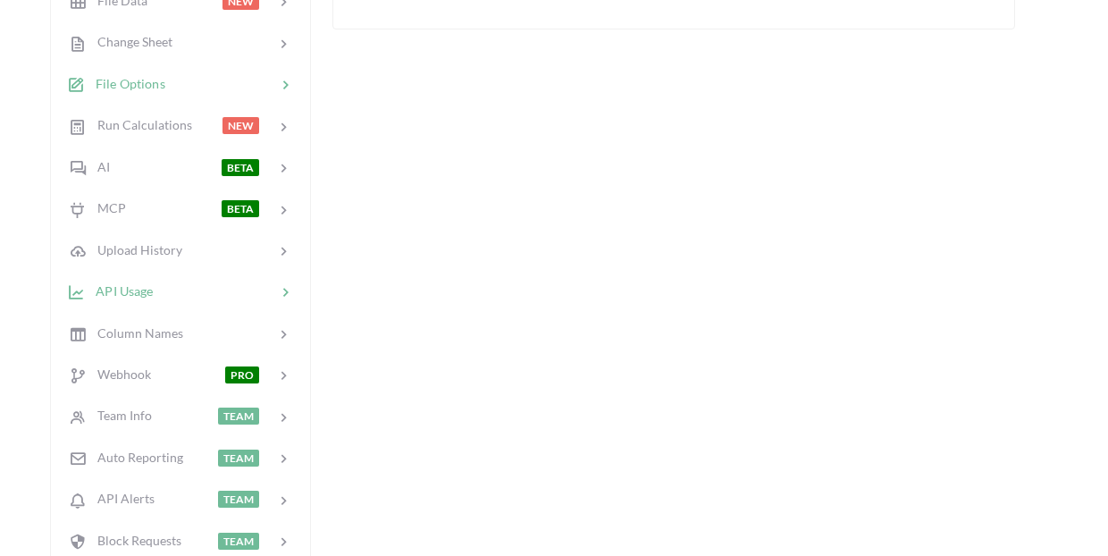
scroll to position [414, 4]
click at [286, 300] on icon at bounding box center [285, 292] width 18 height 18
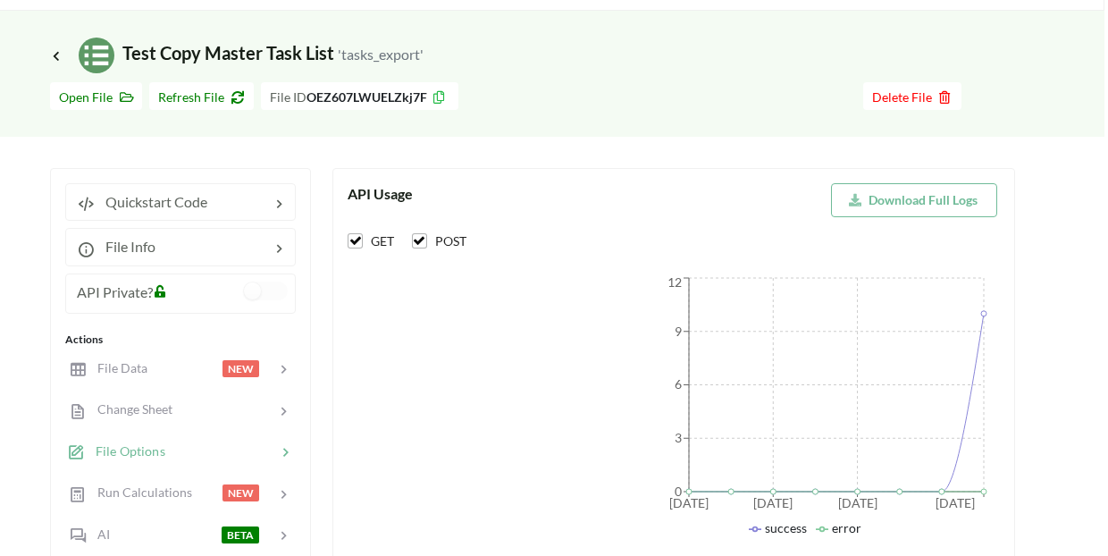
scroll to position [38, 4]
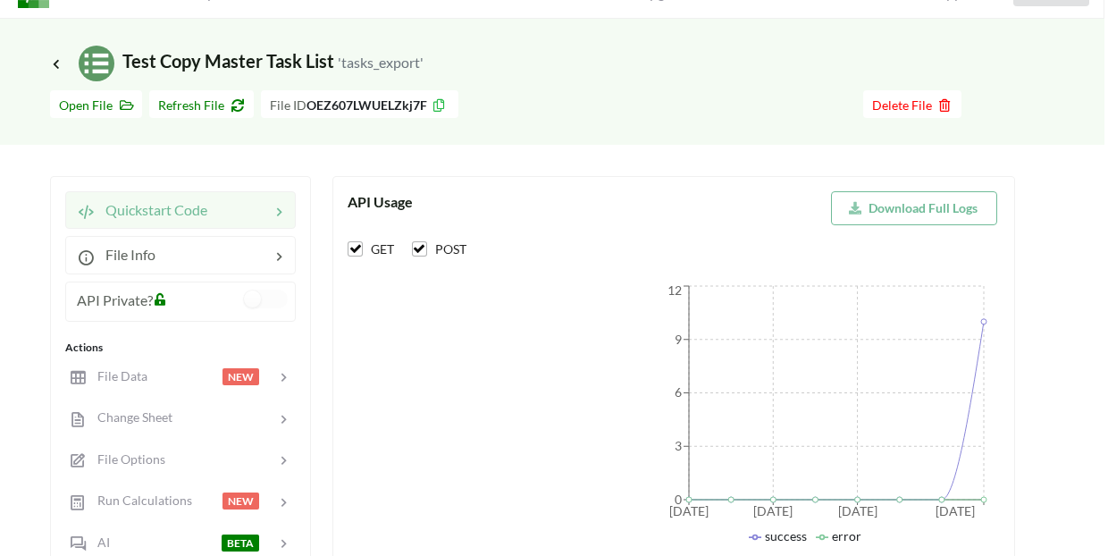
click at [236, 217] on div at bounding box center [238, 209] width 63 height 21
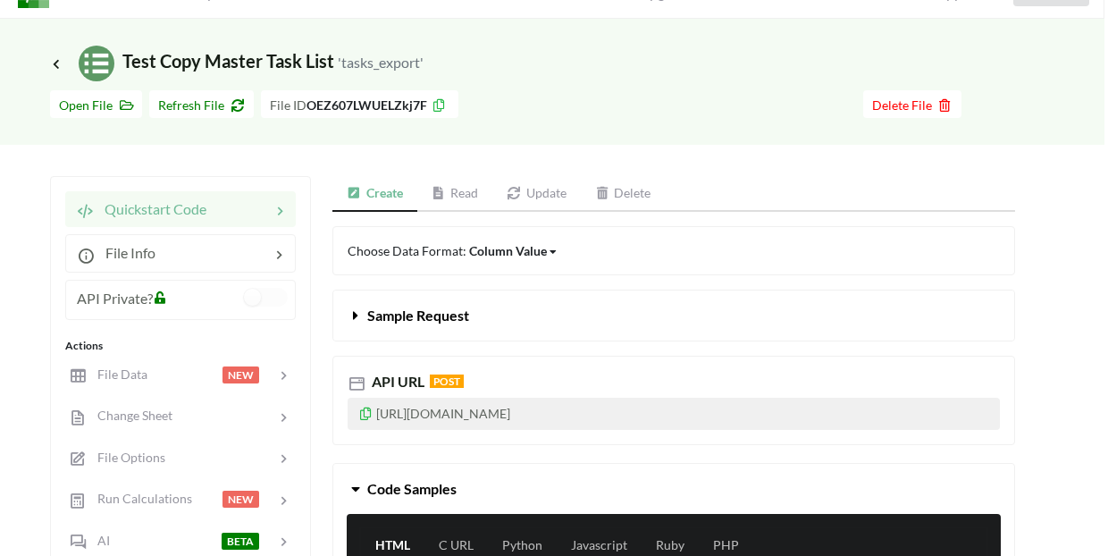
click at [539, 197] on link "Update" at bounding box center [536, 194] width 88 height 36
click at [743, 414] on p "[URL][DOMAIN_NAME]" at bounding box center [674, 414] width 652 height 32
click at [362, 387] on icon at bounding box center [357, 383] width 18 height 18
click at [450, 382] on span "POST" at bounding box center [447, 380] width 34 height 13
click at [627, 198] on link "Delete" at bounding box center [624, 194] width 85 height 36
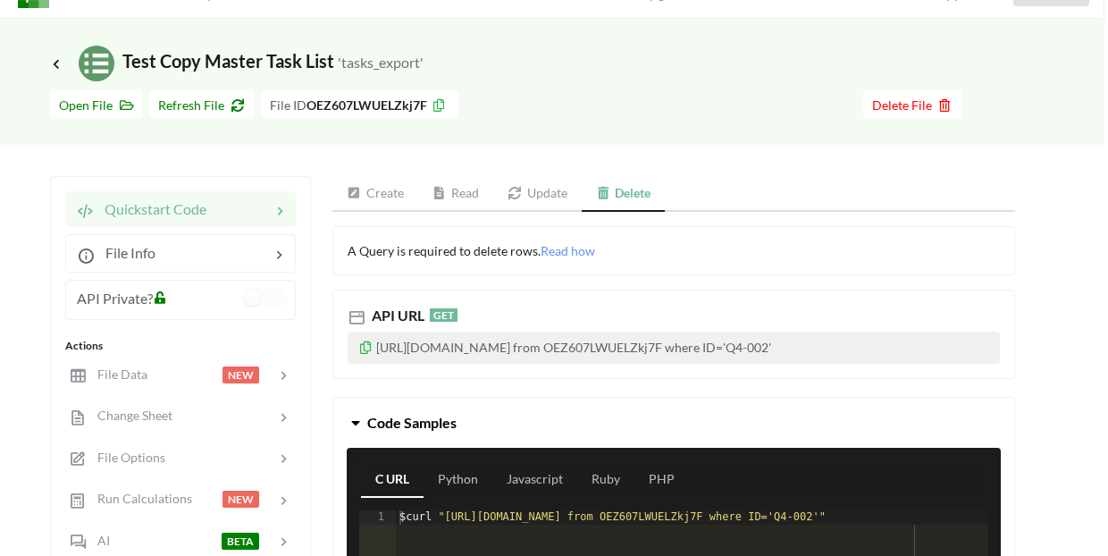
drag, startPoint x: 441, startPoint y: 367, endPoint x: 374, endPoint y: 346, distance: 69.5
click at [374, 346] on p "[URL][DOMAIN_NAME] from OEZ607LWUELZkj7F where ID='Q4-002'" at bounding box center [674, 348] width 652 height 32
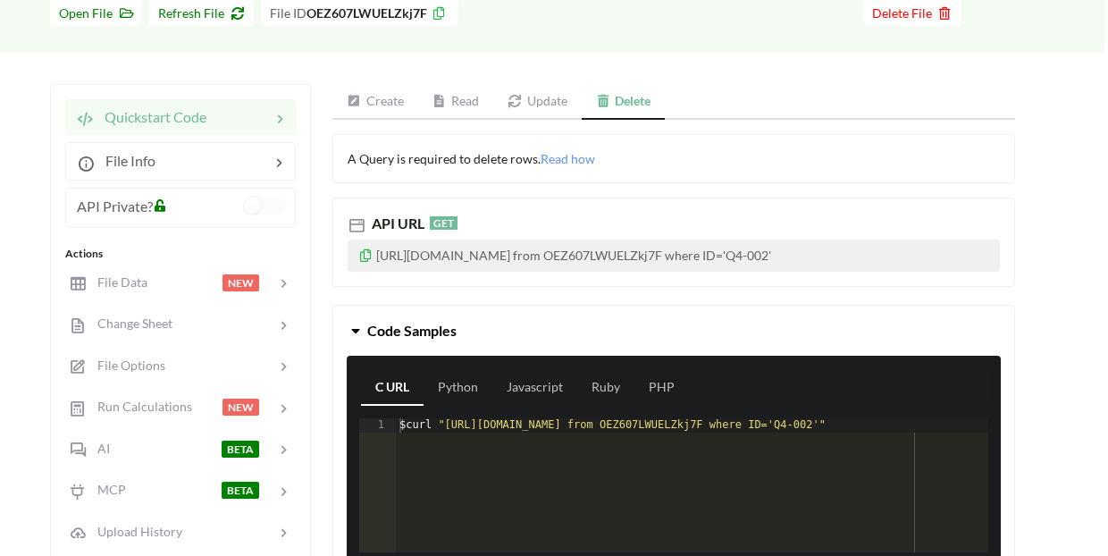
scroll to position [132, 4]
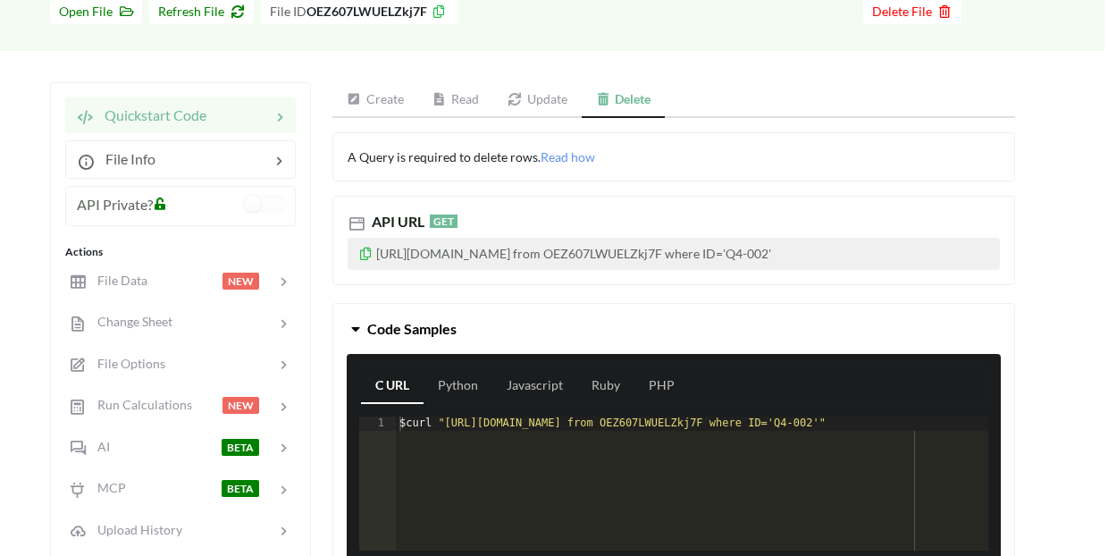
click at [538, 96] on link "Update" at bounding box center [537, 100] width 88 height 36
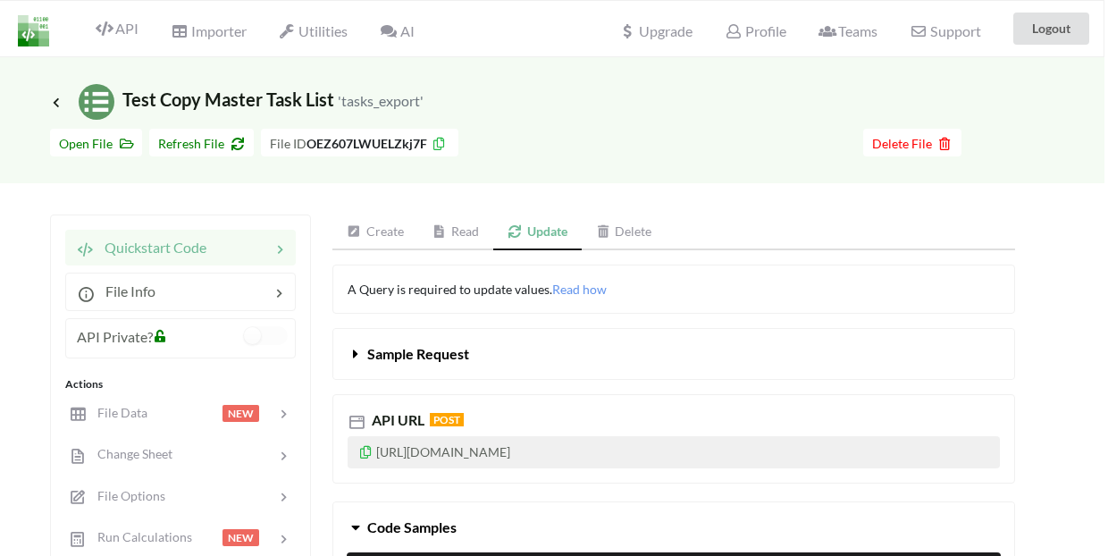
scroll to position [0, 4]
click at [13, 34] on div at bounding box center [28, 28] width 63 height 55
click at [37, 35] on img at bounding box center [33, 30] width 31 height 31
click at [94, 110] on img at bounding box center [97, 102] width 36 height 36
click at [222, 35] on span "Importer" at bounding box center [208, 32] width 75 height 21
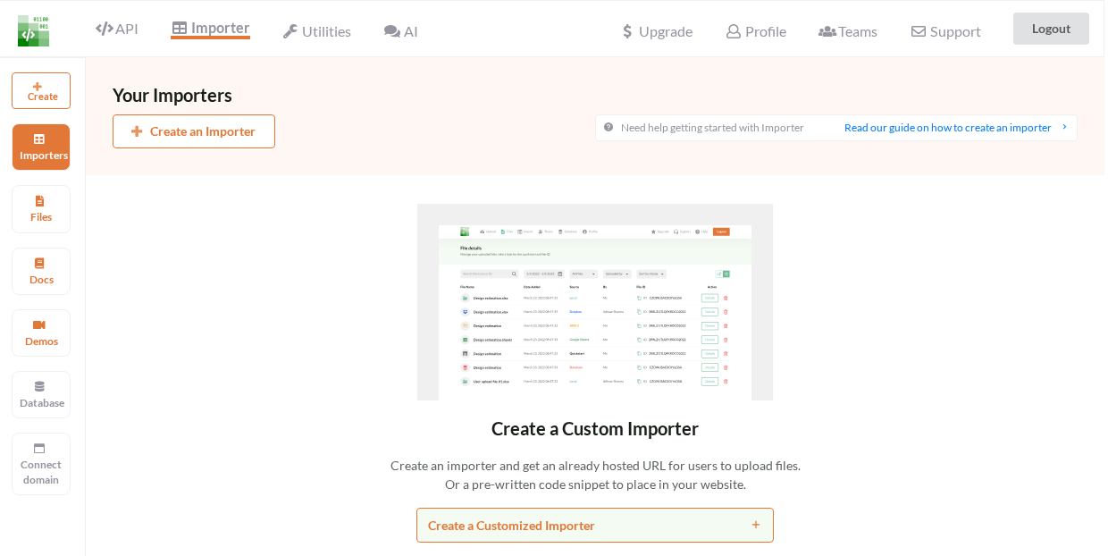
click at [130, 37] on div "API" at bounding box center [110, 29] width 80 height 34
click at [112, 35] on icon at bounding box center [104, 28] width 17 height 14
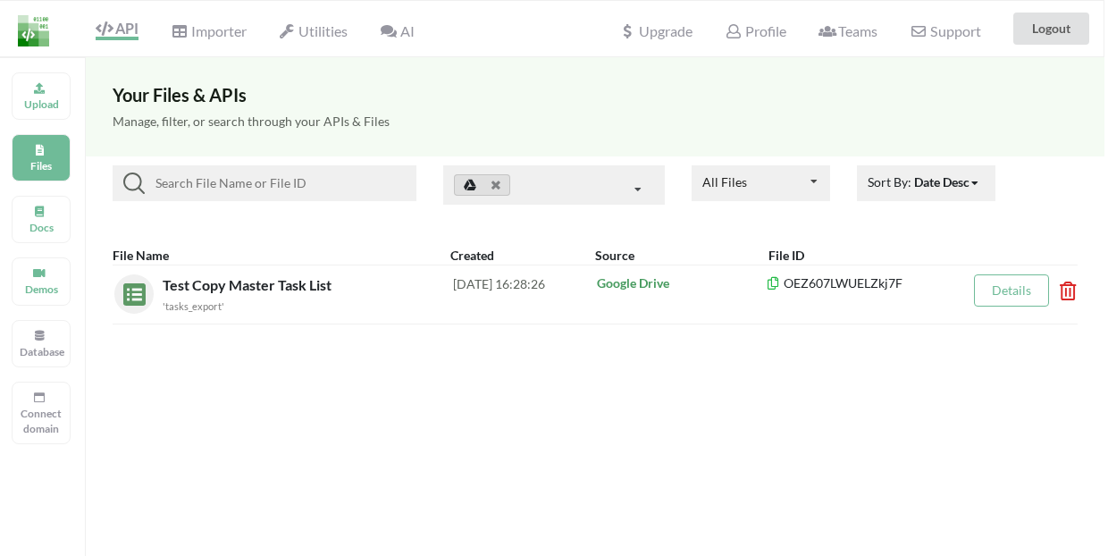
click at [471, 189] on icon at bounding box center [470, 185] width 13 height 13
click at [636, 193] on icon at bounding box center [638, 189] width 27 height 33
click at [635, 196] on icon at bounding box center [638, 189] width 27 height 33
click at [44, 87] on icon at bounding box center [39, 85] width 13 height 11
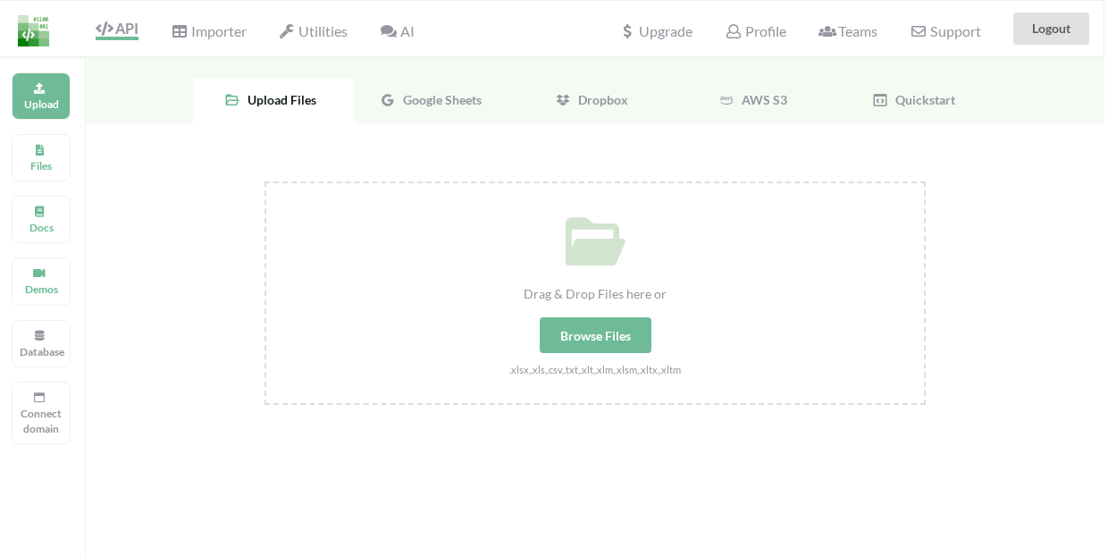
click at [631, 343] on div "Browse Files" at bounding box center [596, 335] width 112 height 36
click at [264, 181] on input "Drag & Drop Files here or Browse Files .xlsx,.xls,.csv,.txt,.xlt,.xlm,.xlsm,.xl…" at bounding box center [264, 181] width 0 height 0
click at [460, 104] on span "Google Sheets" at bounding box center [439, 99] width 86 height 15
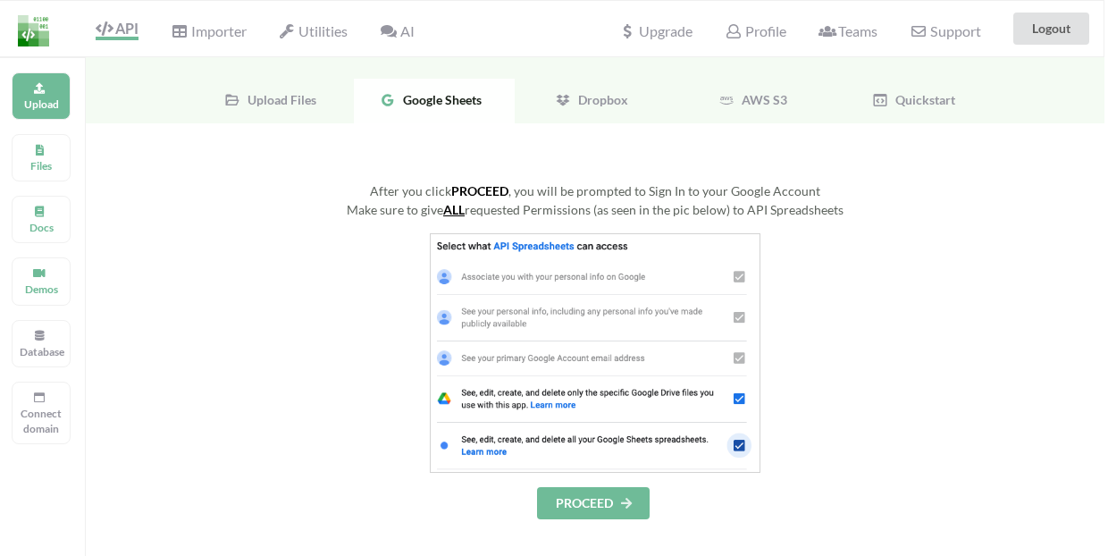
click at [624, 503] on icon at bounding box center [625, 502] width 15 height 11
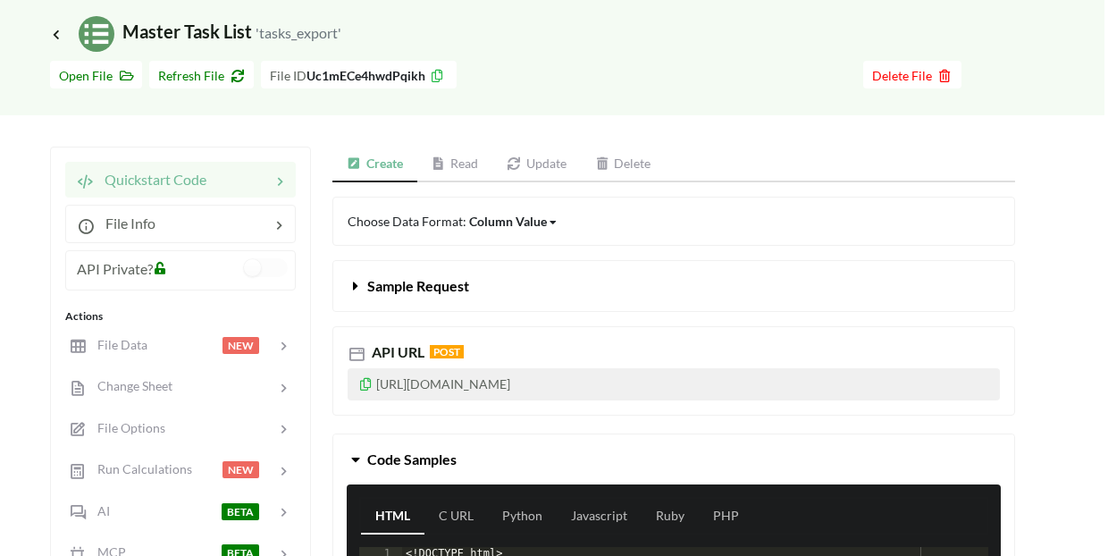
scroll to position [43, 4]
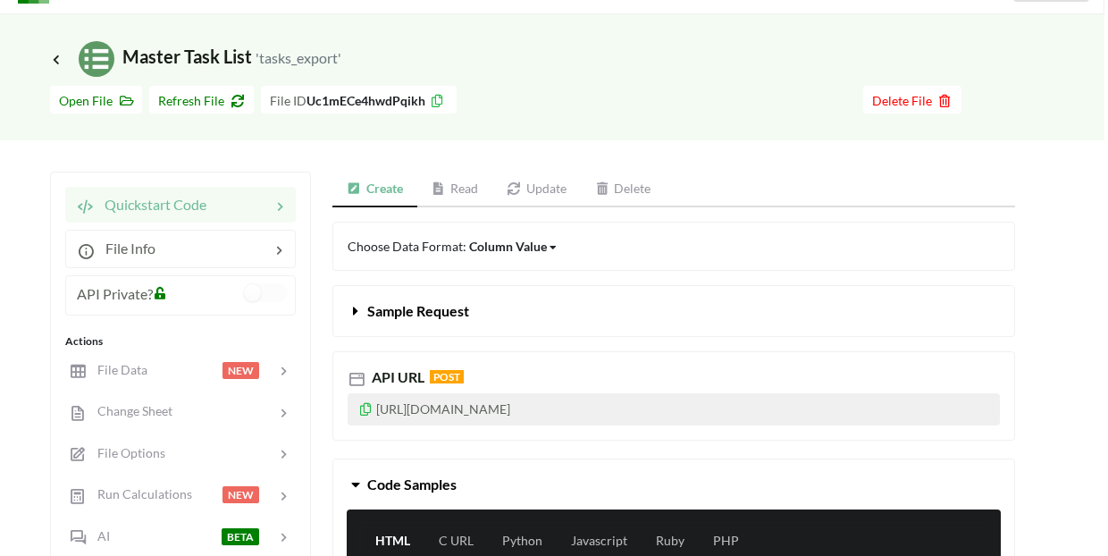
click at [462, 189] on link "Read" at bounding box center [455, 190] width 76 height 36
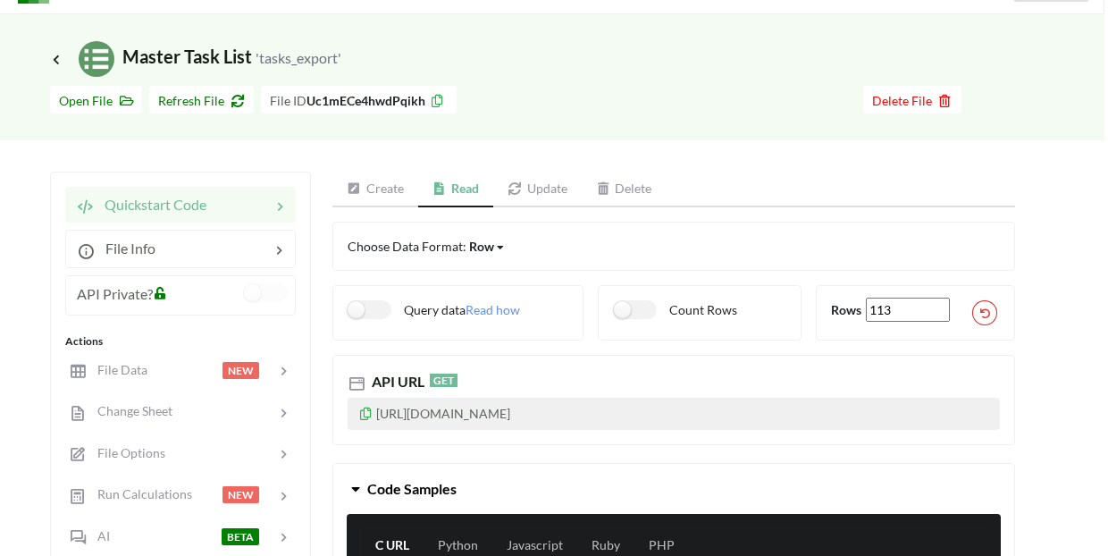
click at [371, 186] on link "Create" at bounding box center [375, 190] width 86 height 36
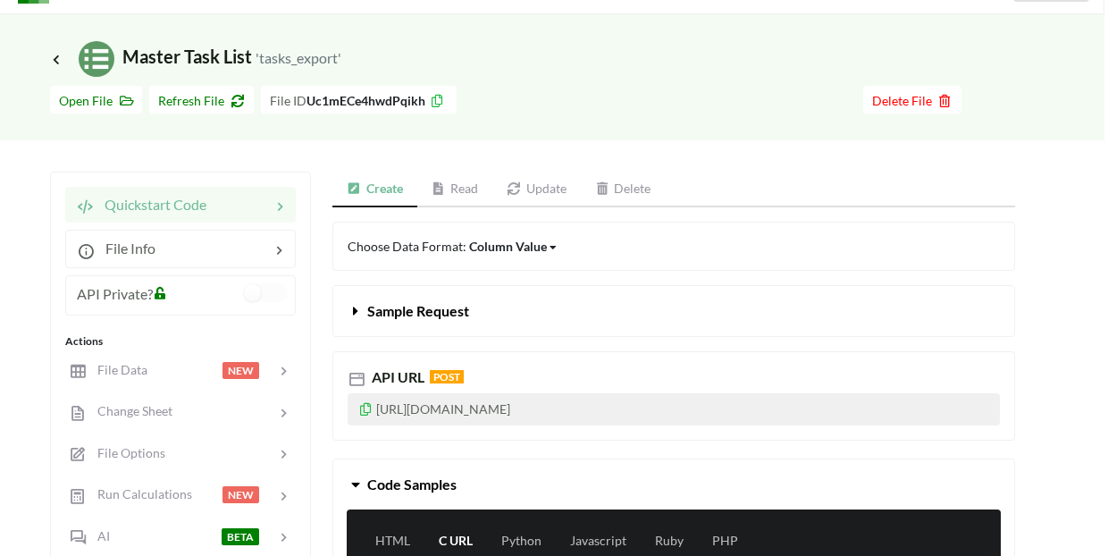
click at [494, 412] on p "[URL][DOMAIN_NAME]" at bounding box center [674, 409] width 652 height 32
click at [370, 407] on icon at bounding box center [365, 406] width 15 height 13
